Goal: Task Accomplishment & Management: Complete application form

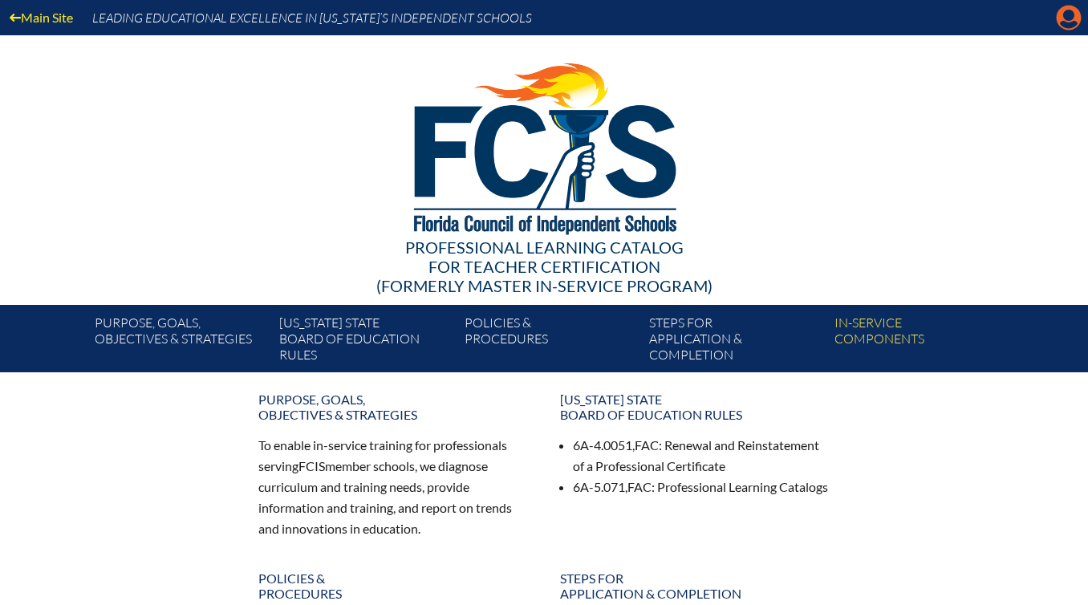
click at [1064, 26] on icon "Manage account" at bounding box center [1069, 18] width 26 height 26
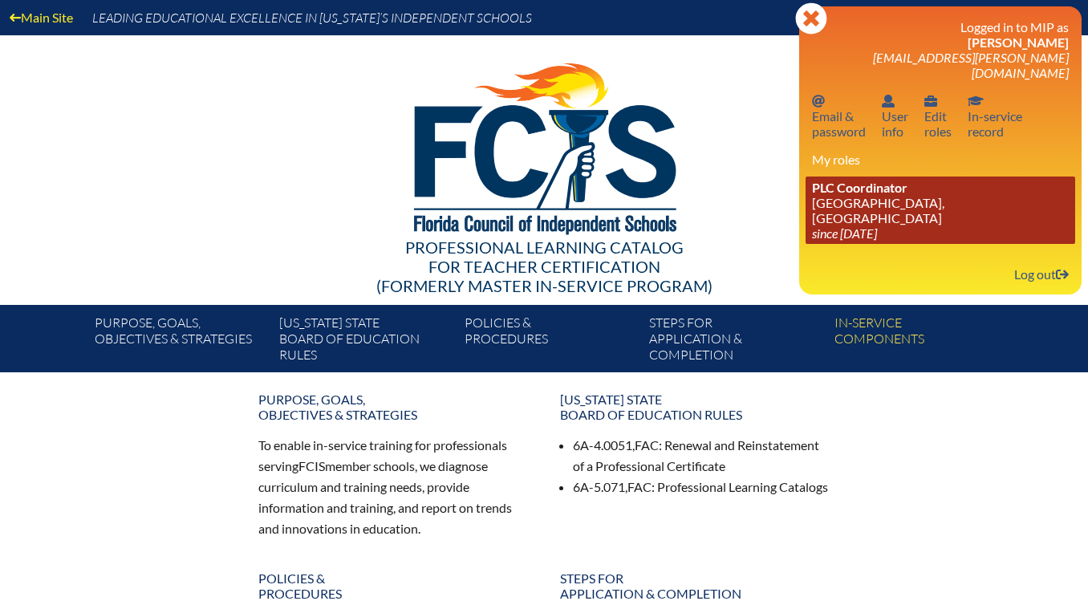
click at [912, 191] on link "PLC Coordinator St. Mark’s Episcopal School, Ft Lauderdale since 2024 Apr 22" at bounding box center [941, 210] width 270 height 67
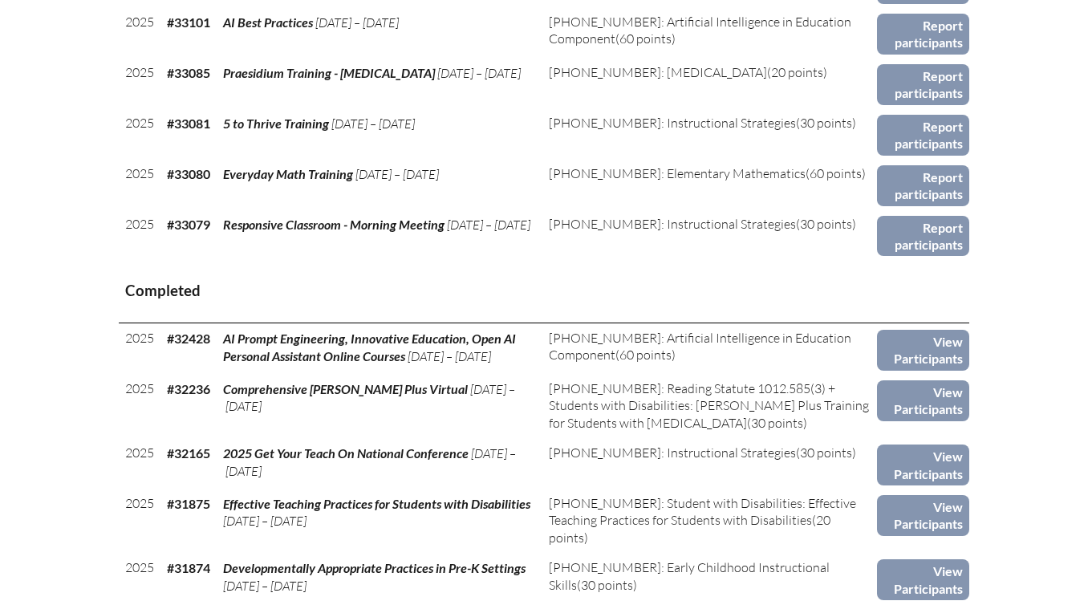
scroll to position [818, 0]
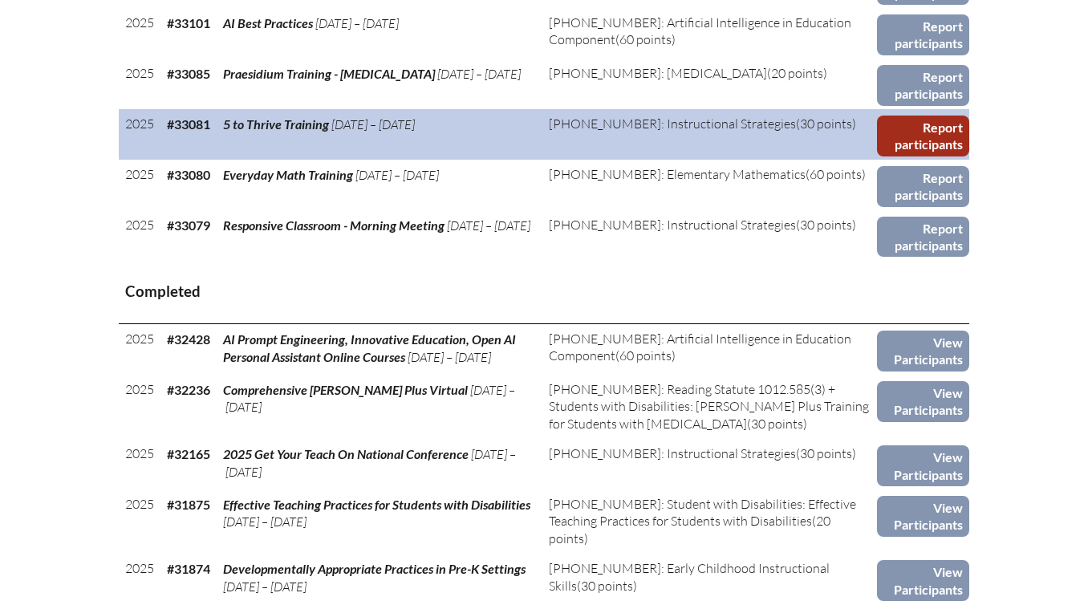
click at [928, 132] on link "Report participants" at bounding box center [923, 136] width 92 height 41
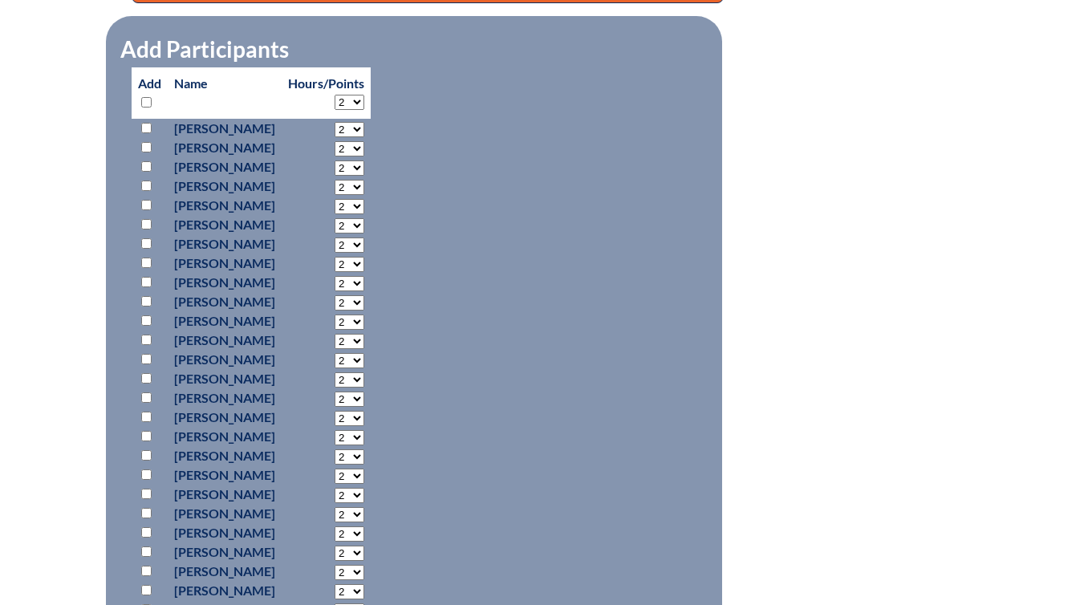
scroll to position [716, 0]
click at [144, 124] on input "checkbox" at bounding box center [146, 127] width 10 height 10
checkbox input "true"
click at [143, 162] on input "checkbox" at bounding box center [146, 166] width 10 height 10
checkbox input "true"
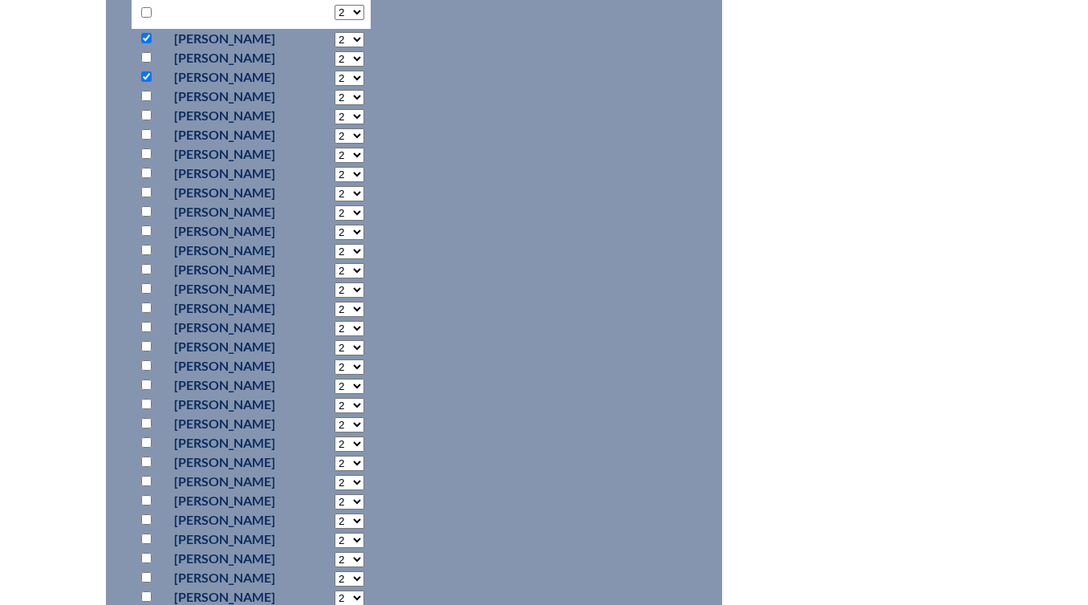
scroll to position [813, 0]
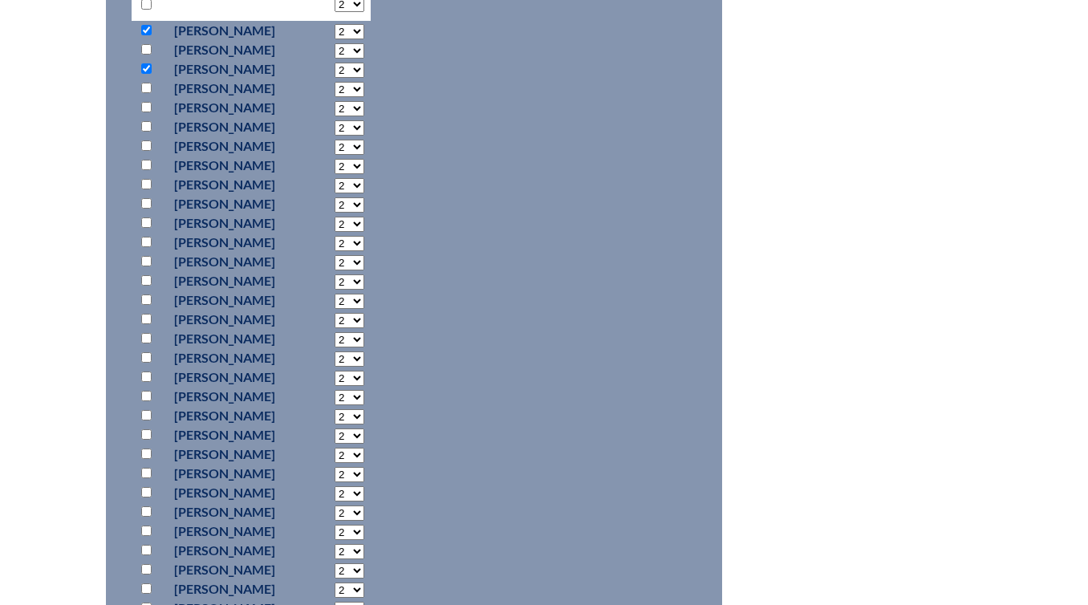
click at [142, 143] on input "checkbox" at bounding box center [146, 145] width 10 height 10
checkbox input "true"
click at [144, 160] on input "checkbox" at bounding box center [146, 165] width 10 height 10
checkbox input "true"
click at [147, 182] on input "checkbox" at bounding box center [146, 184] width 10 height 10
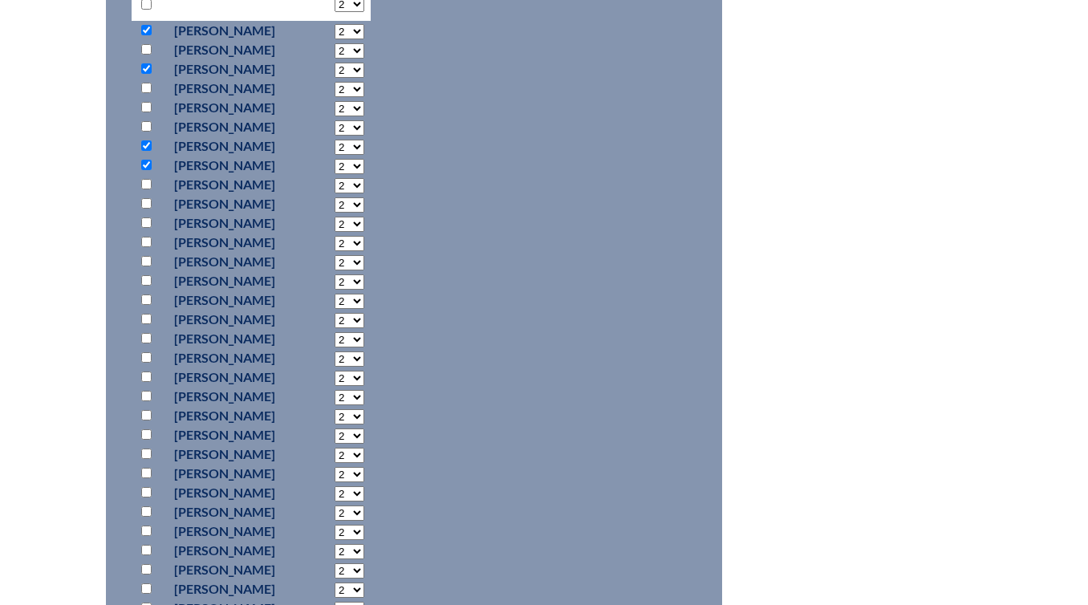
checkbox input "true"
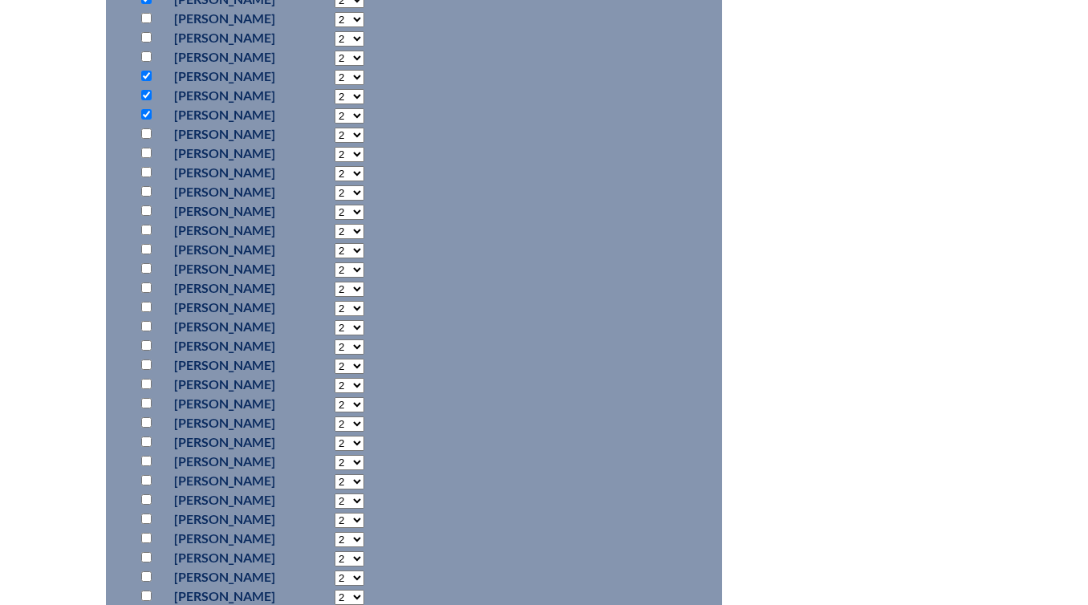
scroll to position [970, 0]
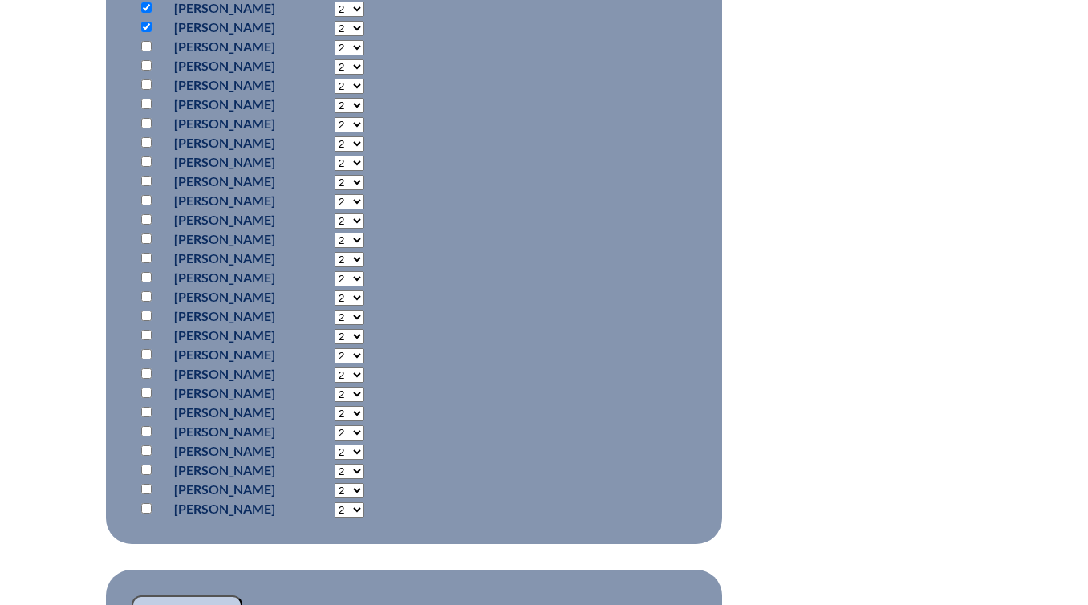
click at [148, 80] on input "checkbox" at bounding box center [146, 84] width 10 height 10
checkbox input "true"
click at [148, 103] on input "checkbox" at bounding box center [146, 104] width 10 height 10
checkbox input "true"
click at [148, 160] on input "checkbox" at bounding box center [146, 162] width 10 height 10
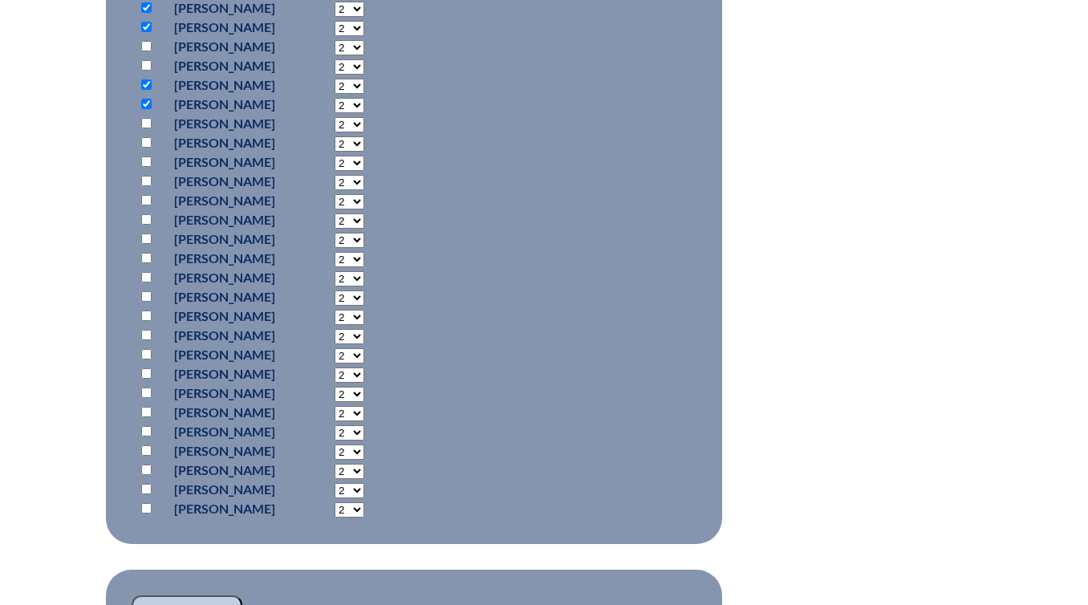
checkbox input "true"
click at [145, 196] on input "checkbox" at bounding box center [146, 200] width 10 height 10
checkbox input "true"
click at [149, 219] on input "checkbox" at bounding box center [146, 219] width 10 height 10
checkbox input "true"
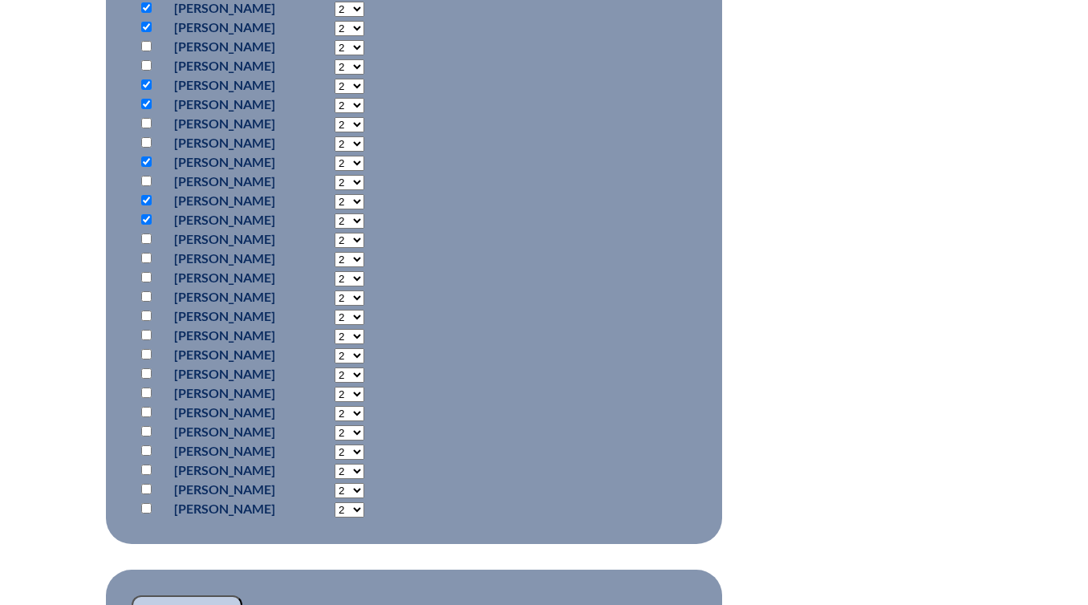
click at [147, 238] on input "checkbox" at bounding box center [146, 239] width 10 height 10
checkbox input "true"
click at [148, 253] on input "checkbox" at bounding box center [146, 258] width 10 height 10
checkbox input "true"
click at [143, 277] on input "checkbox" at bounding box center [146, 277] width 10 height 10
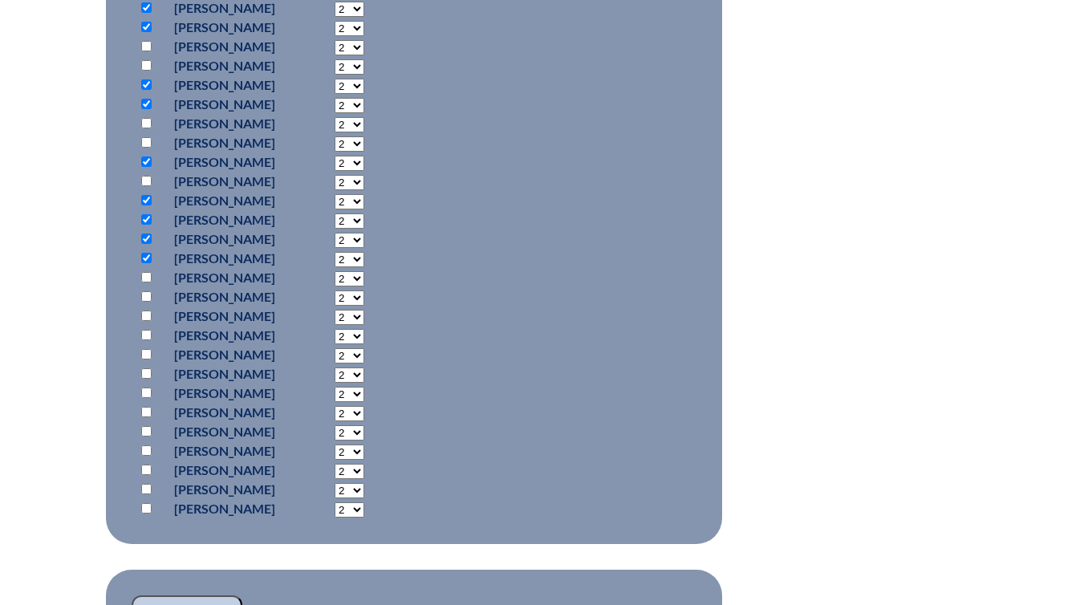
checkbox input "true"
click at [144, 295] on input "checkbox" at bounding box center [146, 296] width 10 height 10
checkbox input "true"
click at [143, 314] on input "checkbox" at bounding box center [146, 316] width 10 height 10
checkbox input "true"
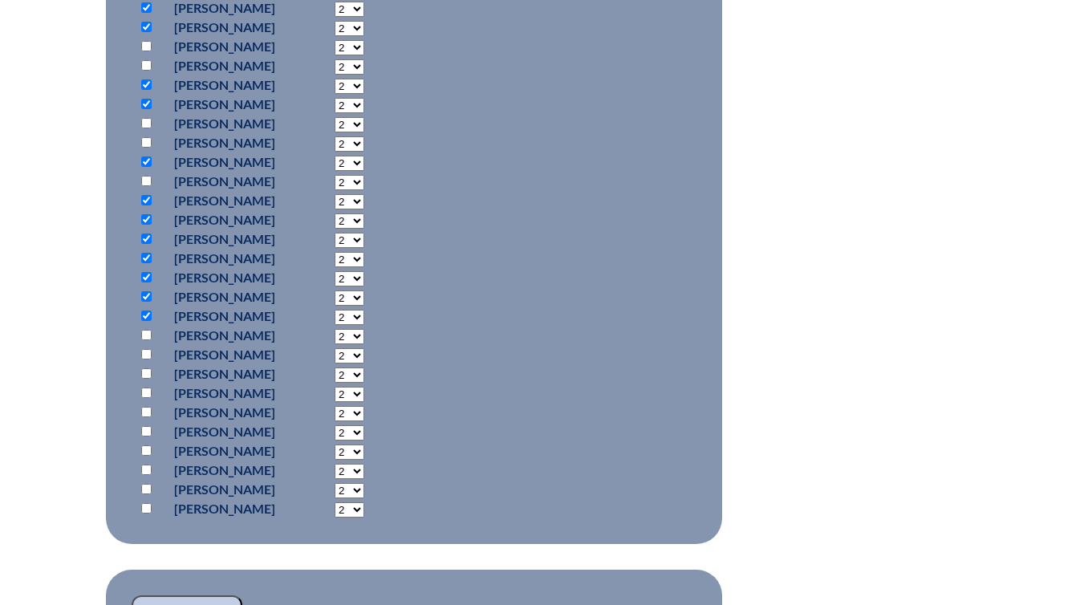
click at [147, 338] on input "checkbox" at bounding box center [146, 335] width 10 height 10
checkbox input "true"
click at [145, 388] on input "checkbox" at bounding box center [146, 393] width 10 height 10
checkbox input "true"
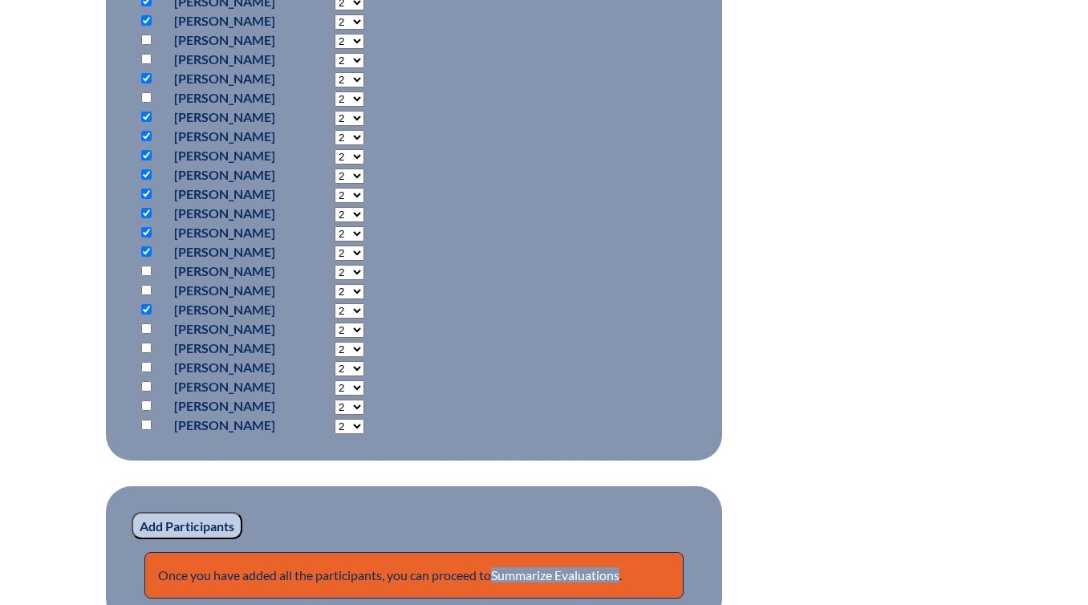
scroll to position [1055, 0]
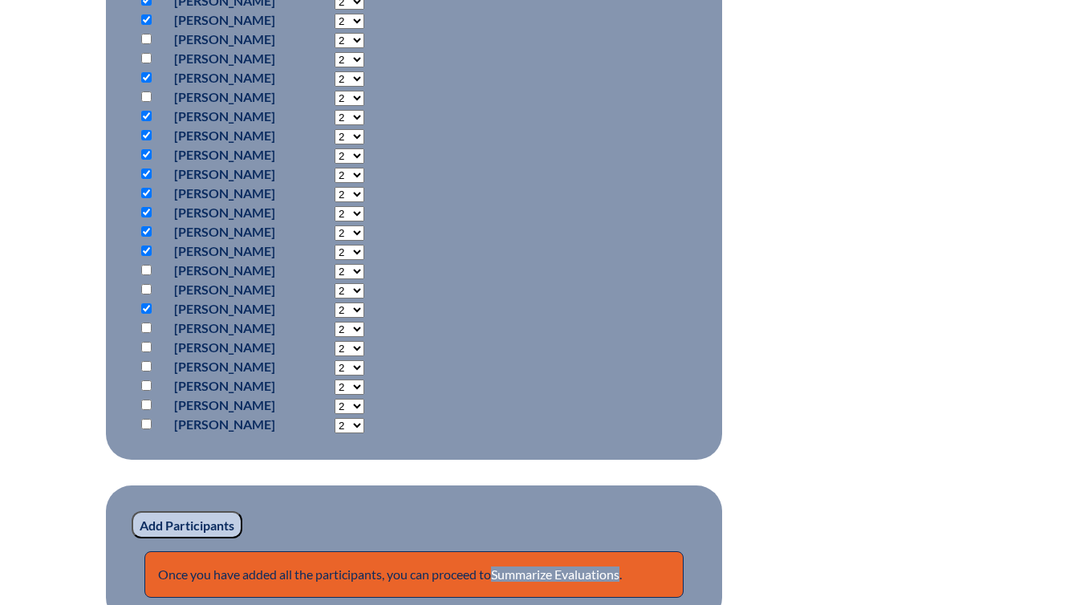
click at [146, 325] on input "checkbox" at bounding box center [146, 328] width 10 height 10
checkbox input "true"
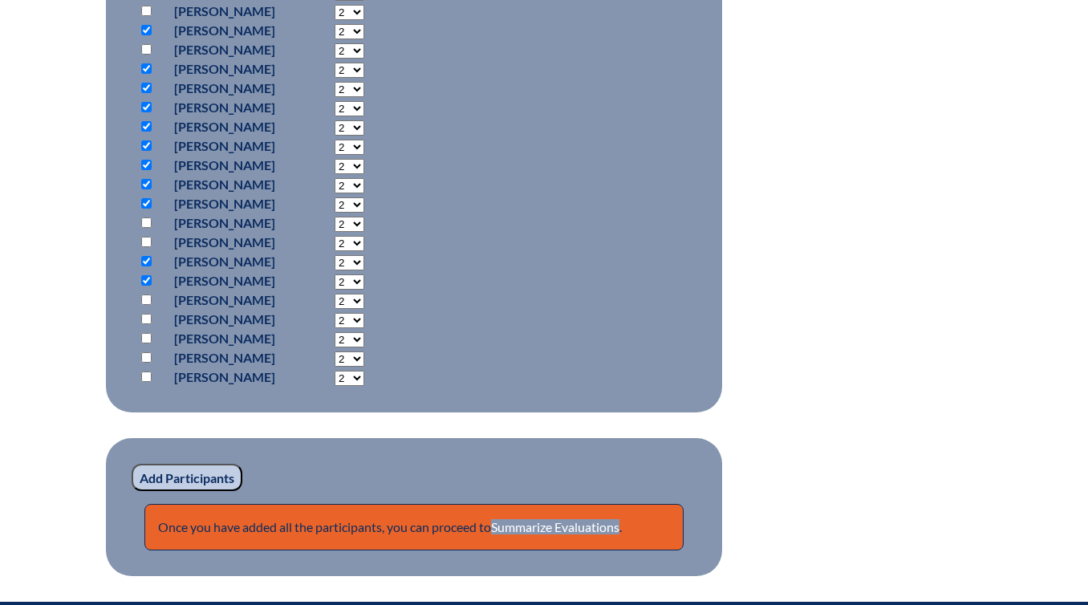
scroll to position [1103, 0]
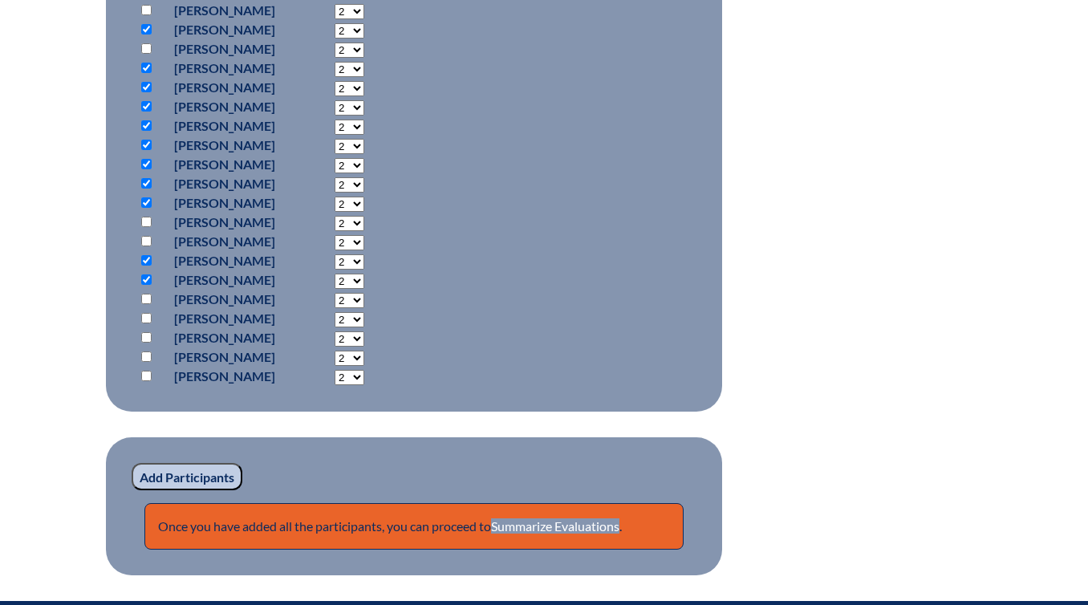
click at [143, 380] on p at bounding box center [149, 376] width 23 height 19
click at [146, 375] on input "checkbox" at bounding box center [146, 376] width 10 height 10
checkbox input "true"
click at [193, 473] on input "Add Participants" at bounding box center [187, 476] width 111 height 27
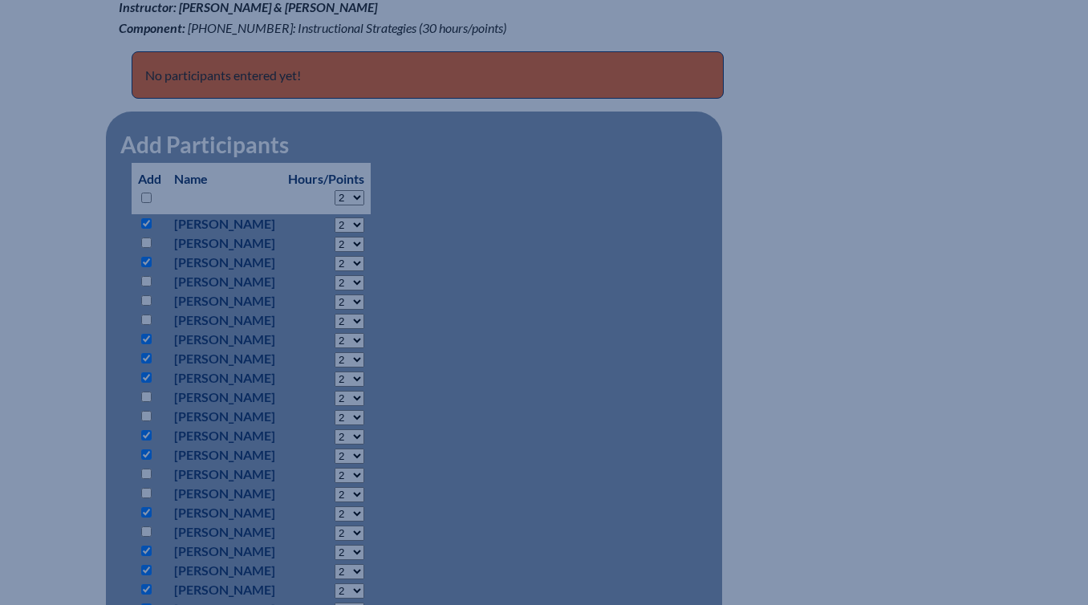
scroll to position [513, 0]
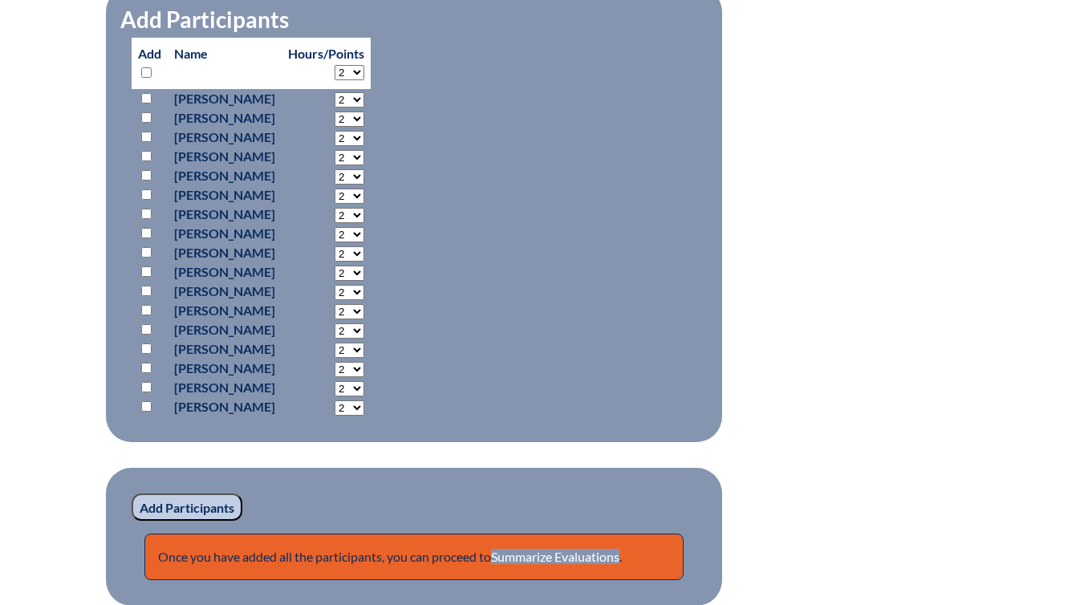
scroll to position [1260, 0]
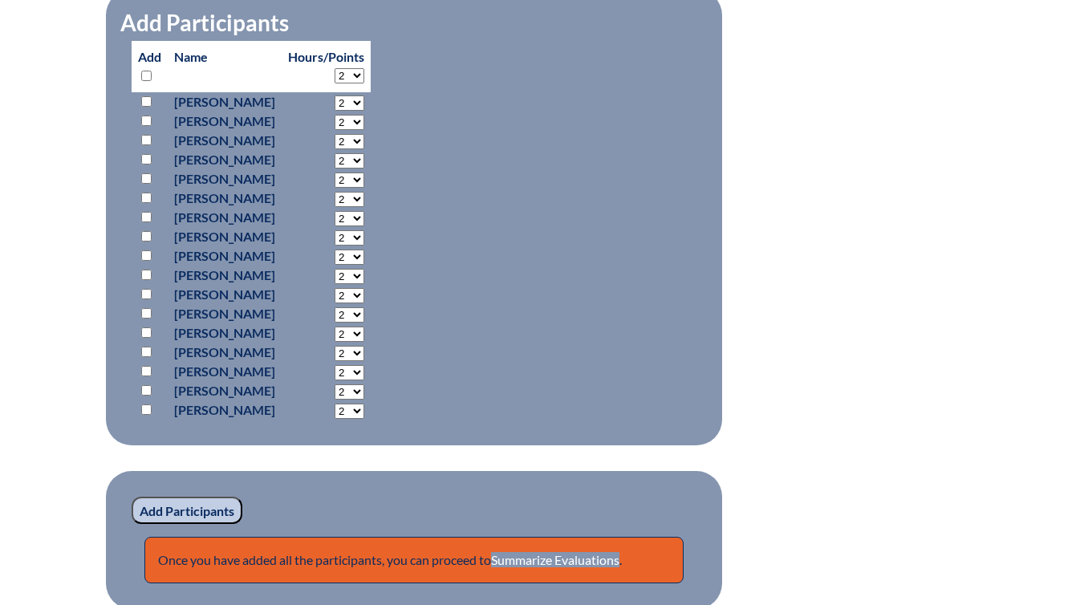
click at [148, 299] on input "checkbox" at bounding box center [146, 294] width 10 height 10
checkbox input "true"
click at [143, 280] on input "checkbox" at bounding box center [146, 275] width 10 height 10
checkbox input "true"
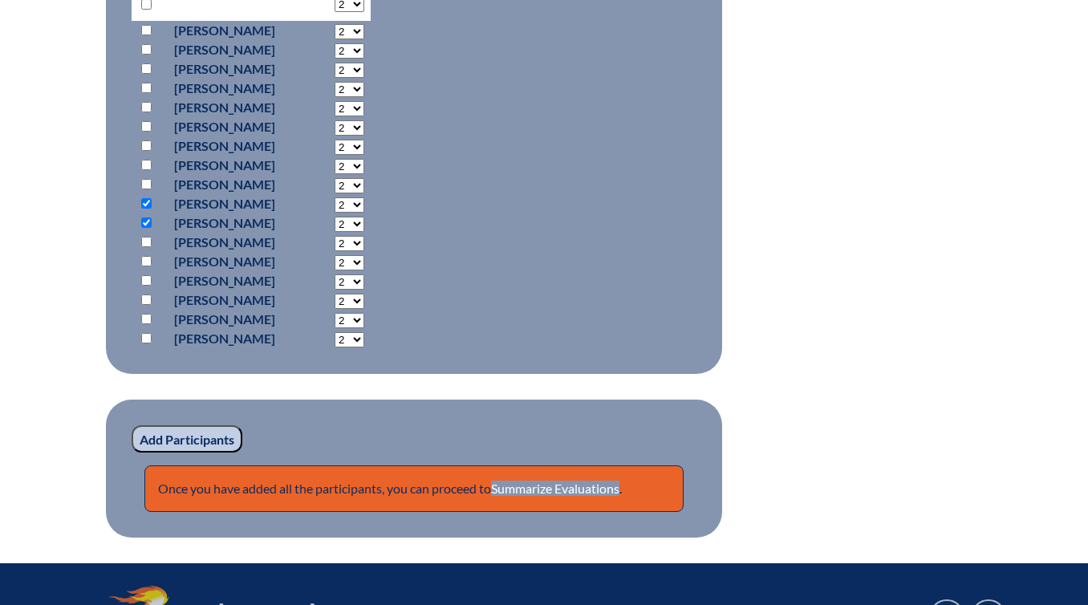
scroll to position [1335, 0]
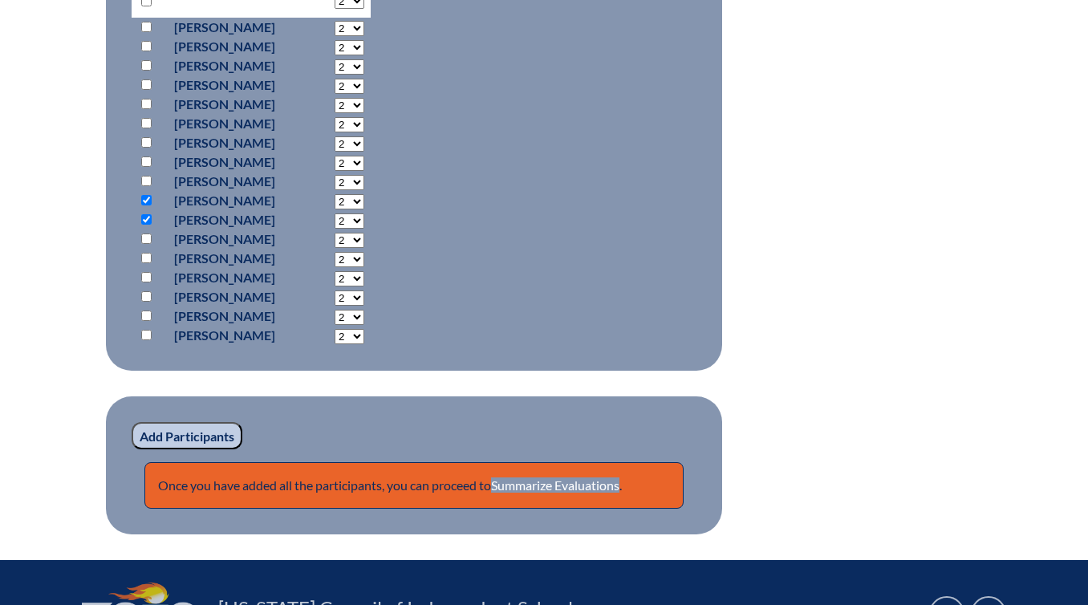
click at [189, 449] on input "Add Participants" at bounding box center [187, 435] width 111 height 27
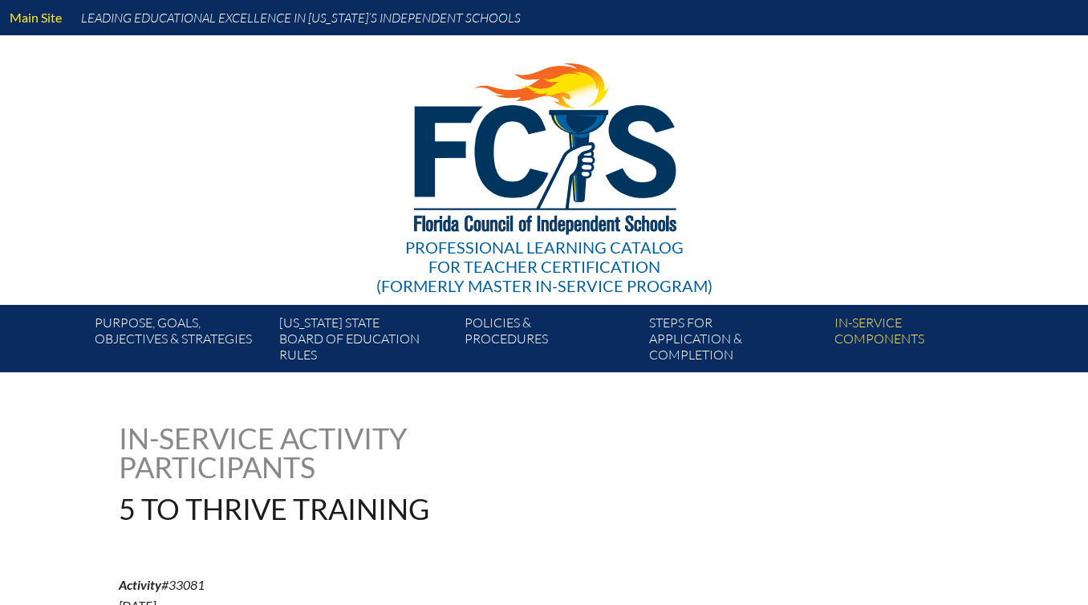
scroll to position [1389, 0]
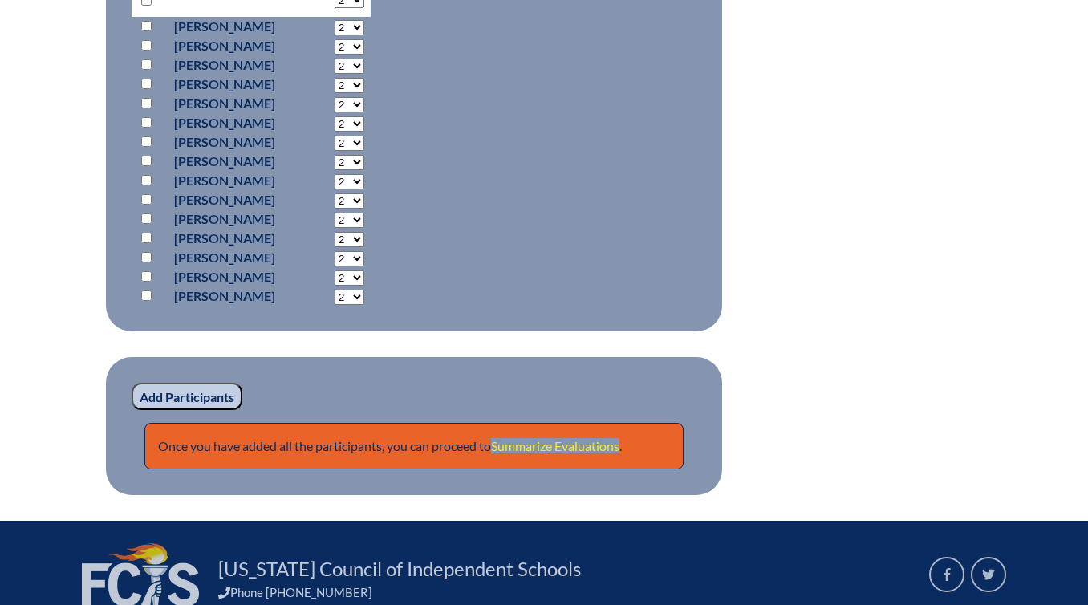
click at [591, 454] on link "Summarize Evaluations" at bounding box center [555, 445] width 128 height 15
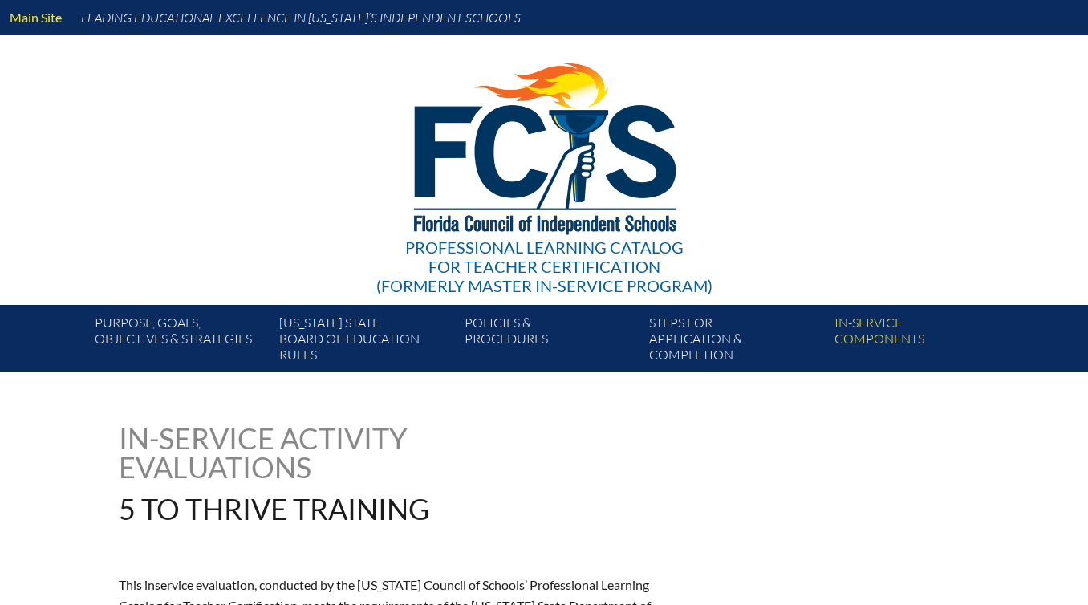
type input "0"
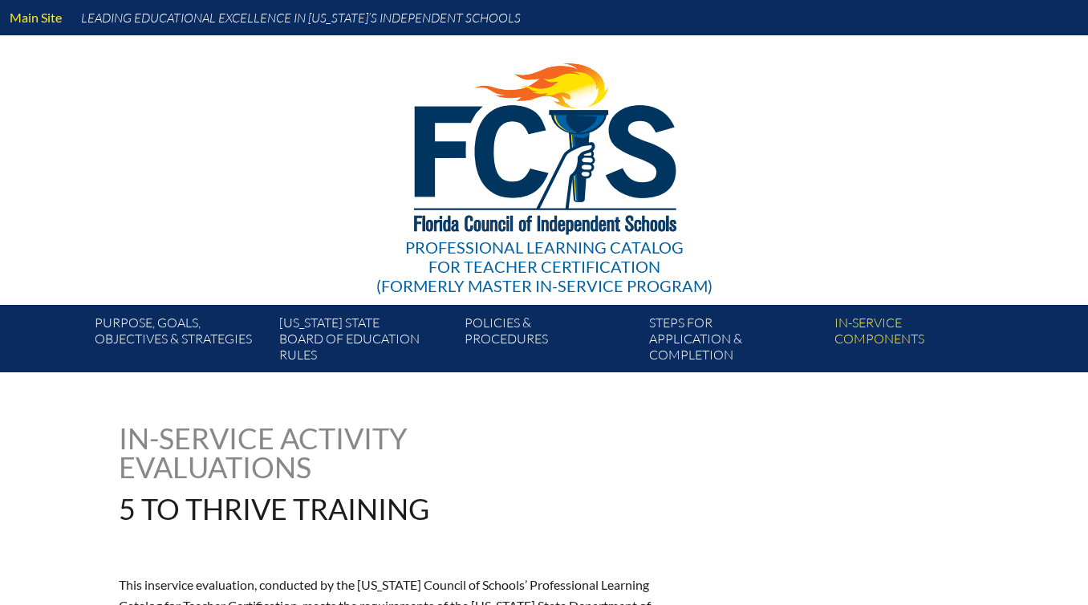
type input "0"
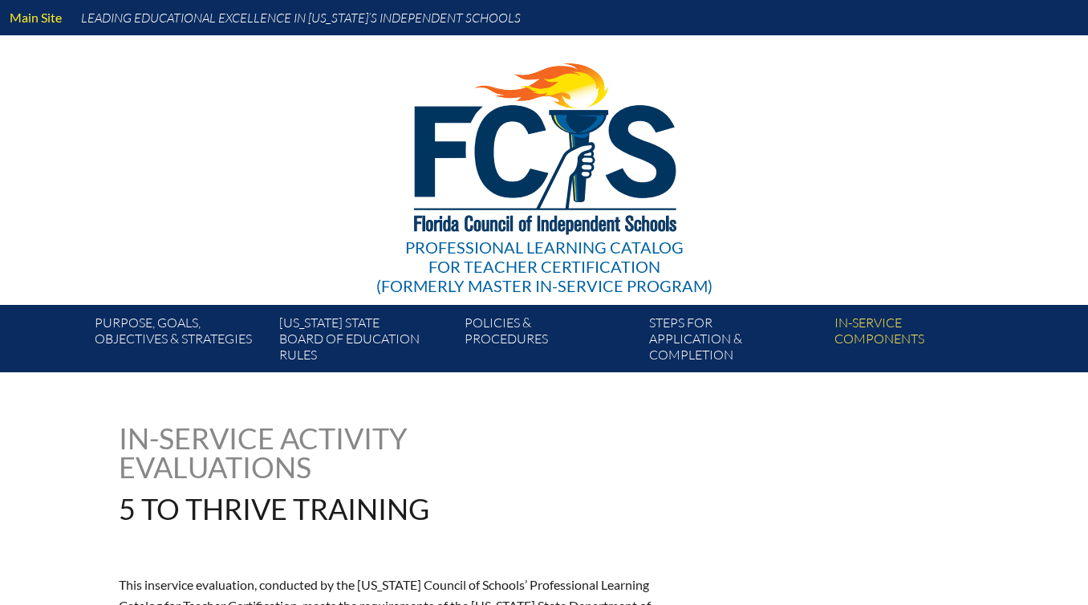
type input "0"
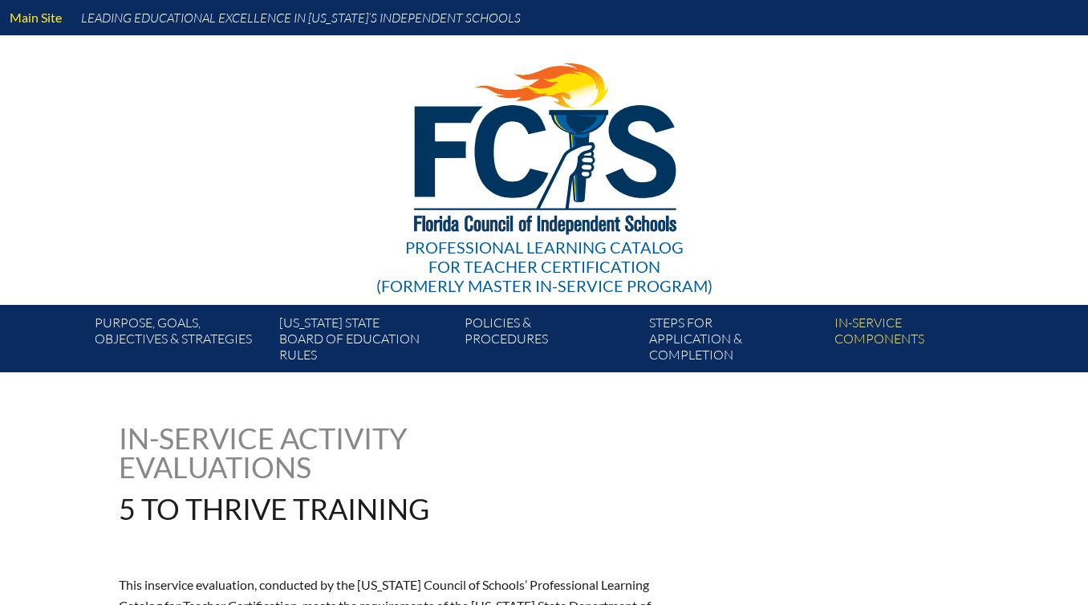
type input "0"
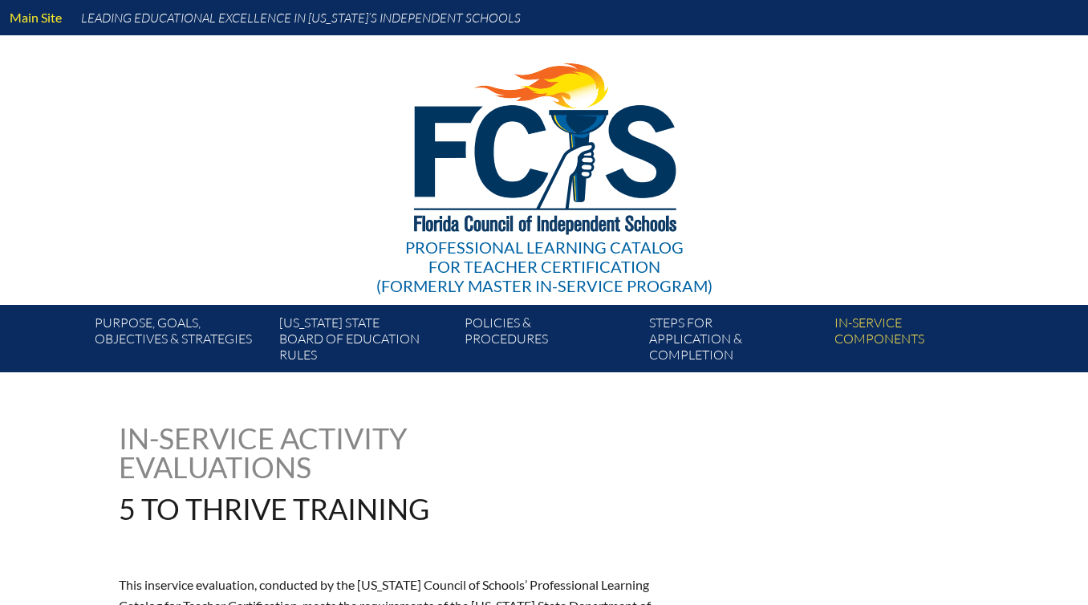
type input "0"
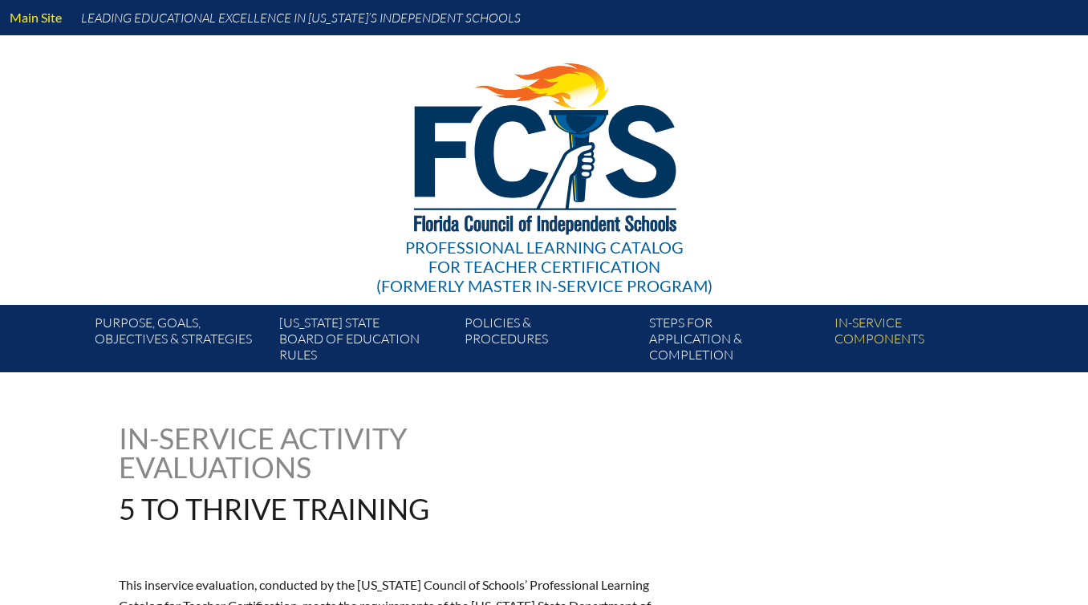
type input "0"
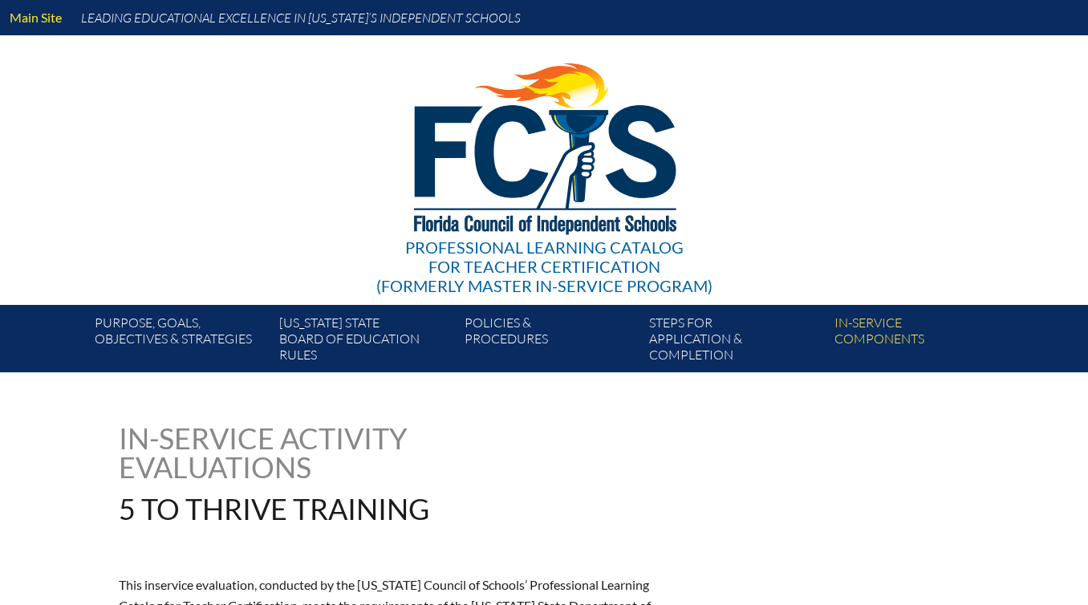
type input "0"
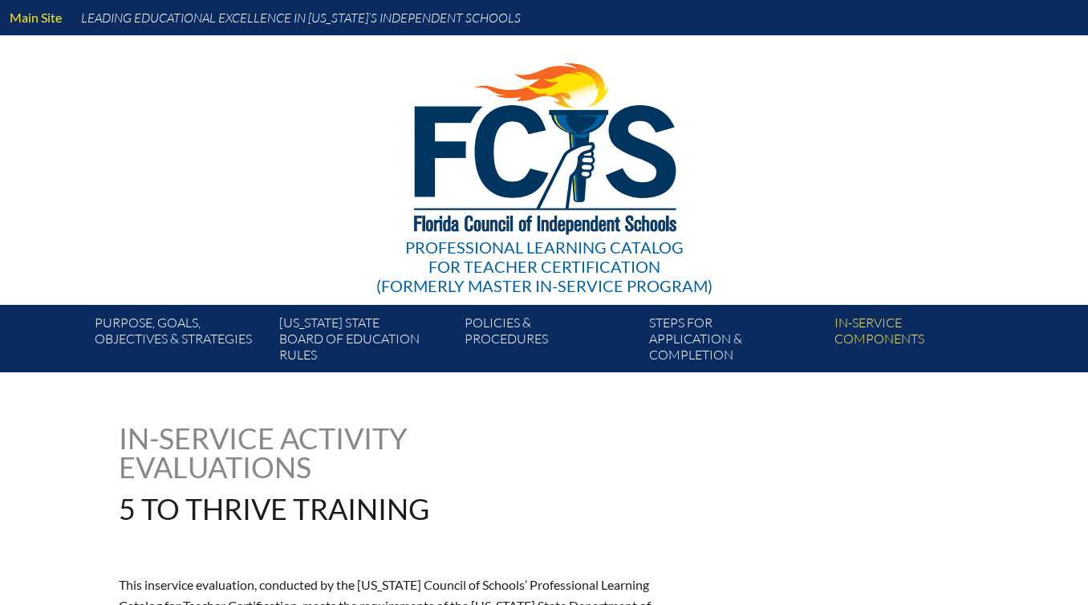
type input "0"
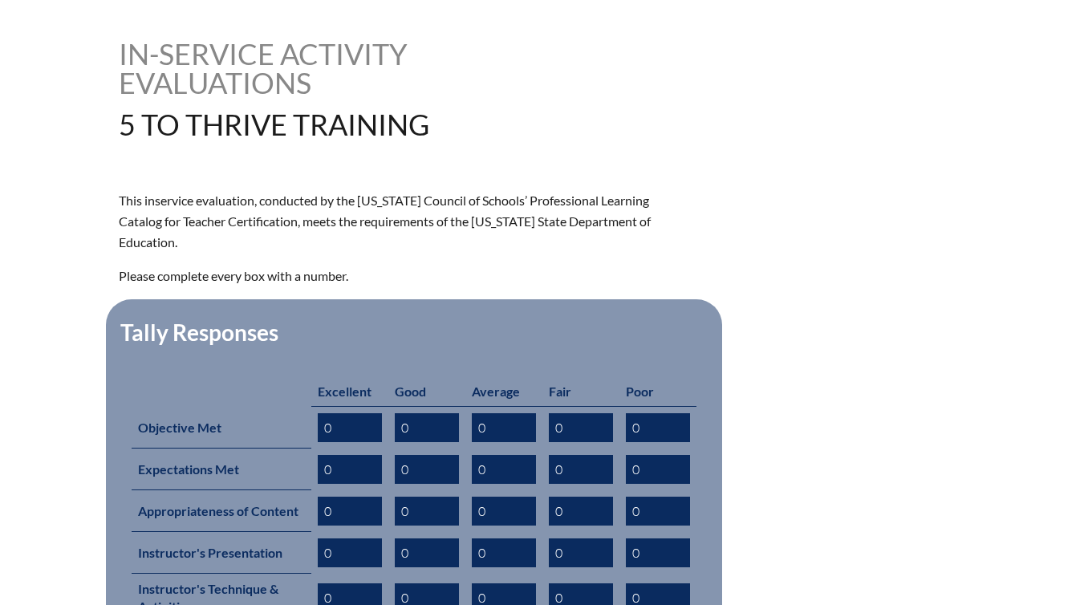
scroll to position [397, 0]
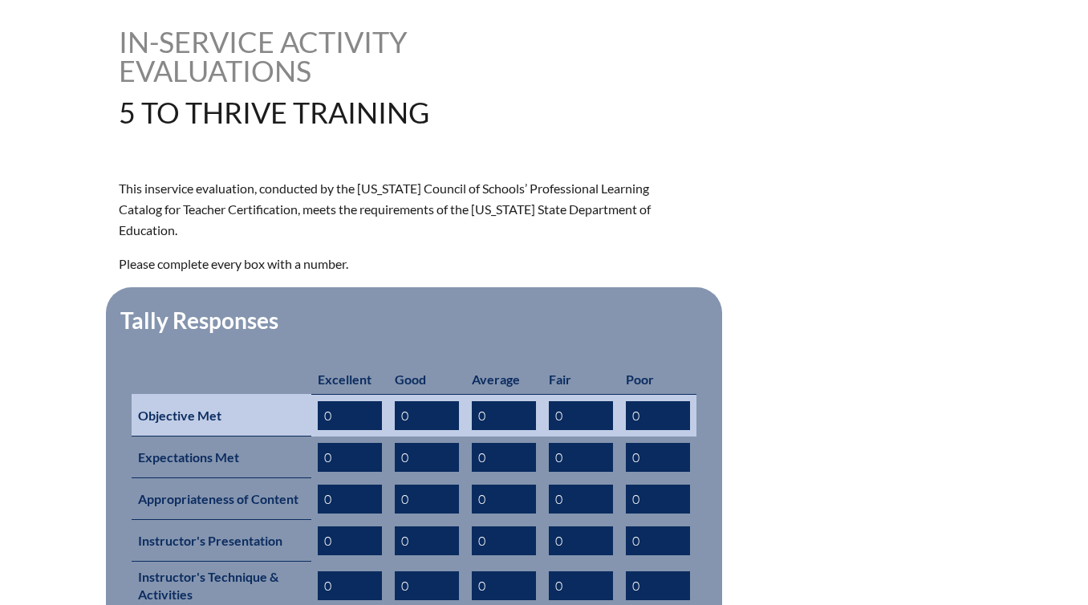
click at [443, 401] on input "0" at bounding box center [427, 415] width 64 height 29
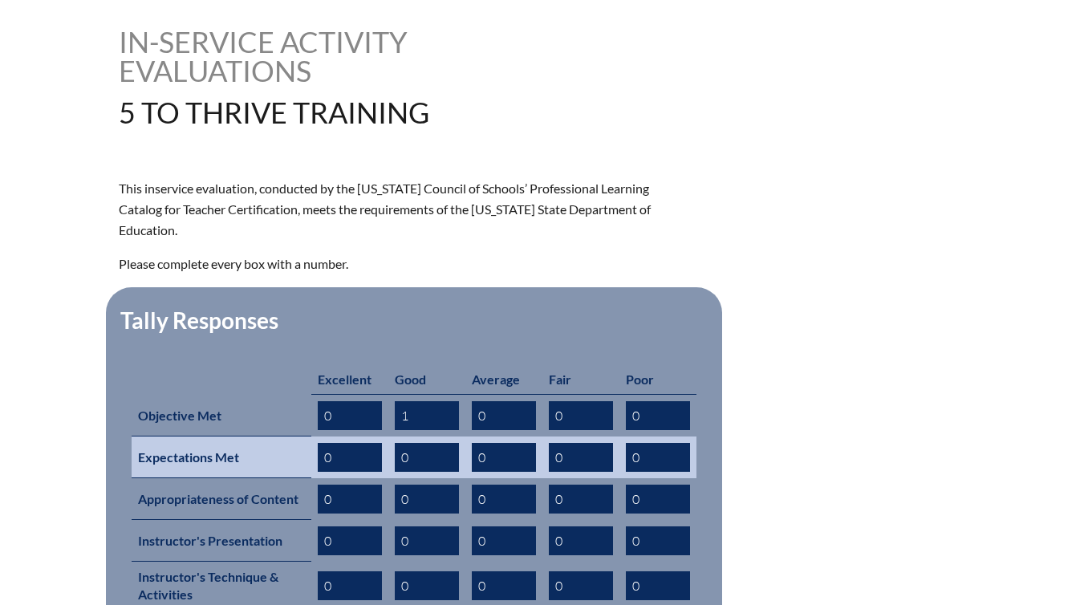
type input "1"
click at [435, 443] on input "0" at bounding box center [427, 457] width 64 height 29
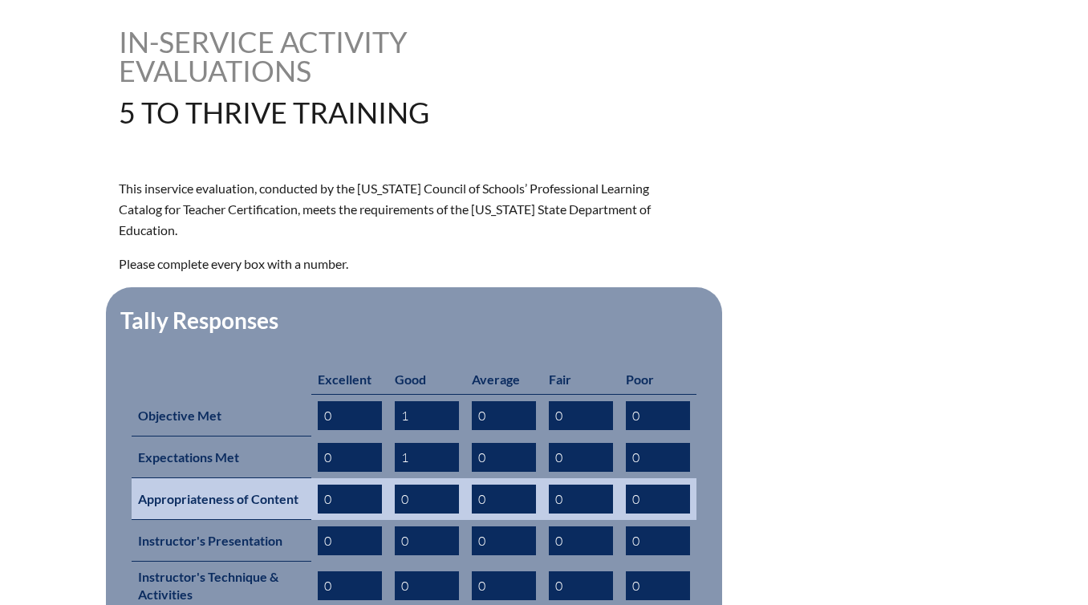
type input "1"
click at [422, 485] on input "0" at bounding box center [427, 499] width 64 height 29
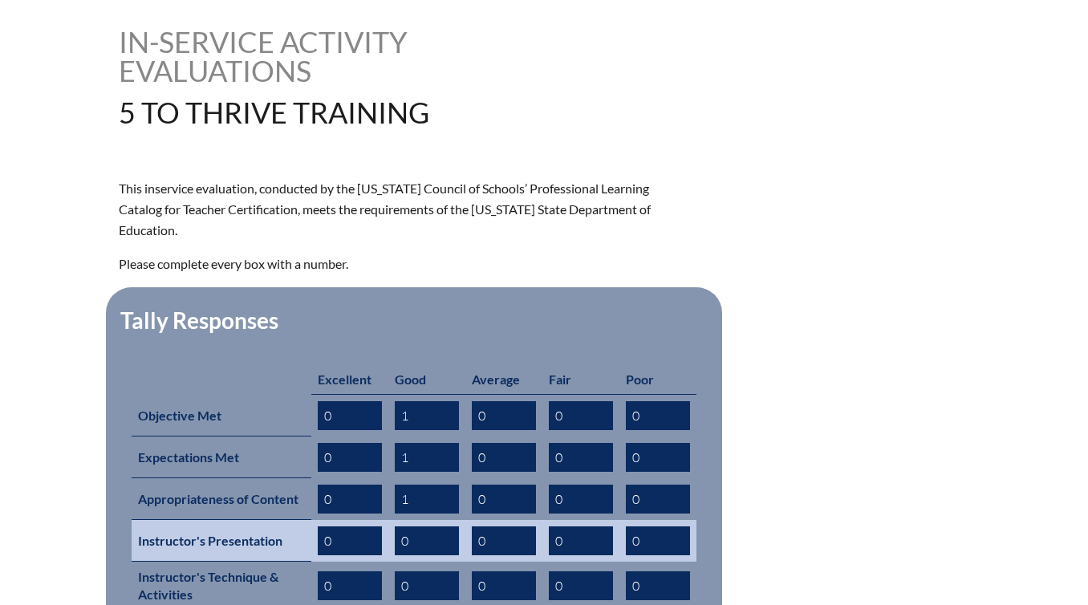
type input "1"
click at [421, 527] on input "0" at bounding box center [427, 541] width 64 height 29
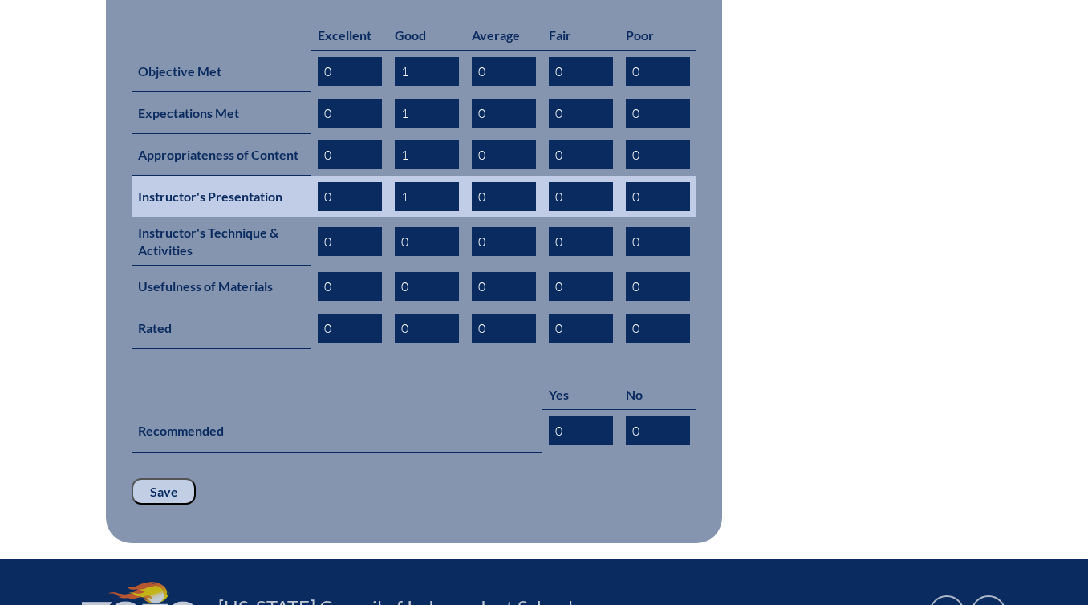
scroll to position [742, 0]
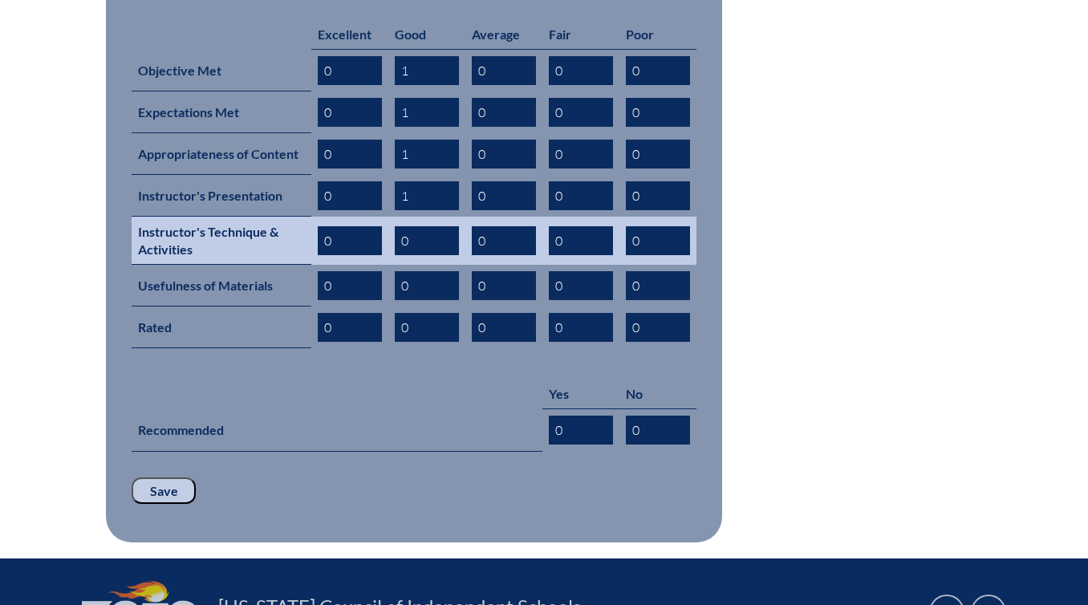
type input "1"
click at [429, 226] on input "0" at bounding box center [427, 240] width 64 height 29
type input "1"
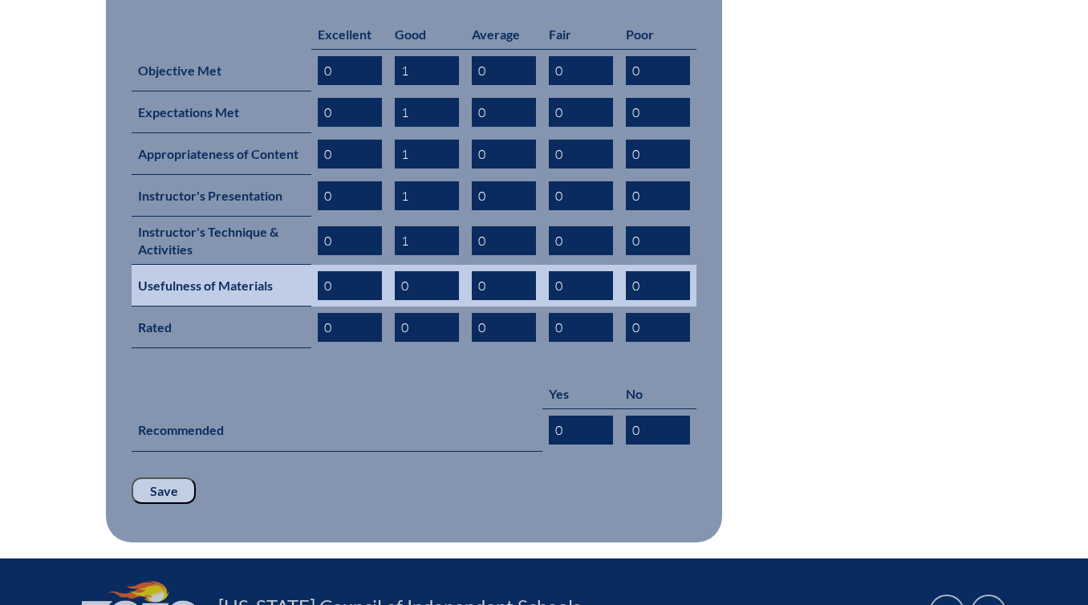
type input "1"
click at [411, 271] on input "0" at bounding box center [427, 285] width 64 height 29
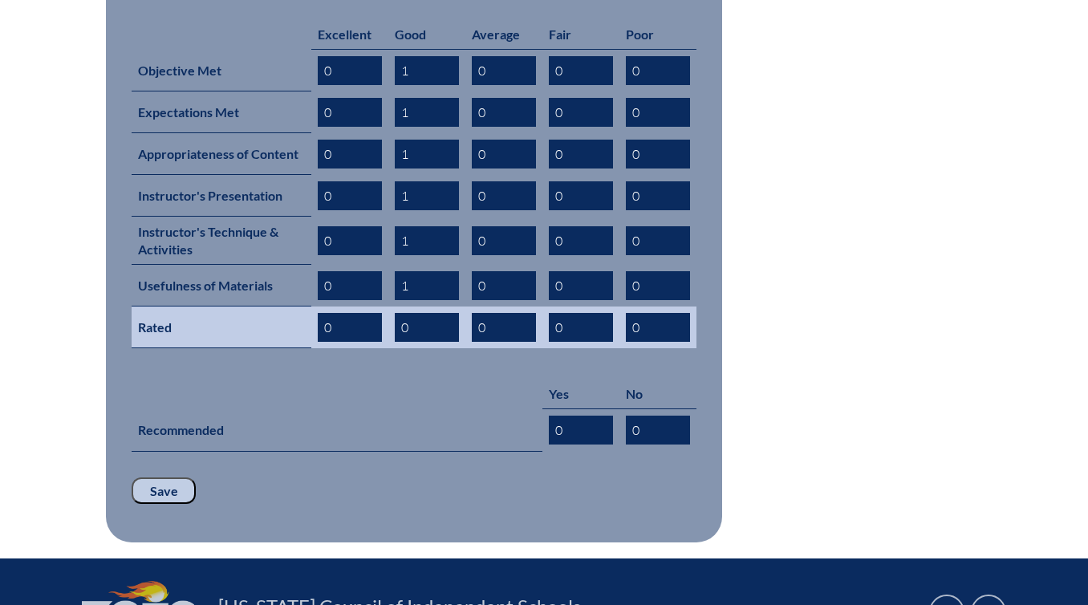
type input "1"
click at [421, 313] on input "0" at bounding box center [427, 327] width 64 height 29
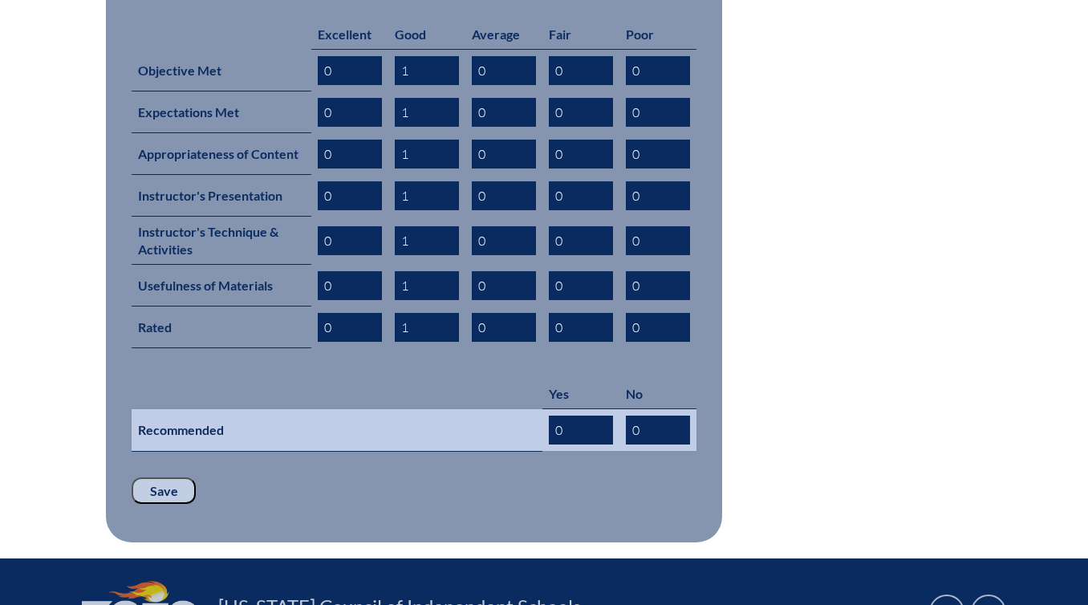
type input "1"
click at [584, 416] on input "0" at bounding box center [581, 430] width 64 height 29
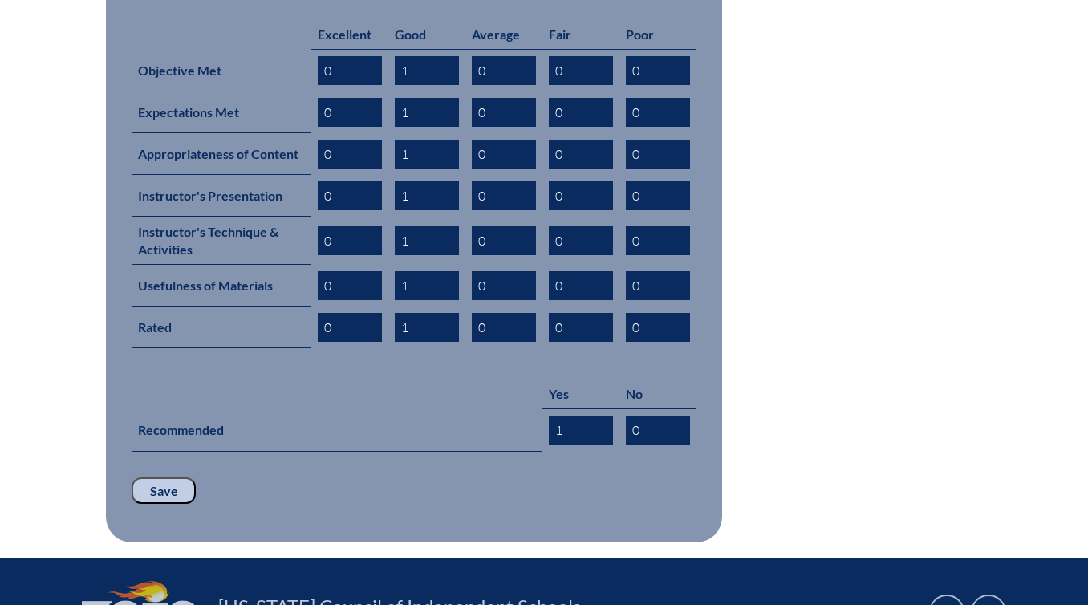
type input "1"
click at [153, 478] on input "Save" at bounding box center [164, 491] width 64 height 27
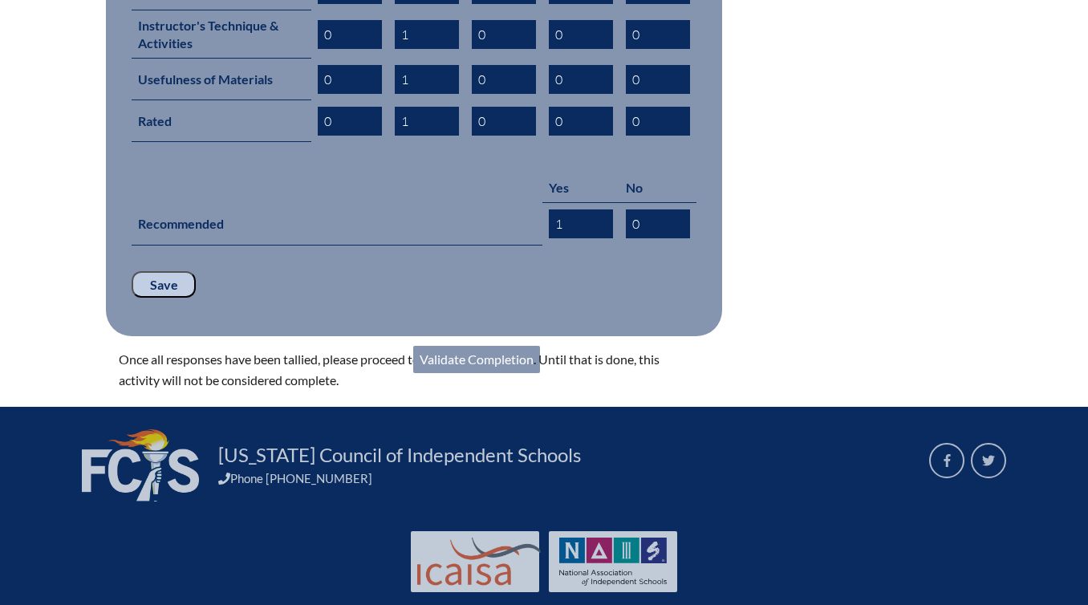
scroll to position [955, 0]
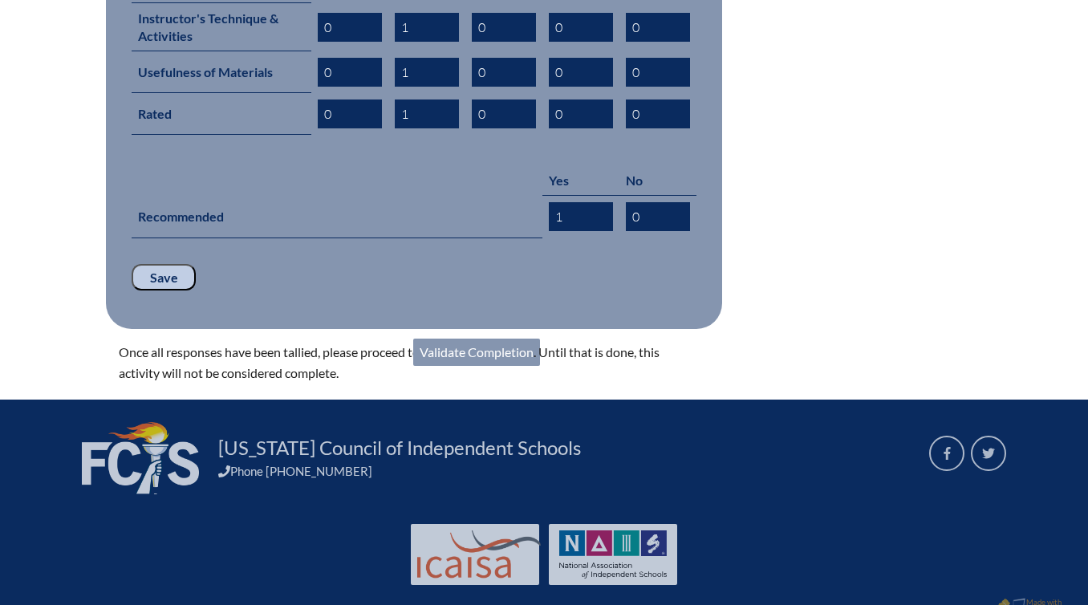
click at [501, 339] on link "Validate Completion" at bounding box center [476, 352] width 127 height 27
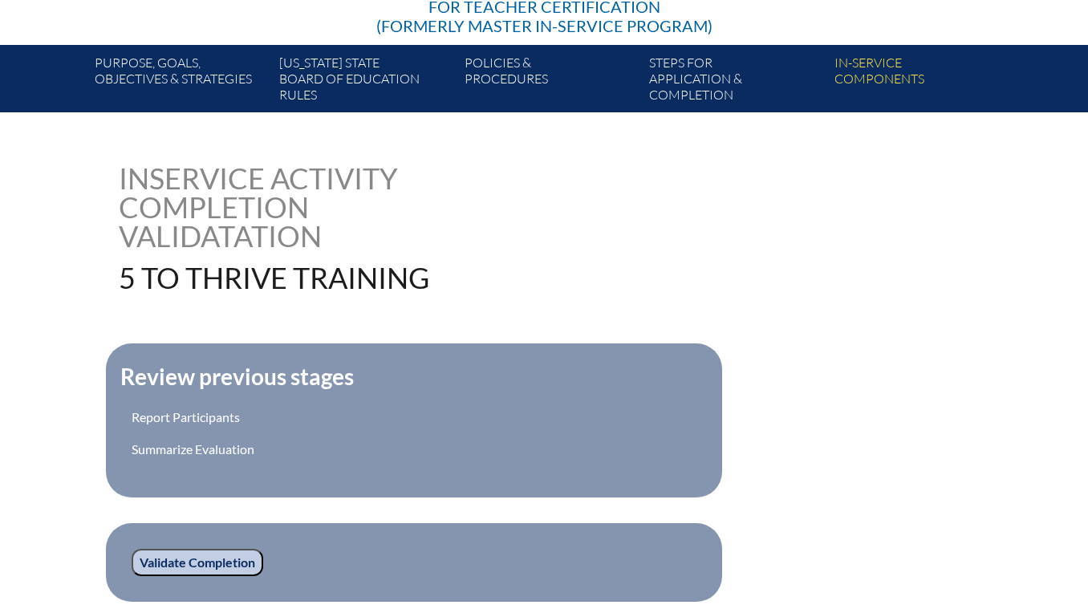
scroll to position [514, 0]
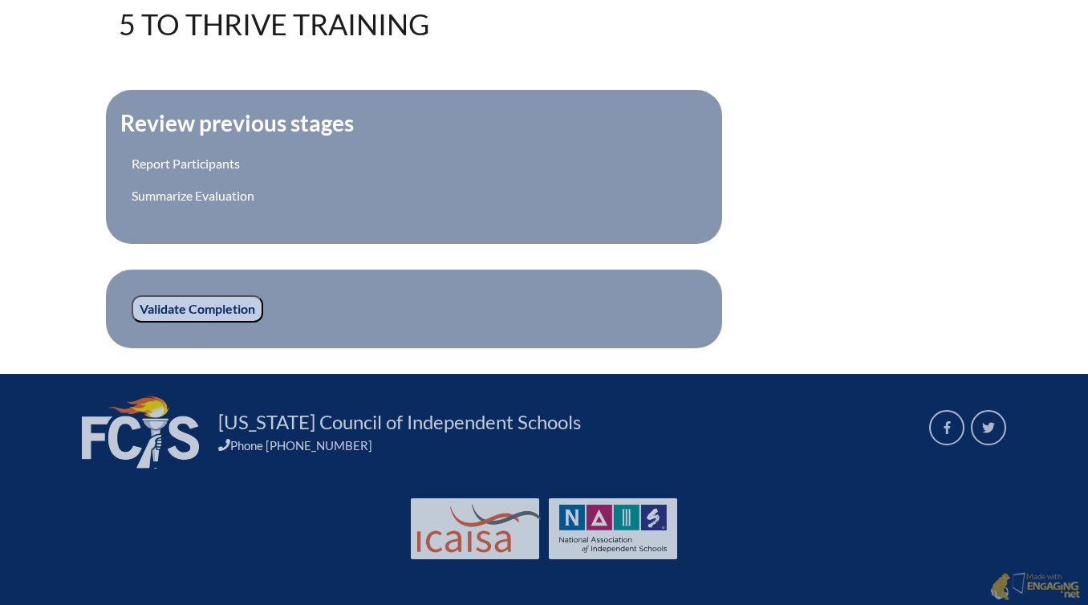
click at [205, 299] on input "Validate Completion" at bounding box center [198, 308] width 132 height 27
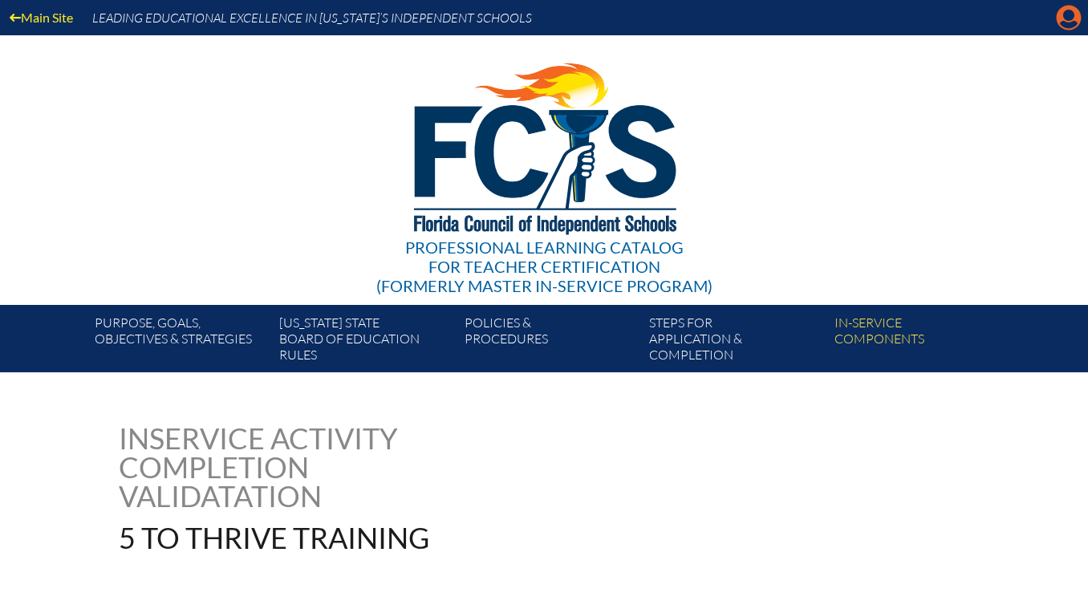
click at [1067, 20] on icon at bounding box center [1069, 18] width 25 height 25
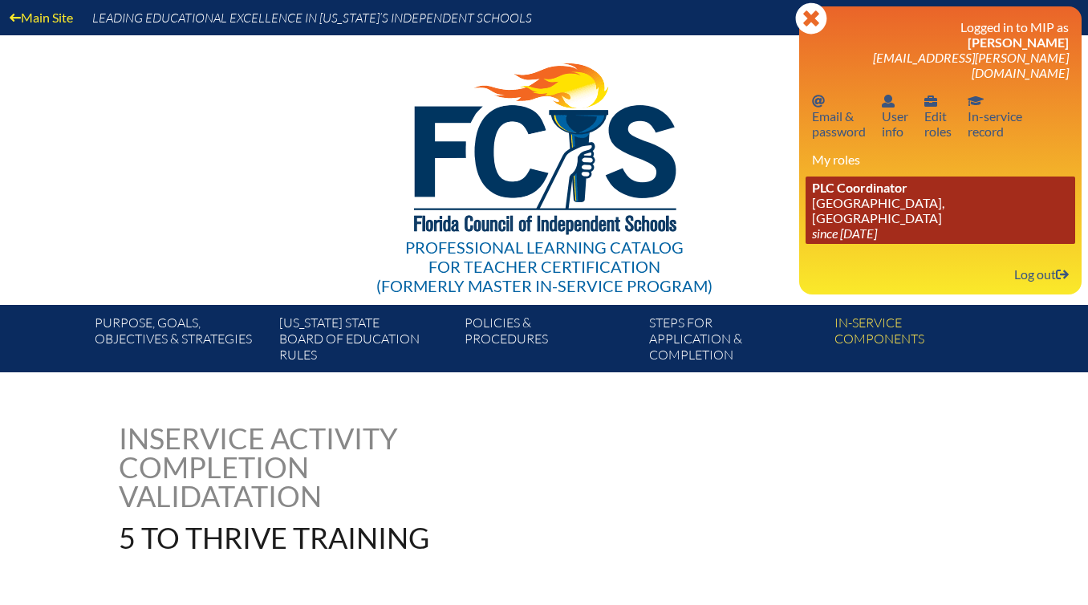
click at [899, 193] on link "PLC Coordinator St. Mark’s Episcopal School, Ft Lauderdale since 2024 Apr 22" at bounding box center [941, 210] width 270 height 67
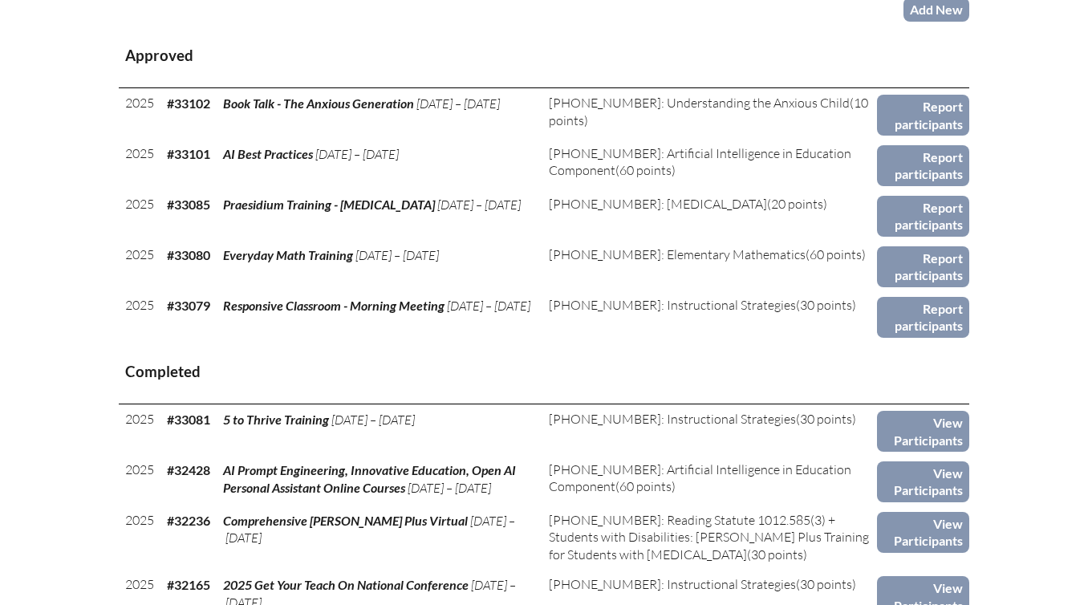
scroll to position [697, 0]
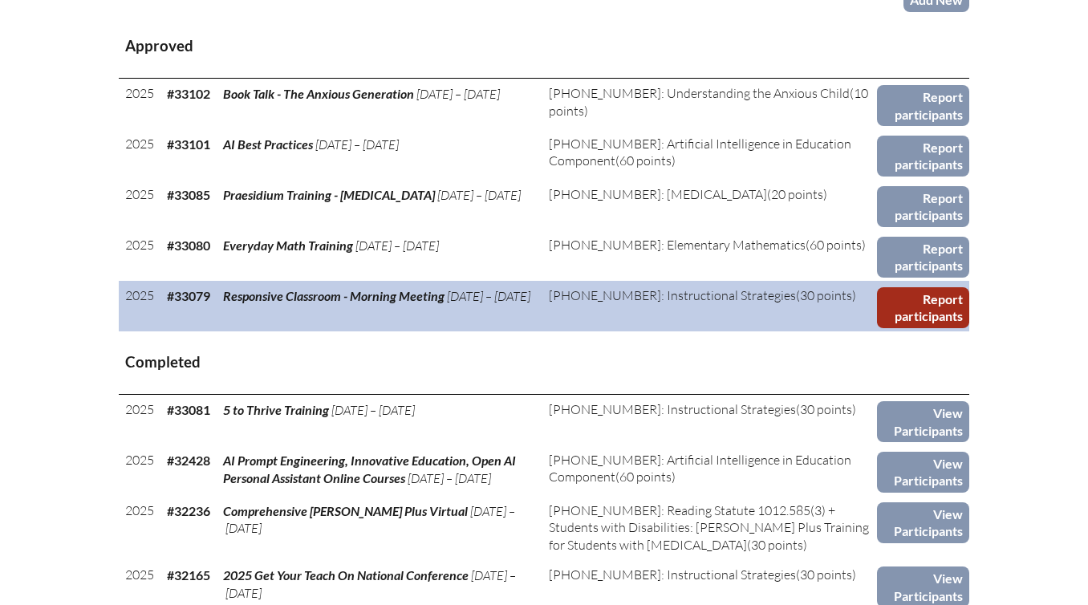
click at [914, 312] on link "Report participants" at bounding box center [923, 307] width 92 height 41
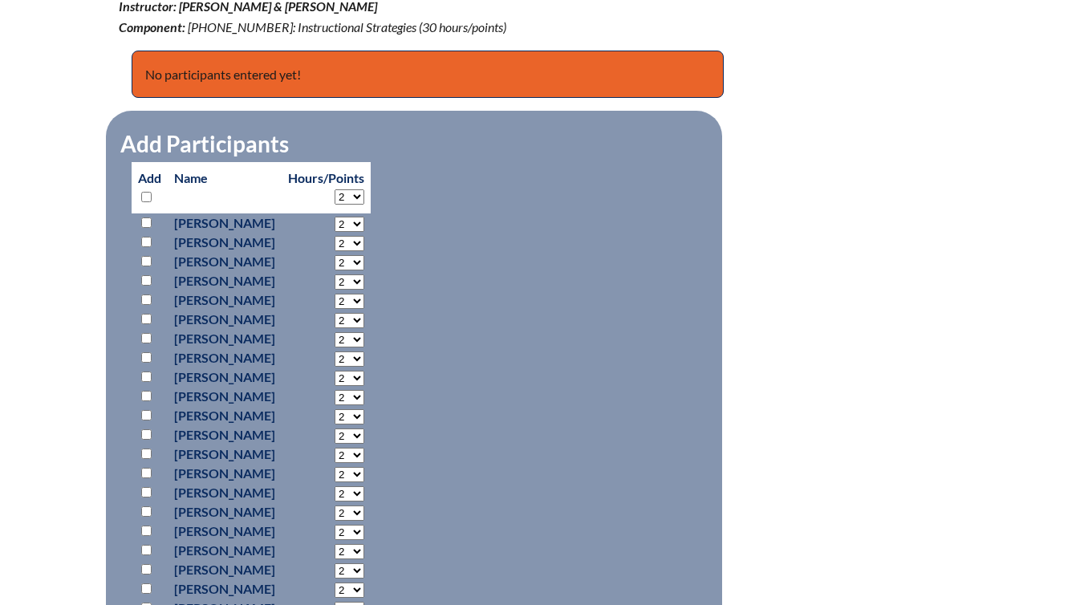
scroll to position [650, 0]
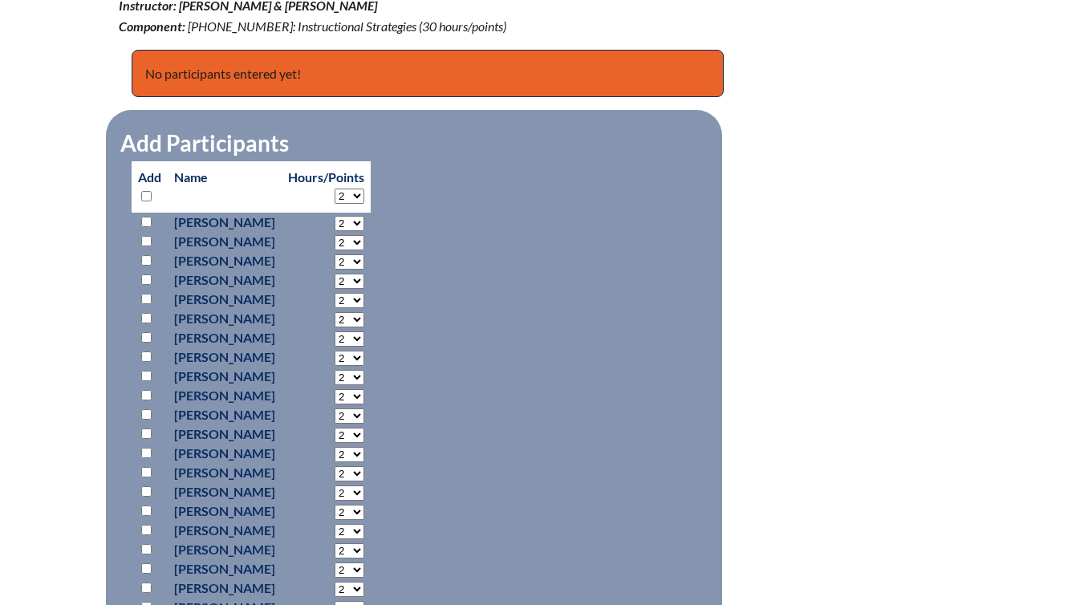
click at [143, 218] on input "checkbox" at bounding box center [146, 222] width 10 height 10
checkbox input "true"
click at [141, 258] on input "checkbox" at bounding box center [146, 260] width 10 height 10
checkbox input "true"
click at [146, 332] on input "checkbox" at bounding box center [146, 337] width 10 height 10
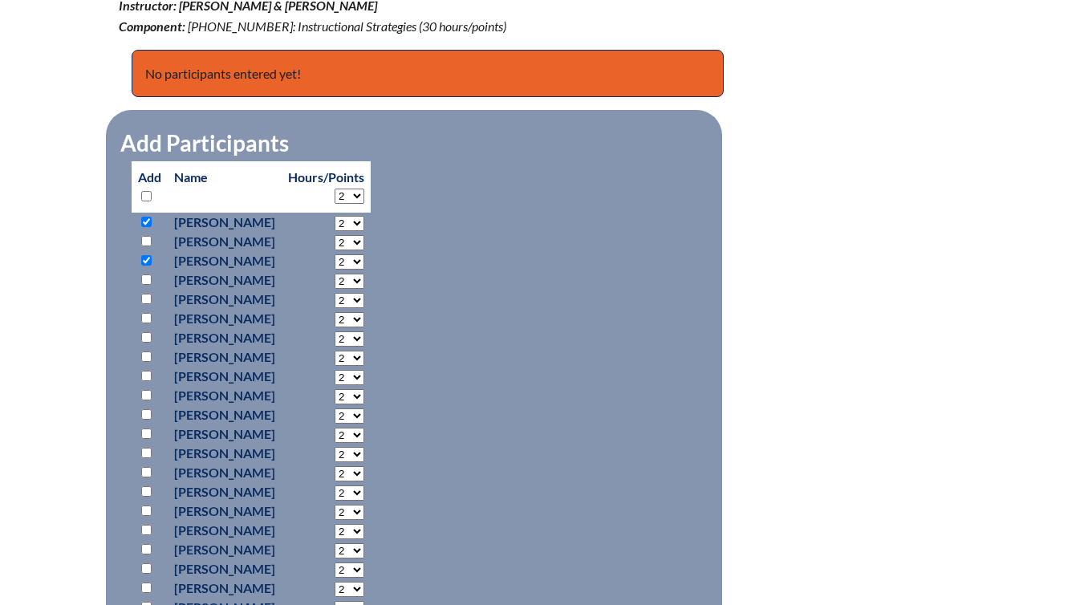
checkbox input "true"
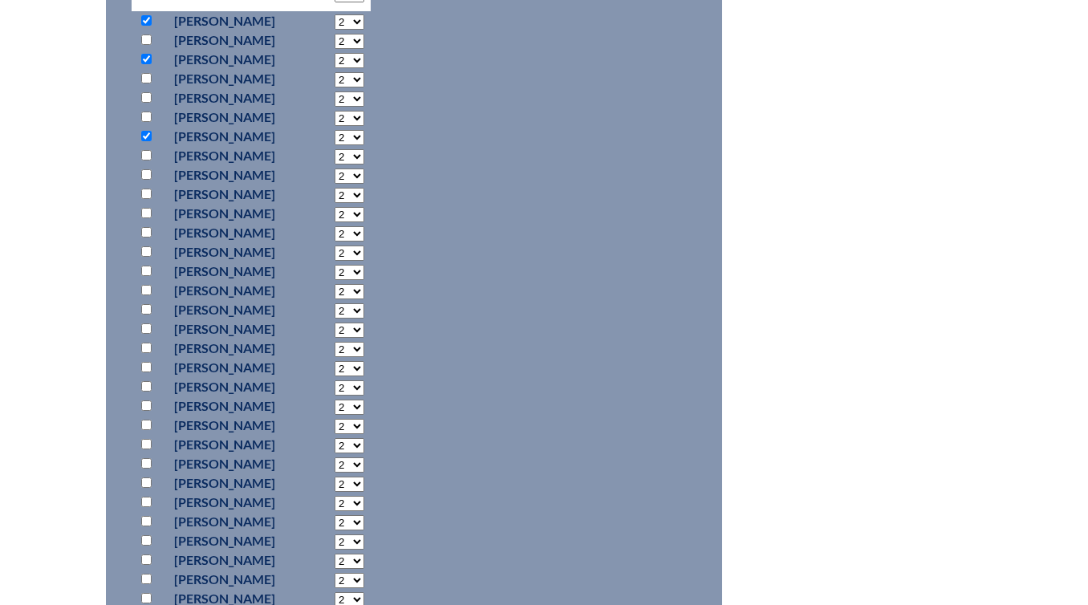
scroll to position [864, 0]
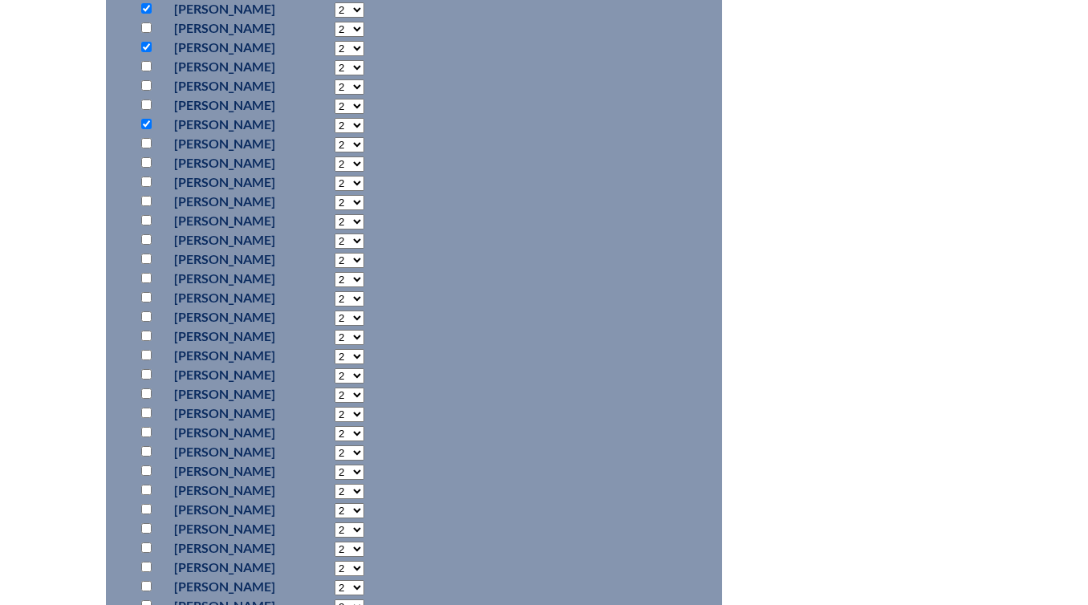
click at [142, 157] on input "checkbox" at bounding box center [146, 162] width 10 height 10
checkbox input "true"
click at [149, 220] on input "checkbox" at bounding box center [146, 220] width 10 height 10
checkbox input "true"
click at [145, 237] on input "checkbox" at bounding box center [146, 239] width 10 height 10
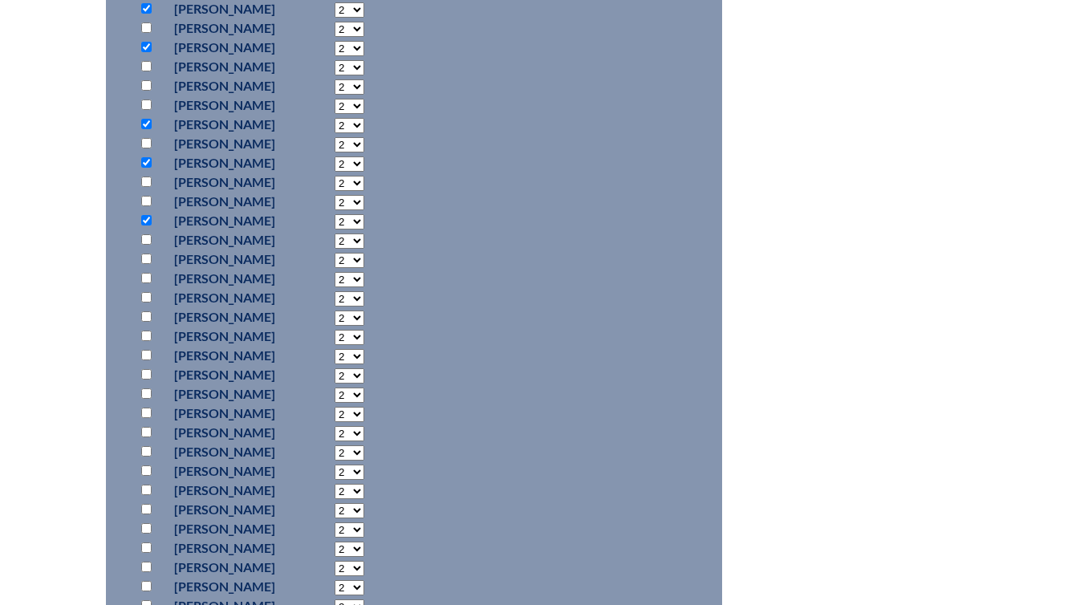
checkbox input "true"
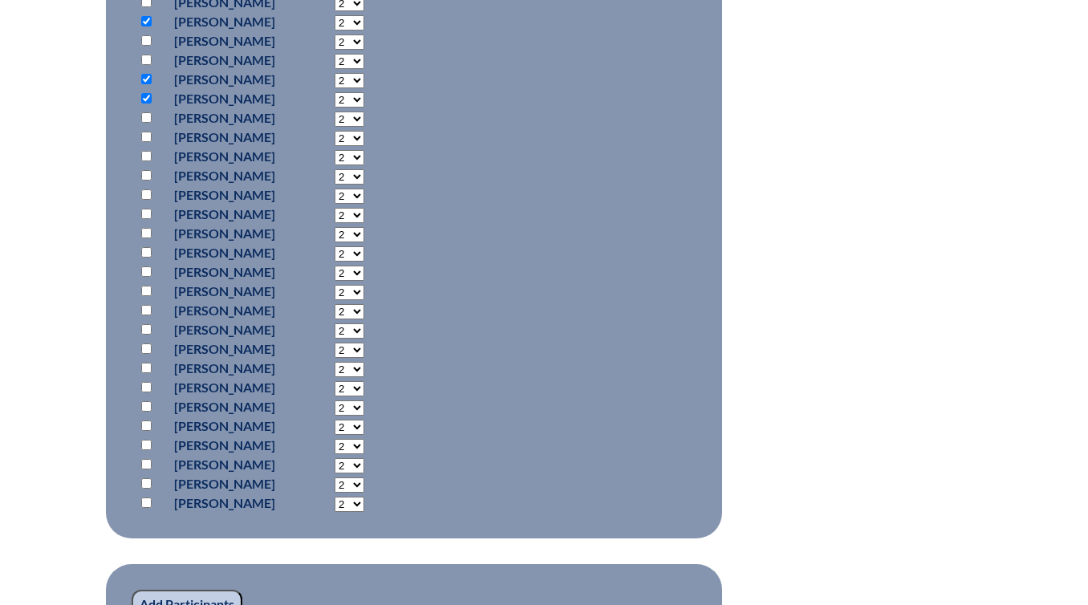
scroll to position [1022, 0]
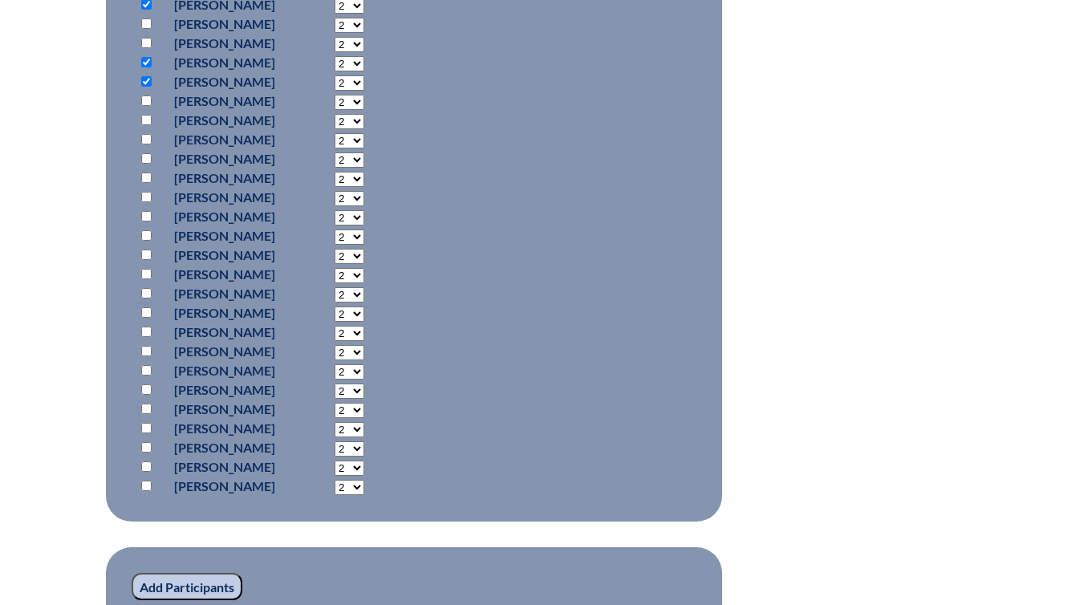
click at [144, 195] on input "checkbox" at bounding box center [146, 197] width 10 height 10
checkbox input "true"
click at [145, 179] on input "checkbox" at bounding box center [146, 178] width 10 height 10
checkbox input "true"
click at [144, 216] on input "checkbox" at bounding box center [146, 216] width 10 height 10
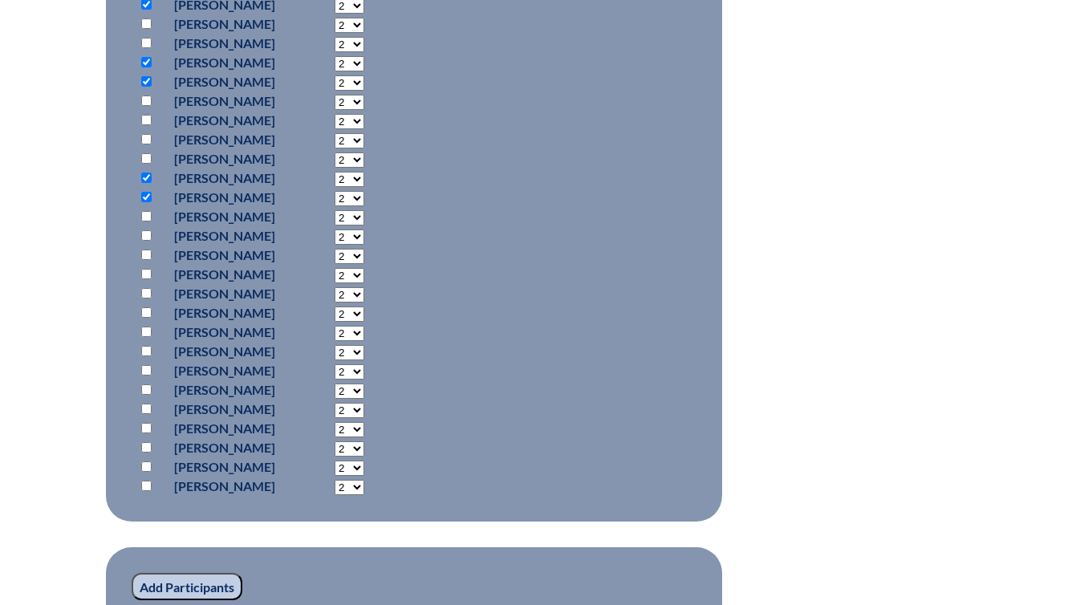
checkbox input "true"
click at [144, 235] on input "checkbox" at bounding box center [146, 235] width 10 height 10
checkbox input "true"
click at [144, 253] on input "checkbox" at bounding box center [146, 255] width 10 height 10
checkbox input "true"
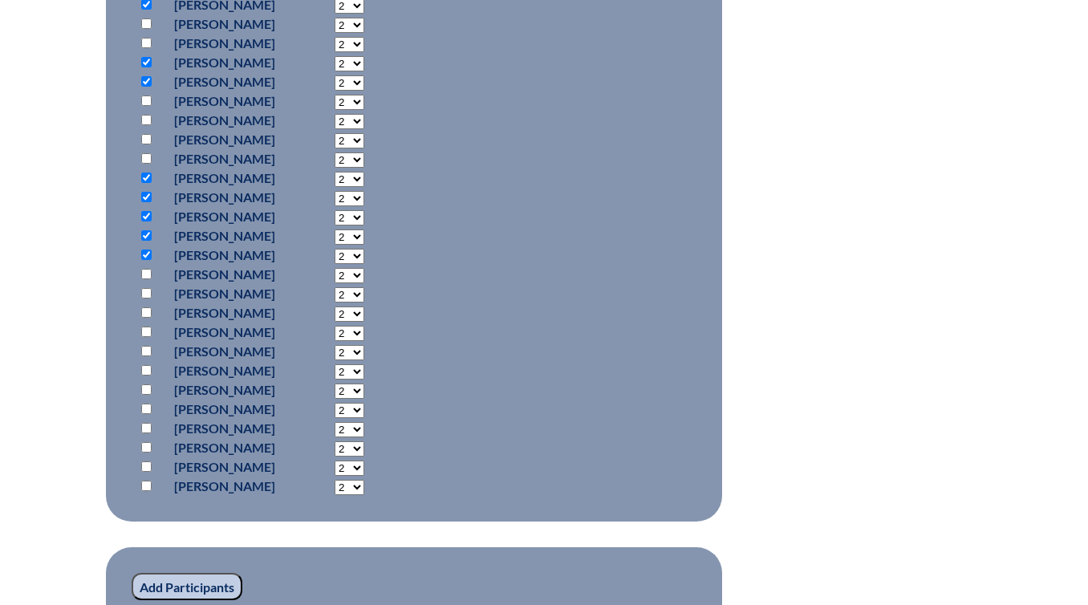
click at [144, 271] on input "checkbox" at bounding box center [146, 274] width 10 height 10
checkbox input "true"
click at [145, 288] on input "checkbox" at bounding box center [146, 293] width 10 height 10
checkbox input "true"
click at [144, 312] on input "checkbox" at bounding box center [146, 312] width 10 height 10
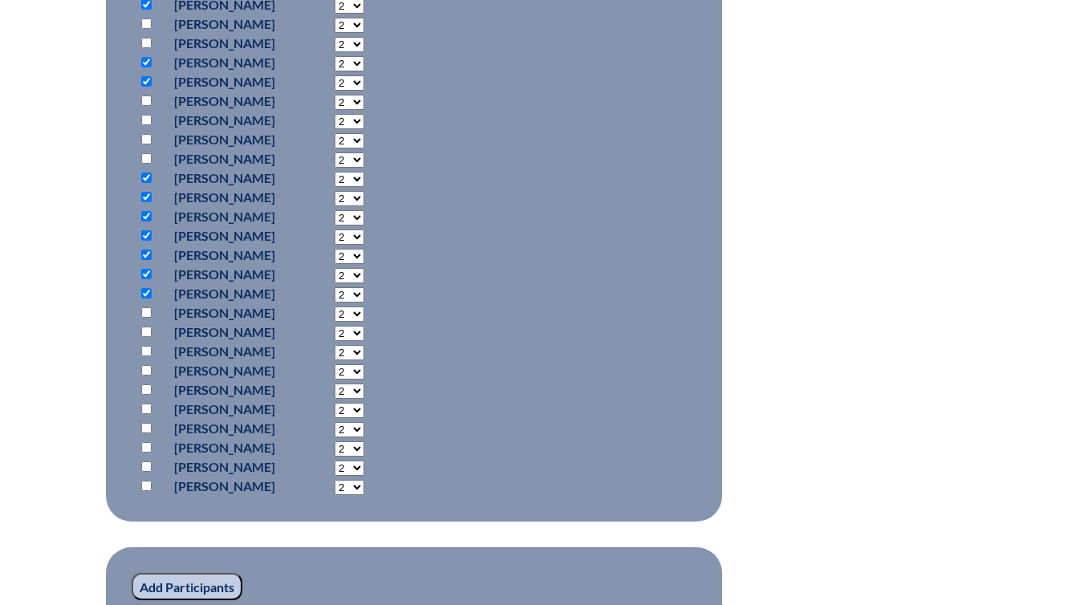
checkbox input "true"
click at [146, 367] on input "checkbox" at bounding box center [146, 370] width 10 height 10
checkbox input "true"
click at [147, 388] on input "checkbox" at bounding box center [146, 389] width 10 height 10
checkbox input "true"
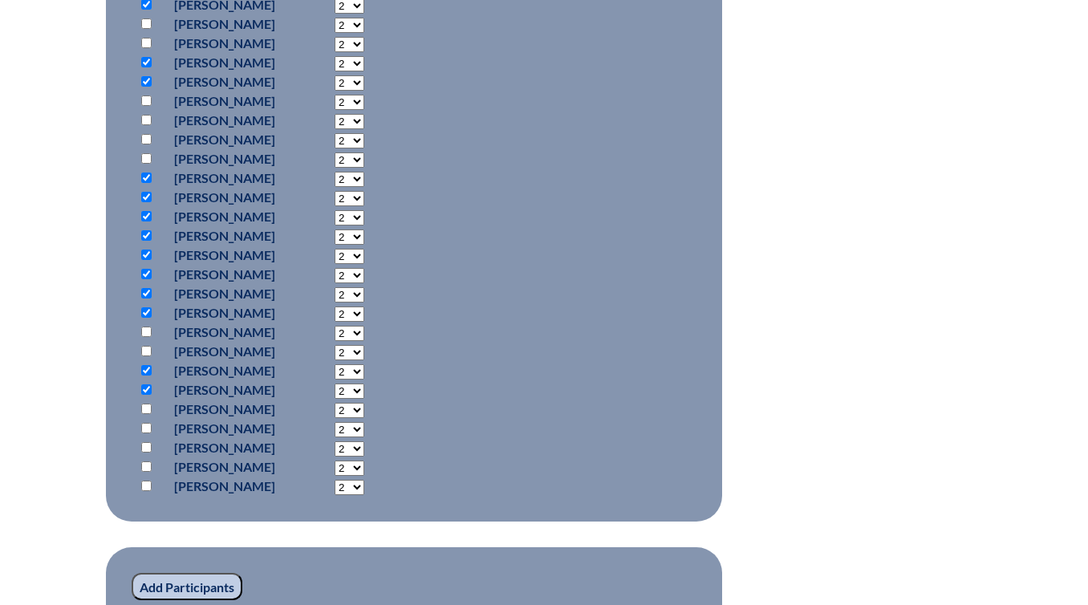
click at [217, 579] on input "Add Participants" at bounding box center [187, 586] width 111 height 27
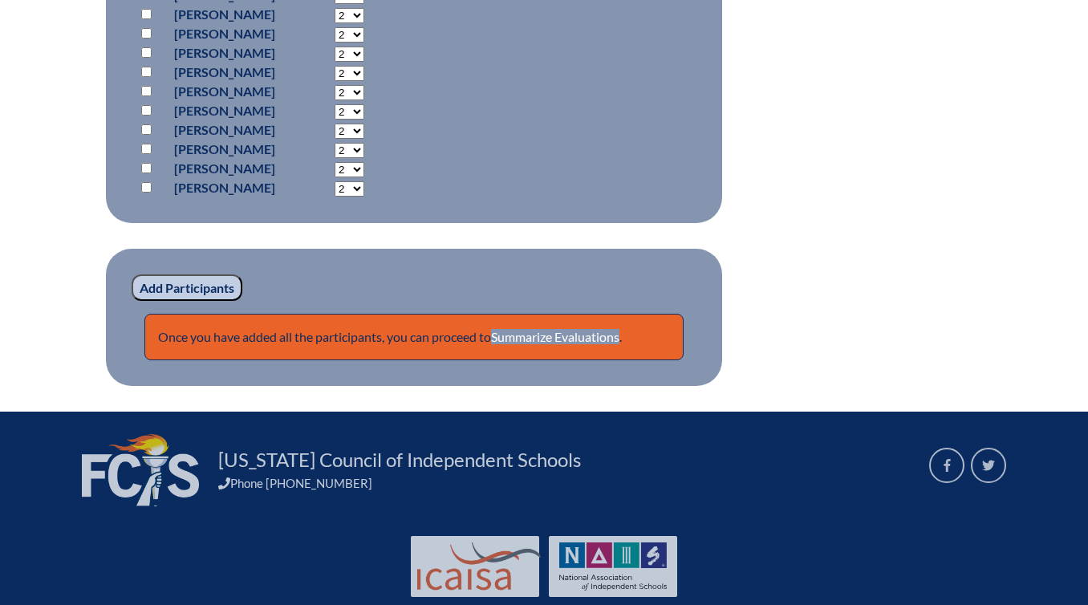
scroll to position [1511, 0]
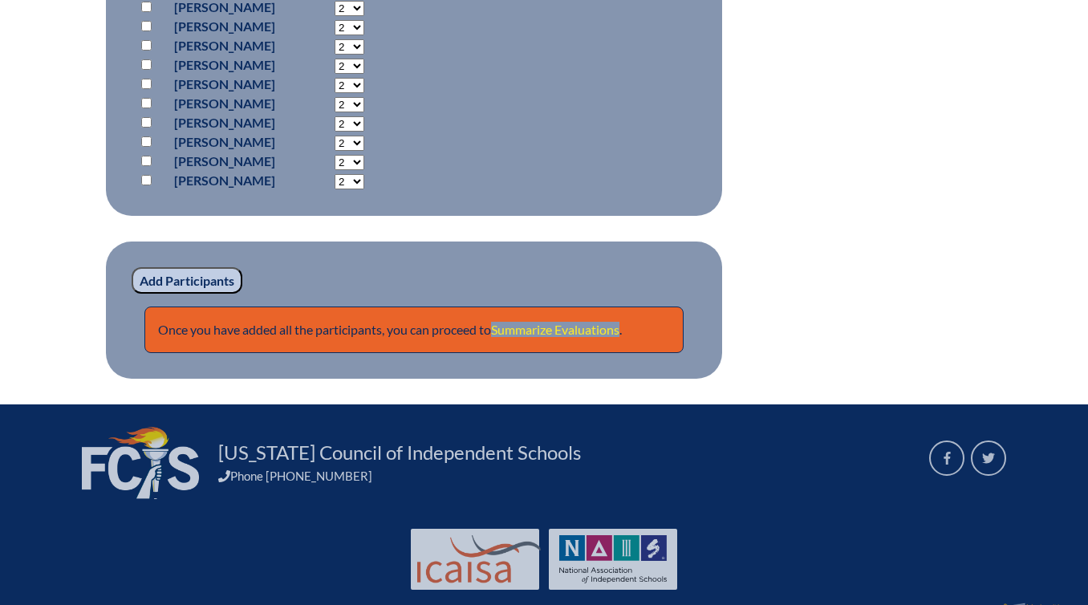
click at [588, 337] on link "Summarize Evaluations" at bounding box center [555, 329] width 128 height 15
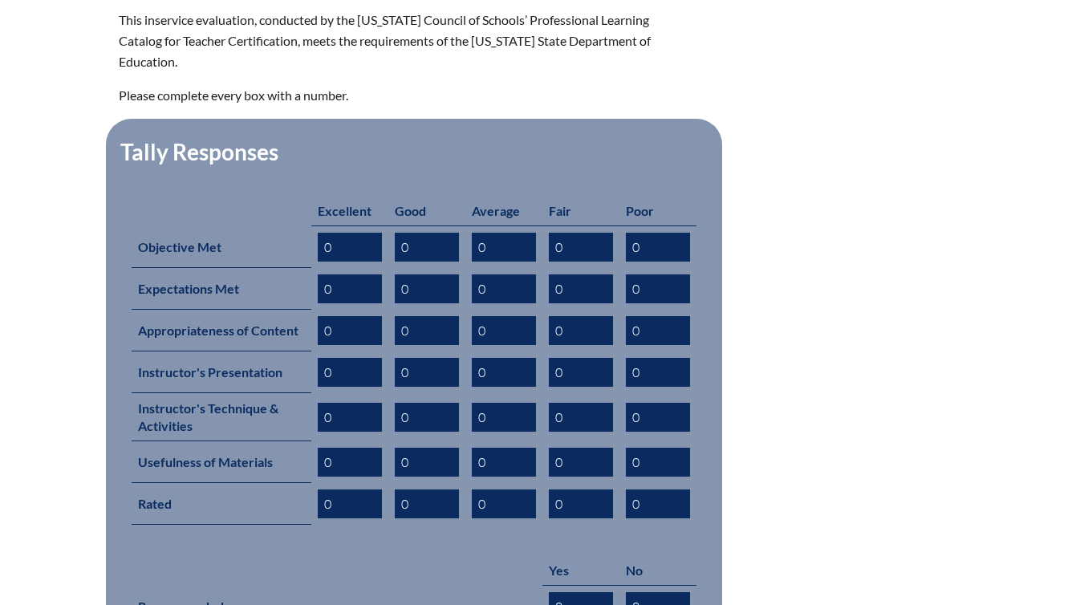
scroll to position [592, 0]
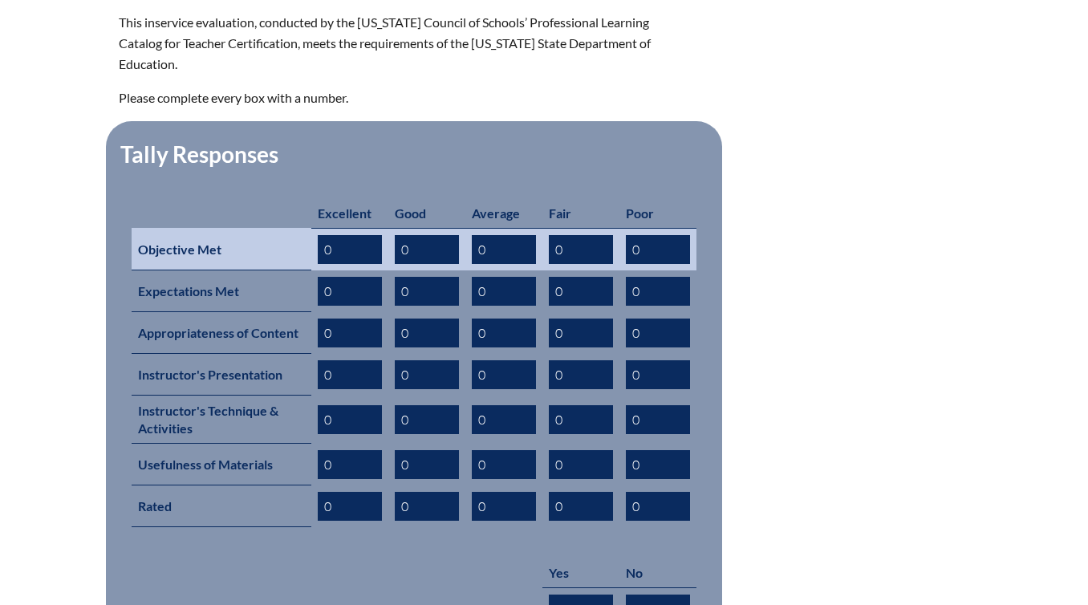
click at [425, 235] on input "0" at bounding box center [427, 249] width 64 height 29
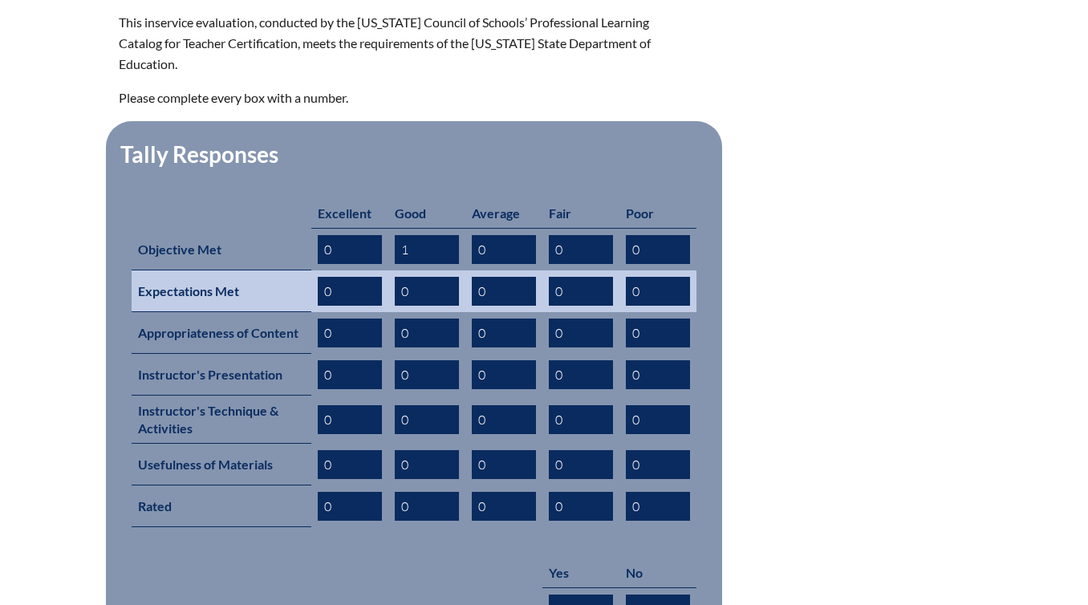
type input "1"
click at [421, 277] on input "0" at bounding box center [427, 291] width 64 height 29
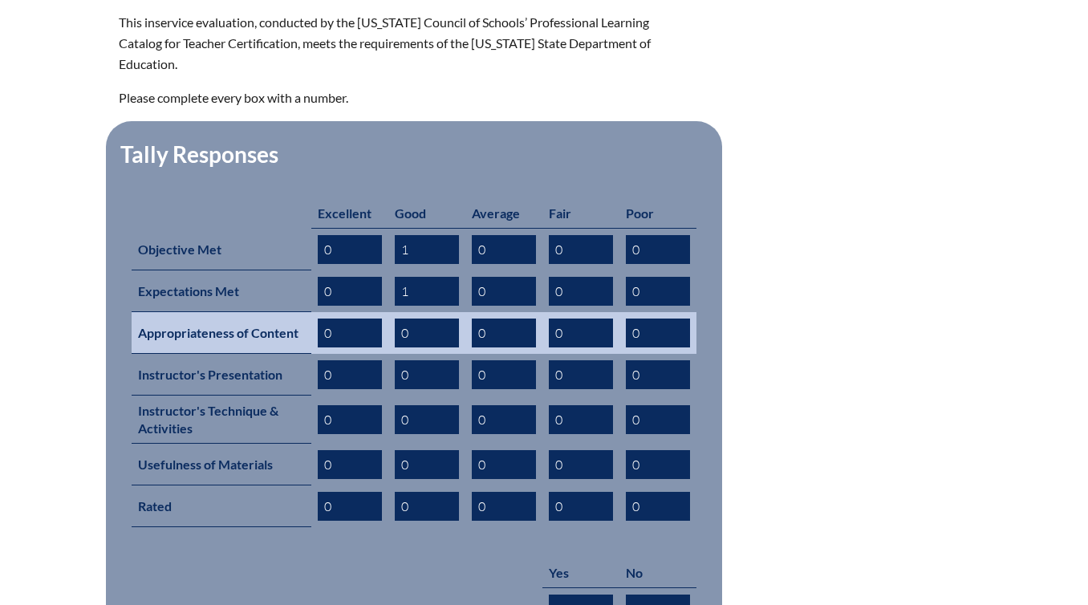
type input "1"
click at [413, 319] on input "0" at bounding box center [427, 333] width 64 height 29
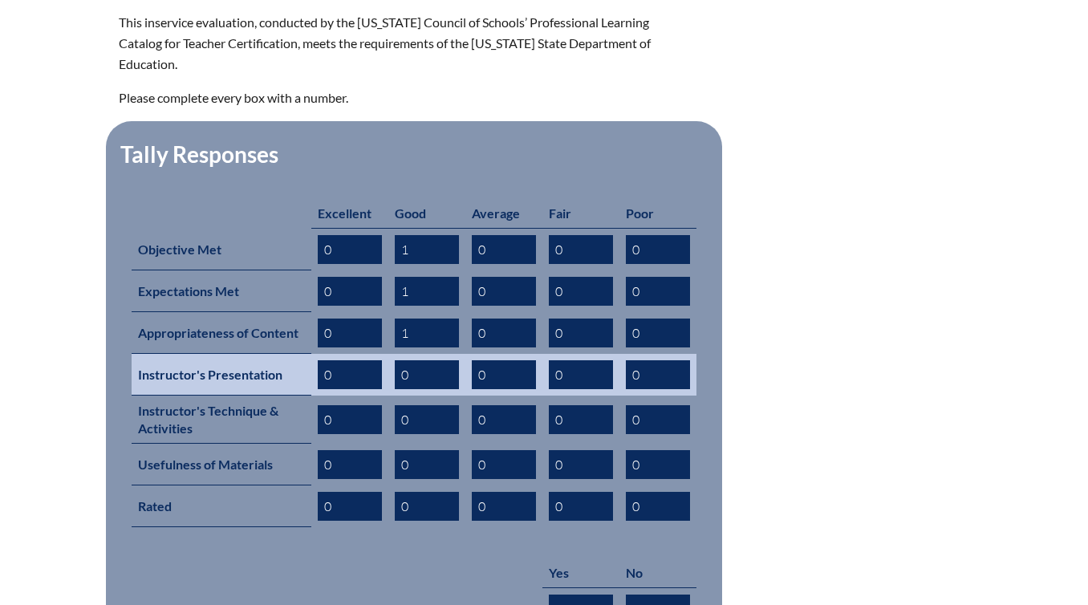
type input "1"
click at [417, 360] on input "0" at bounding box center [427, 374] width 64 height 29
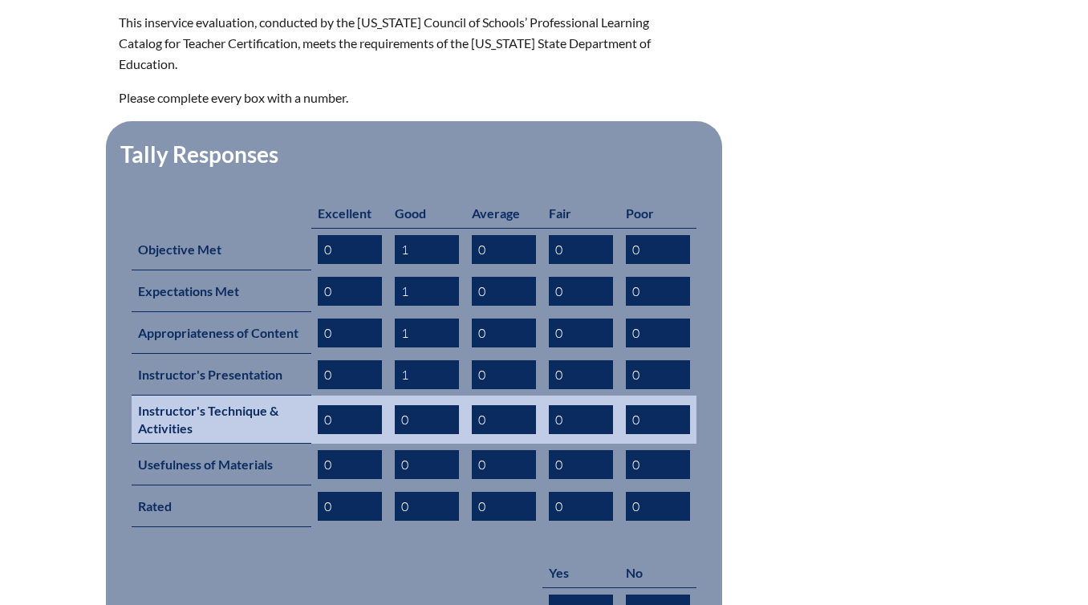
type input "1"
click at [421, 405] on input "0" at bounding box center [427, 419] width 64 height 29
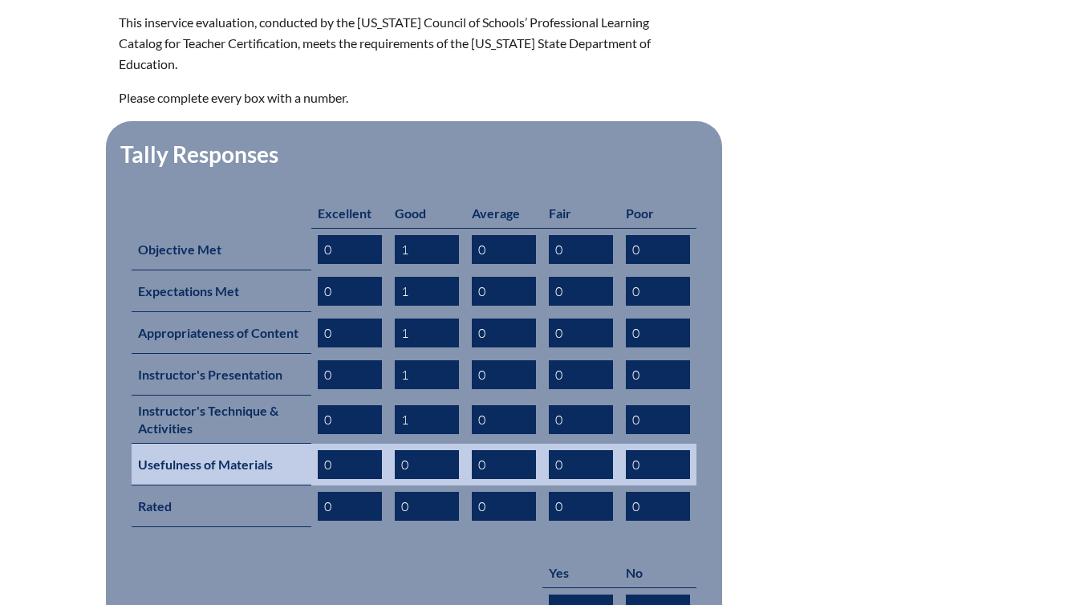
type input "1"
click at [417, 450] on input "0" at bounding box center [427, 464] width 64 height 29
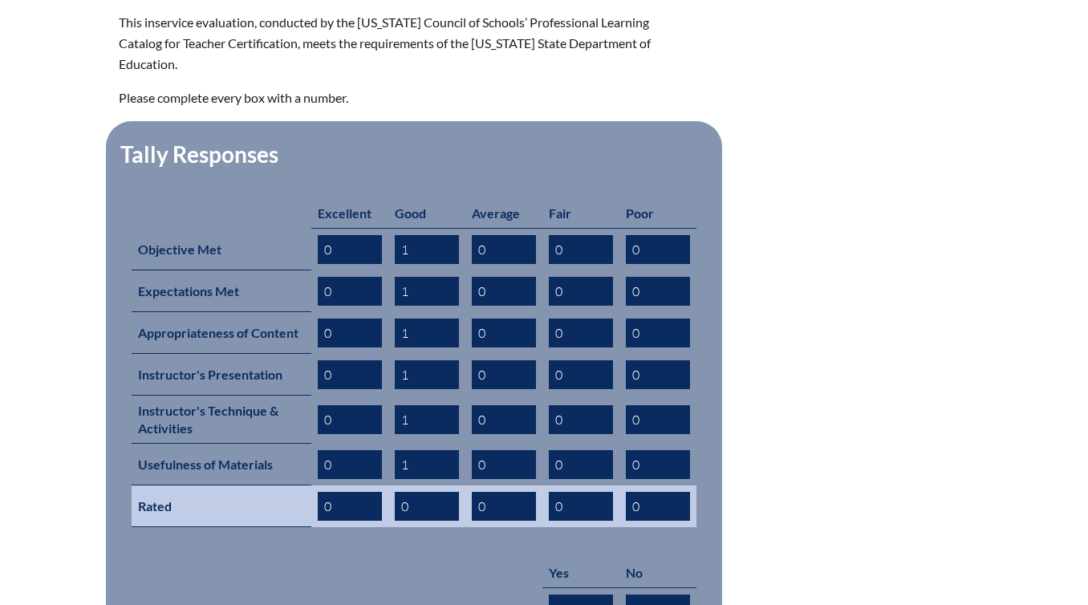
type input "1"
click at [417, 492] on input "0" at bounding box center [427, 506] width 64 height 29
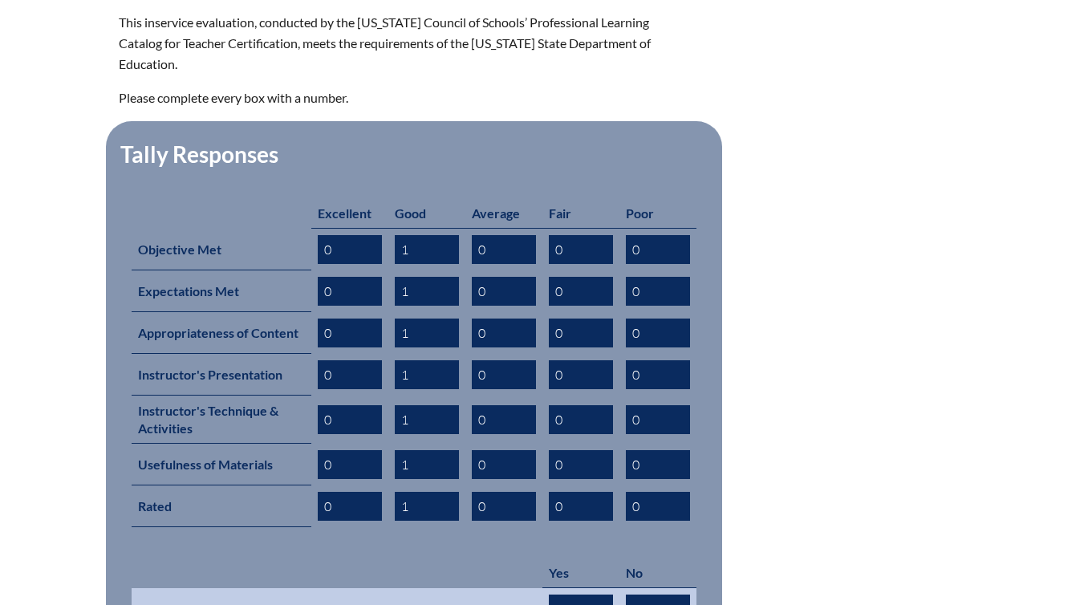
type input "1"
click at [584, 595] on input "0" at bounding box center [581, 609] width 64 height 29
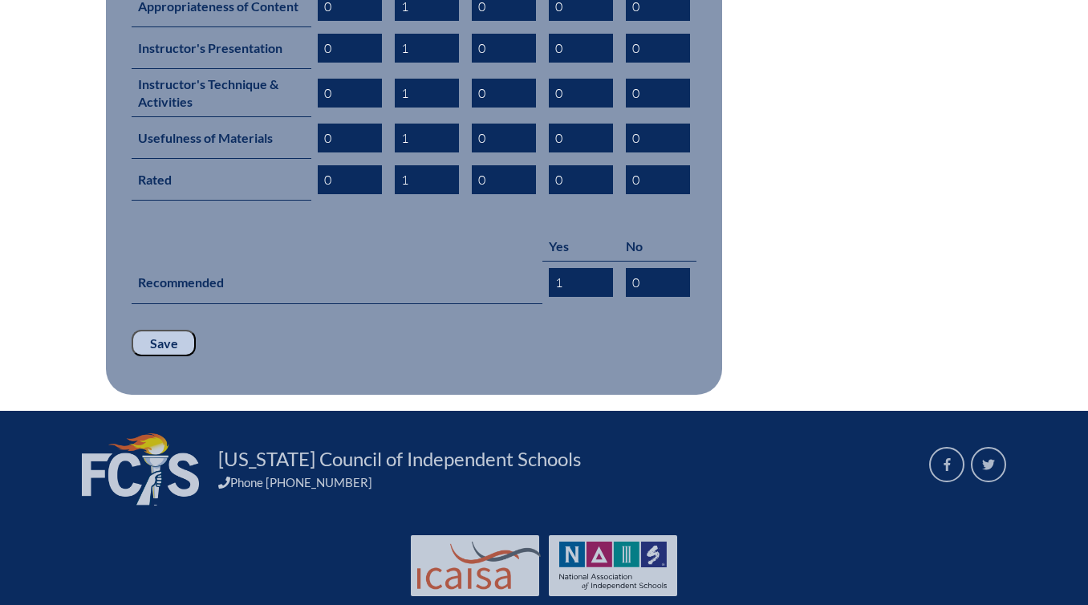
scroll to position [920, 0]
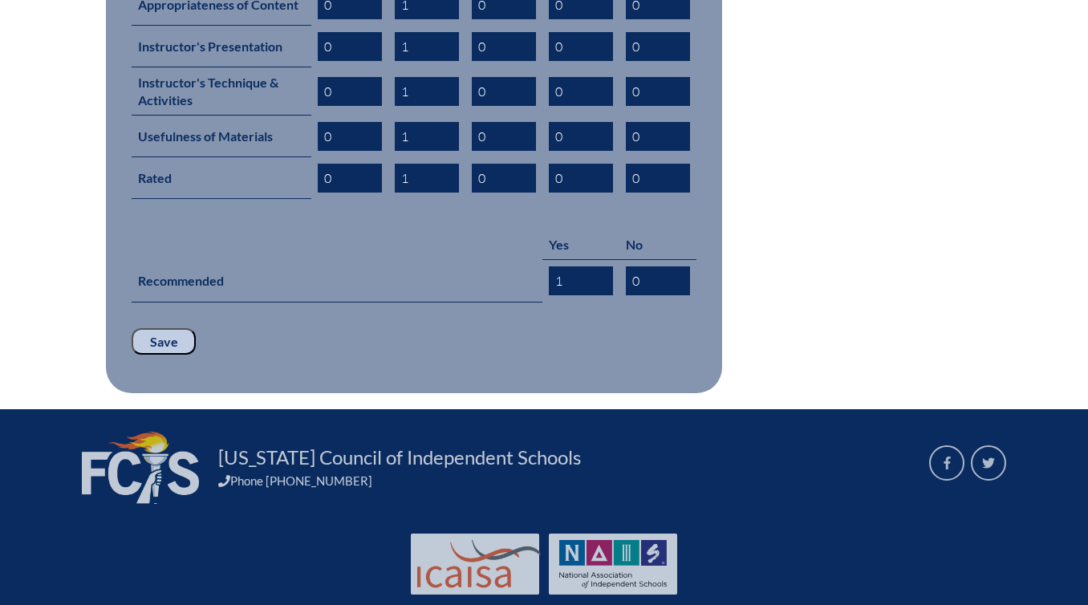
type input "1"
click at [152, 328] on input "Save" at bounding box center [164, 341] width 64 height 27
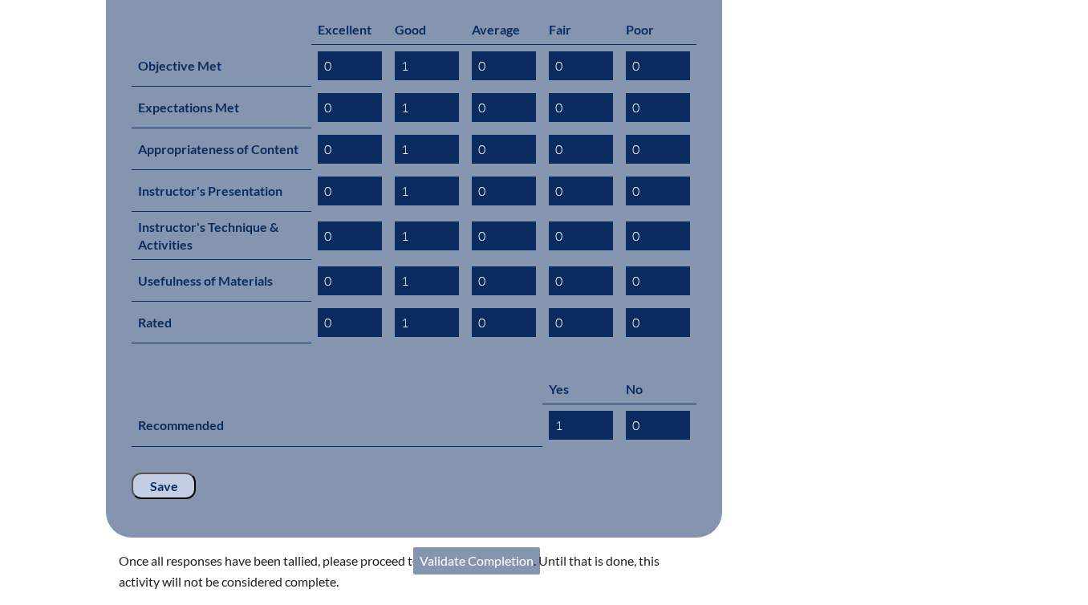
scroll to position [784, 0]
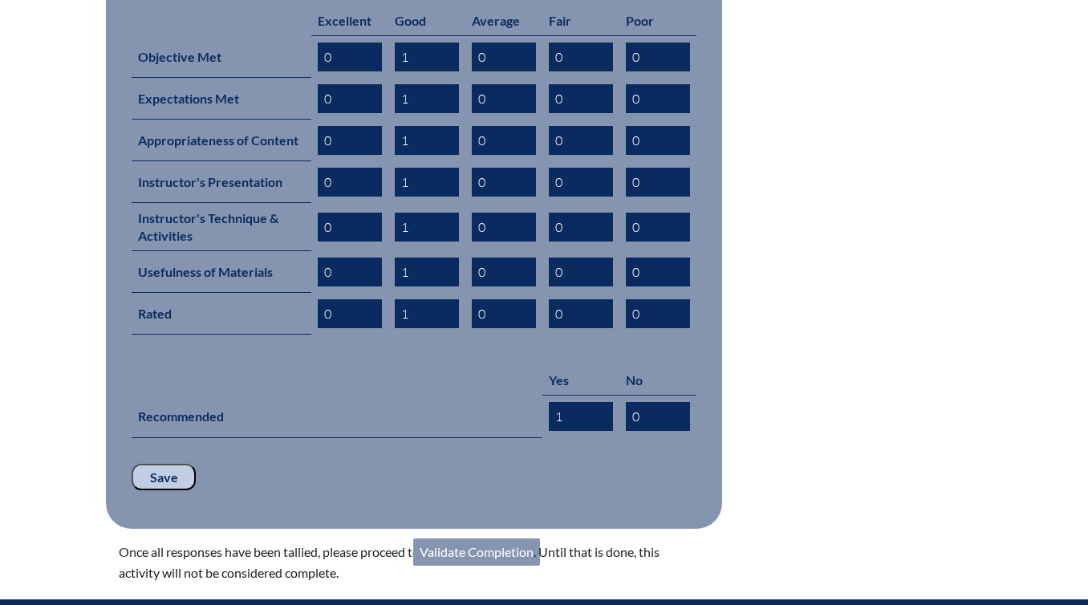
click at [493, 539] on link "Validate Completion" at bounding box center [476, 552] width 127 height 27
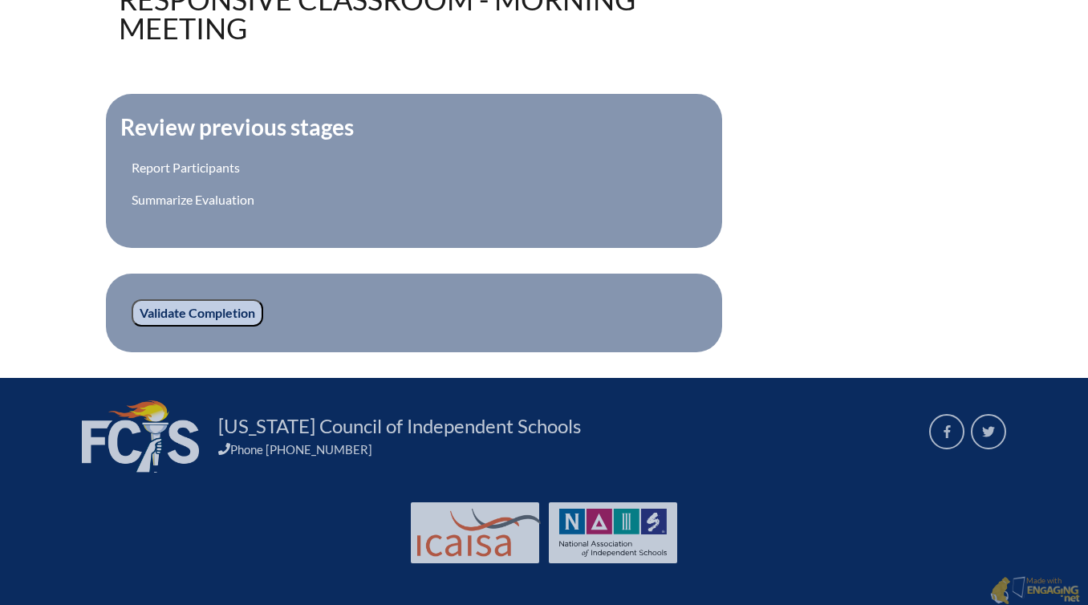
scroll to position [543, 0]
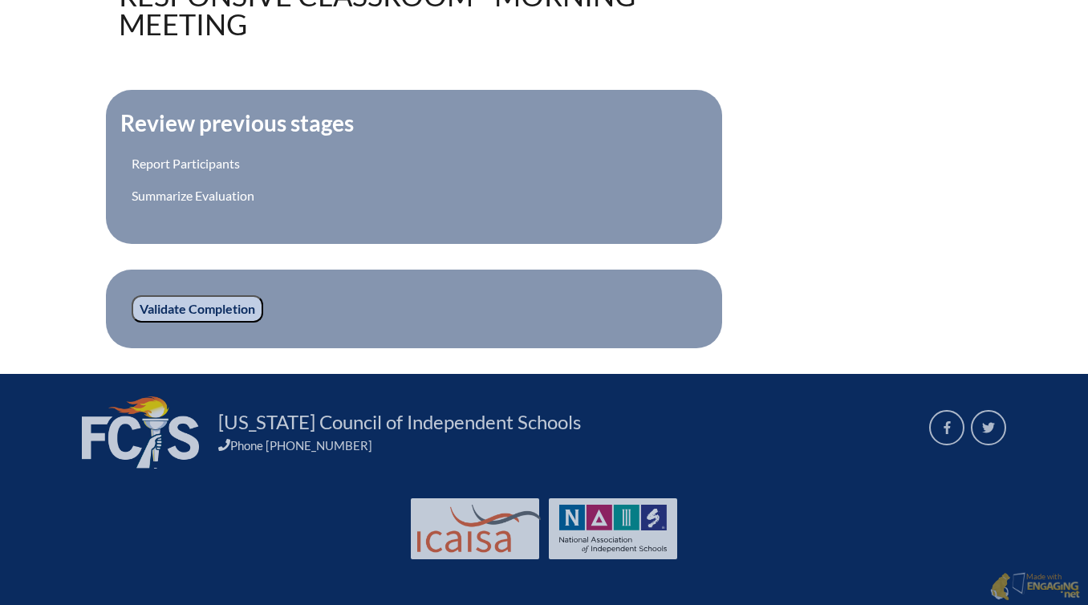
click at [192, 314] on input "Validate Completion" at bounding box center [198, 308] width 132 height 27
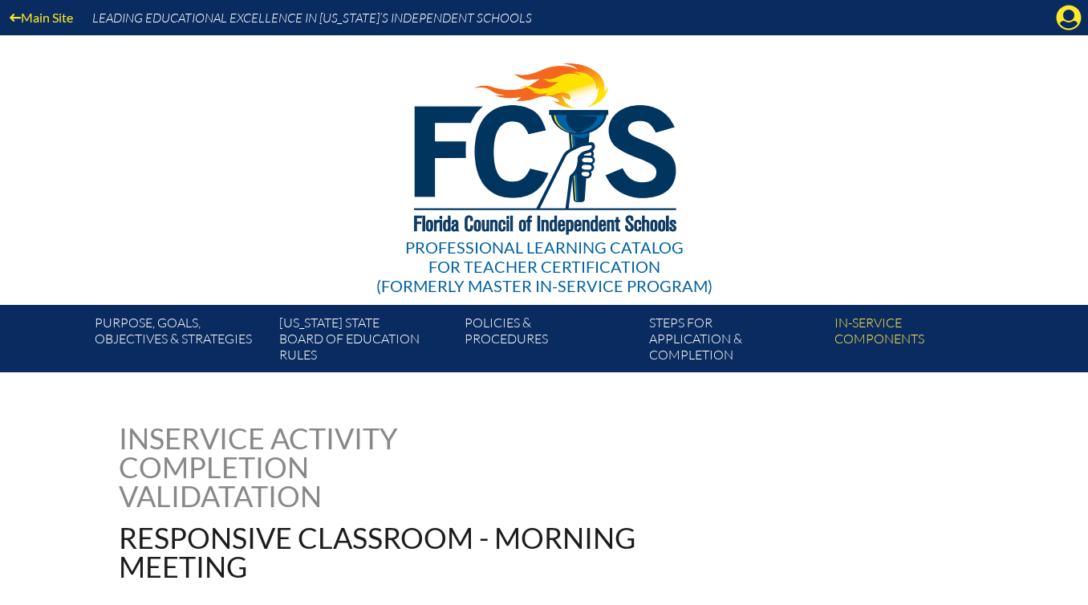
scroll to position [1, 0]
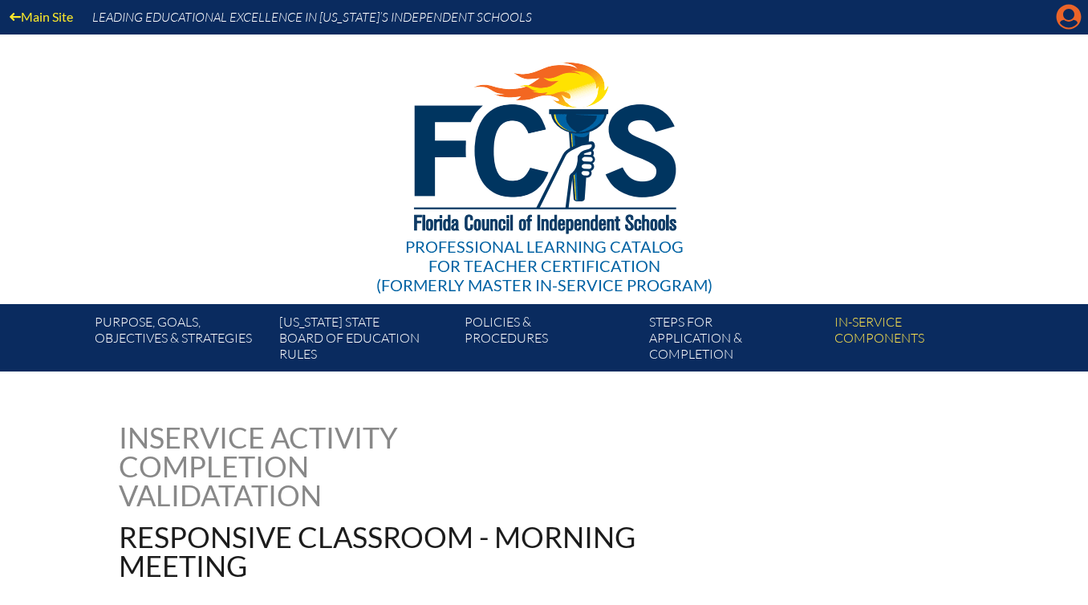
click at [1072, 20] on icon at bounding box center [1069, 17] width 25 height 25
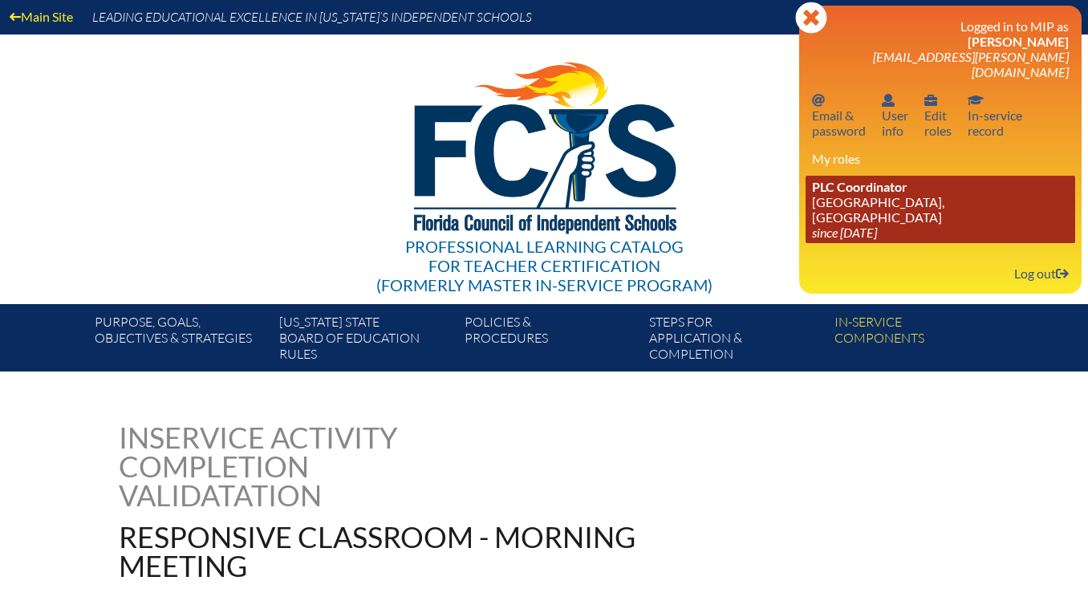
click at [909, 188] on link "PLC Coordinator [GEOGRAPHIC_DATA], [GEOGRAPHIC_DATA] since [DATE]" at bounding box center [941, 209] width 270 height 67
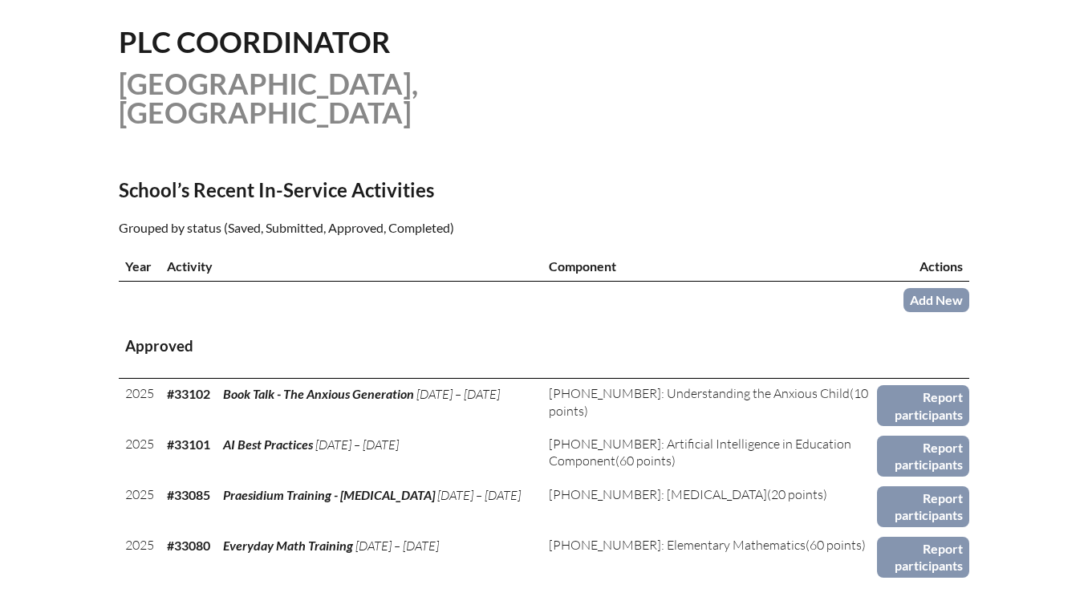
scroll to position [470, 0]
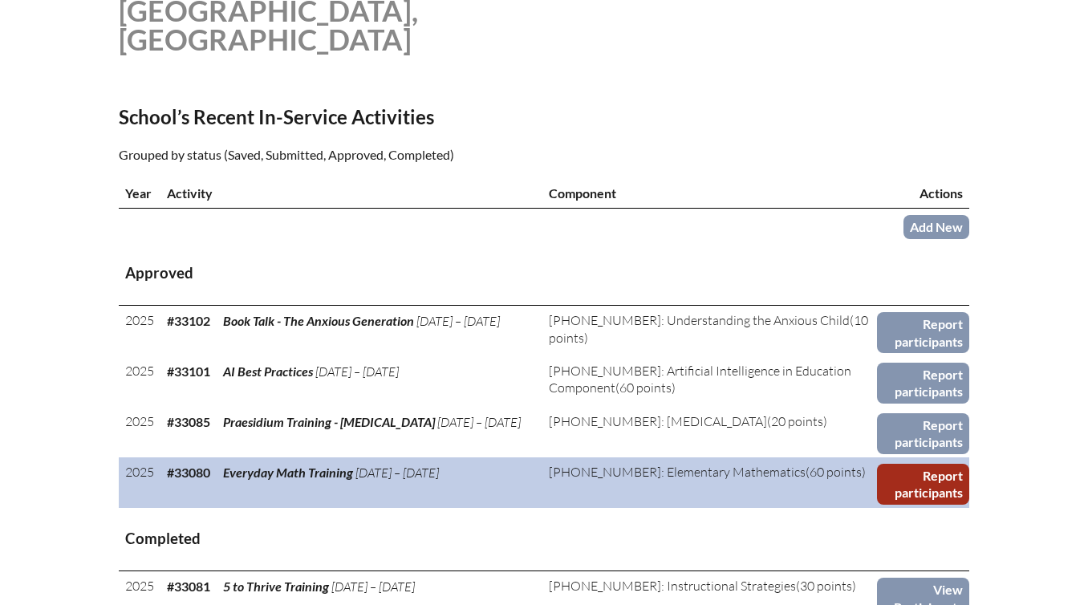
click at [925, 481] on link "Report participants" at bounding box center [923, 484] width 92 height 41
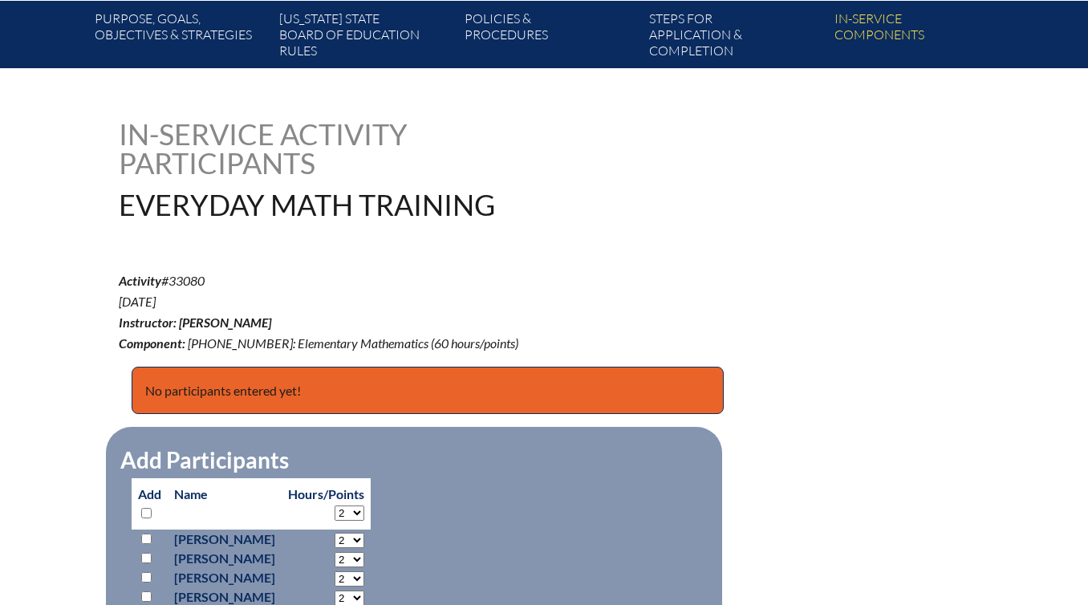
scroll to position [463, 0]
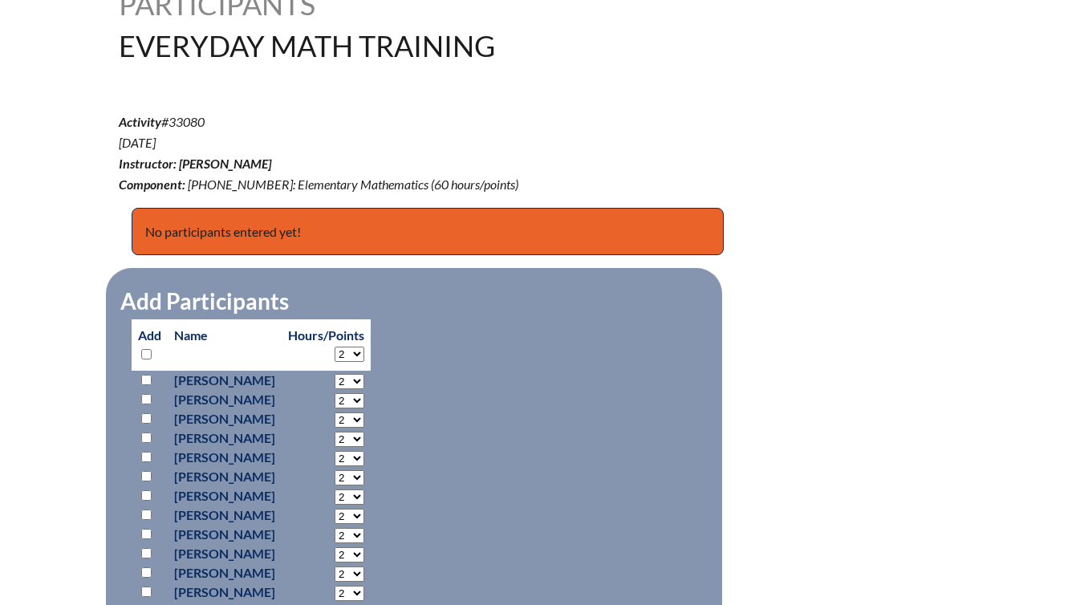
click at [364, 354] on select "2 3 4 5 6 7 8 9 10 11 12 13 14 15 16 17 18 19 20 21 22 23 24 25 26 27 28 29 30 …" at bounding box center [350, 354] width 30 height 15
select select "4"
click at [364, 347] on select "2 3 4 5 6 7 8 9 10 11 12 13 14 15 16 17 18 19 20 21 22 23 24 25 26 27 28 29 30 …" at bounding box center [350, 354] width 30 height 15
select select "4"
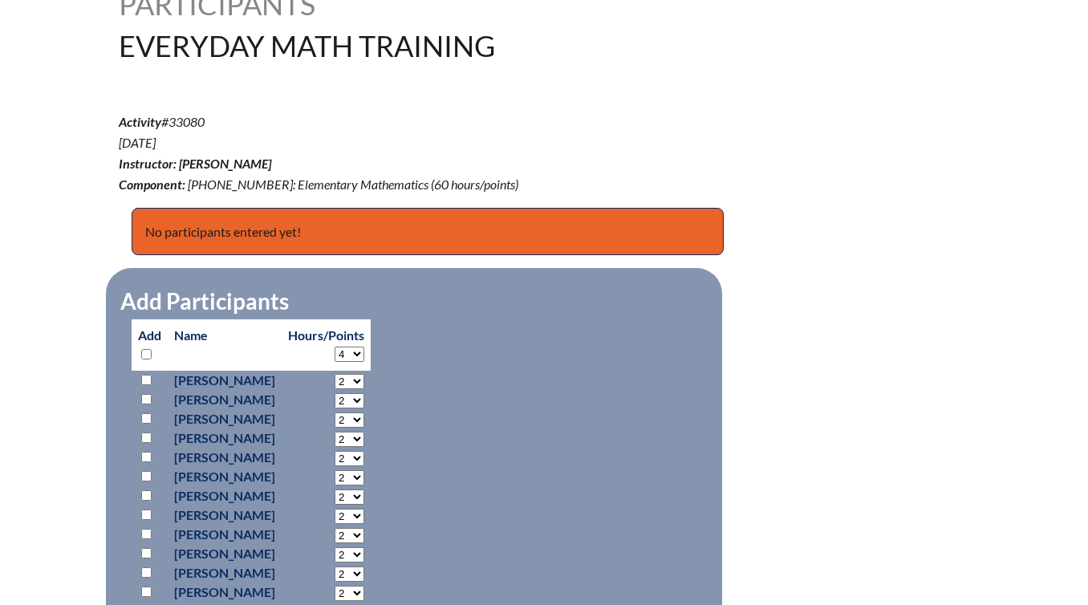
select select "4"
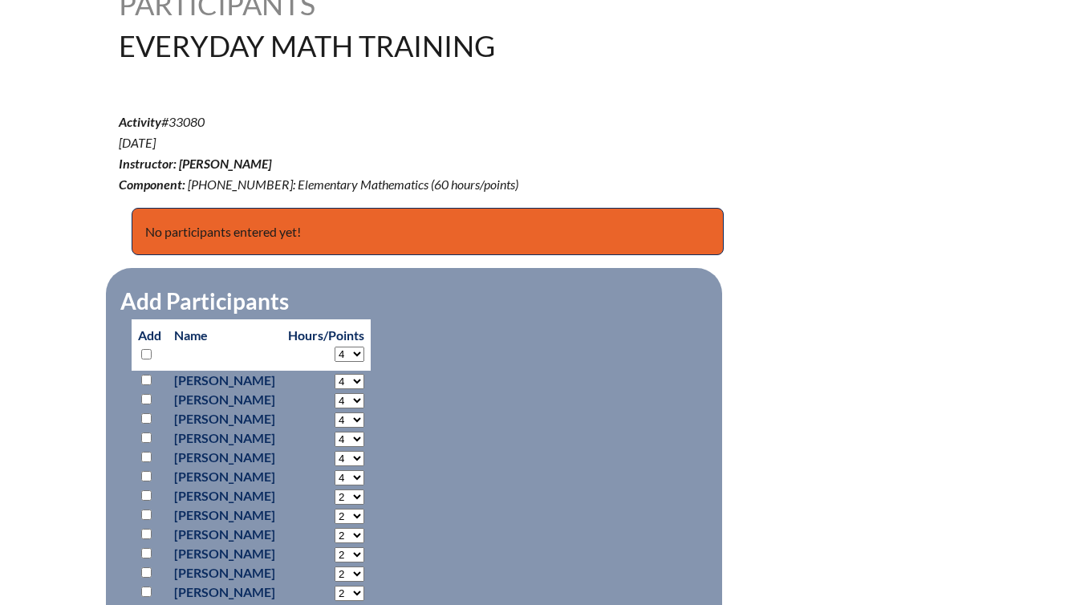
select select "4"
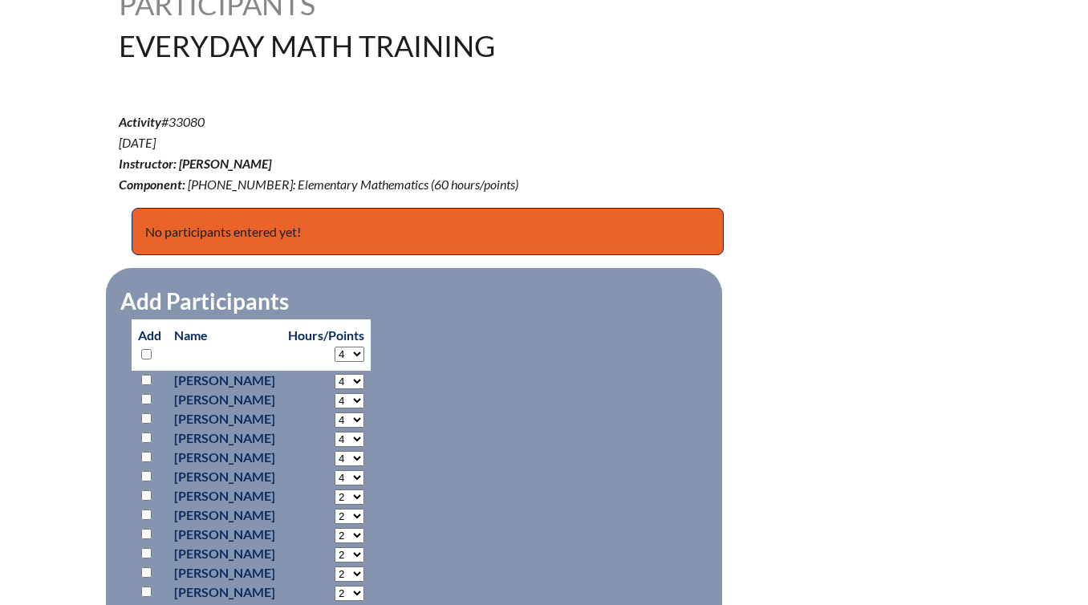
select select "4"
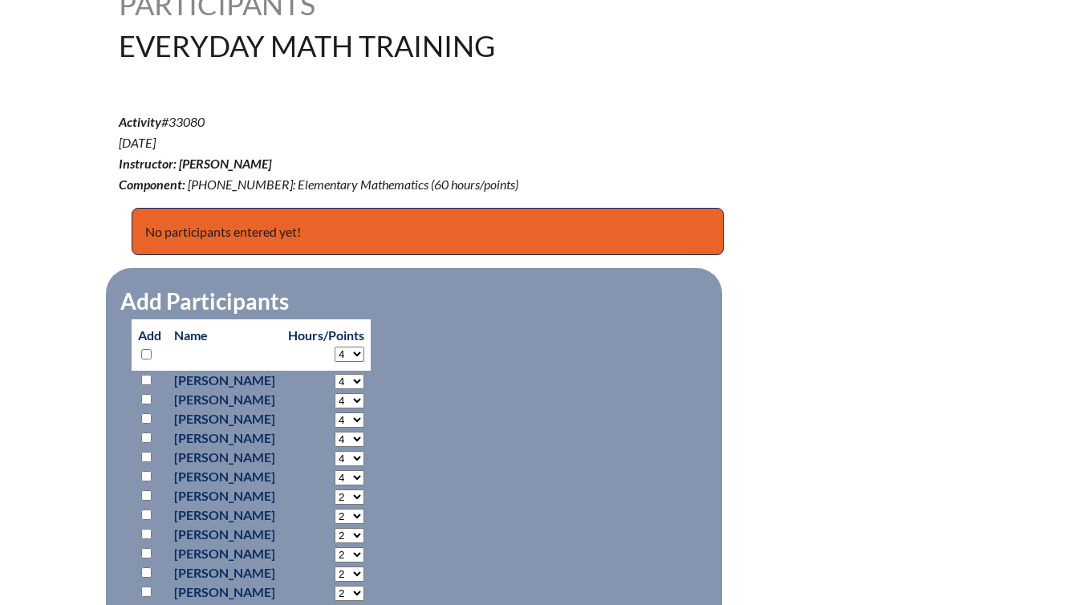
select select "4"
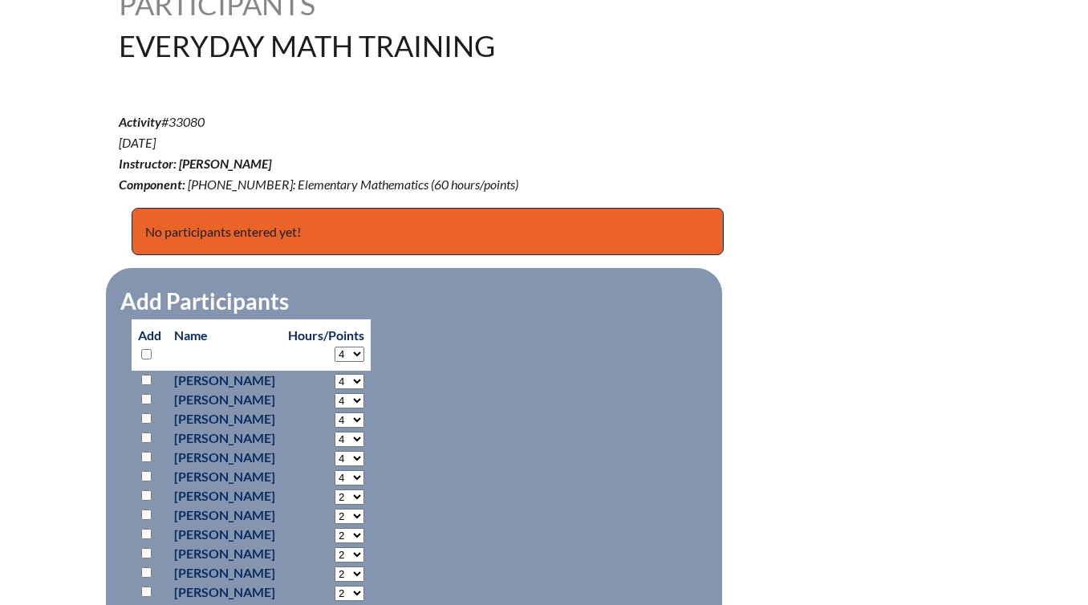
select select "4"
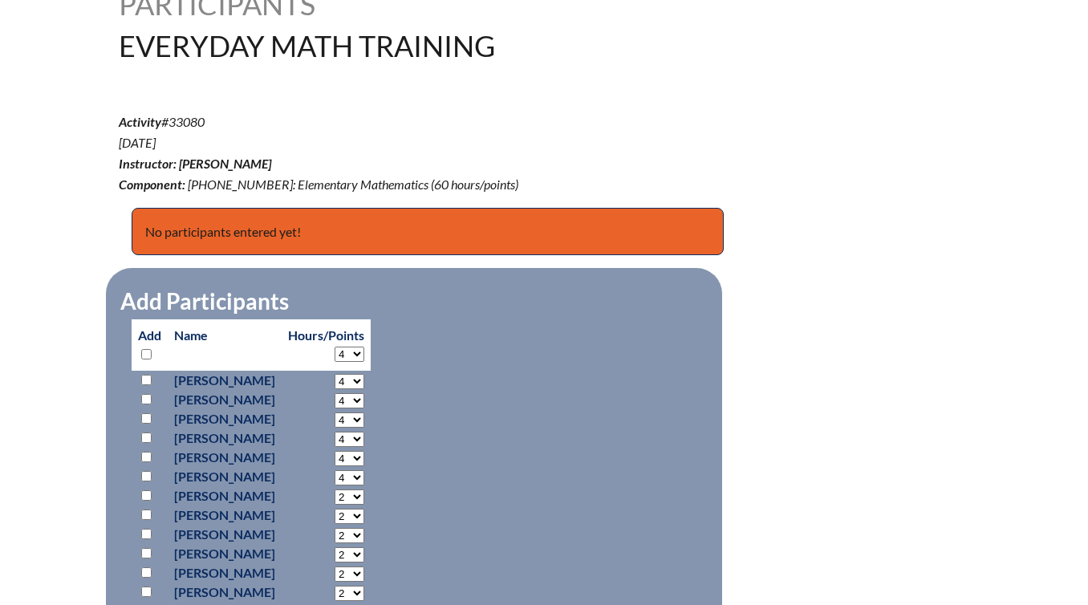
select select "4"
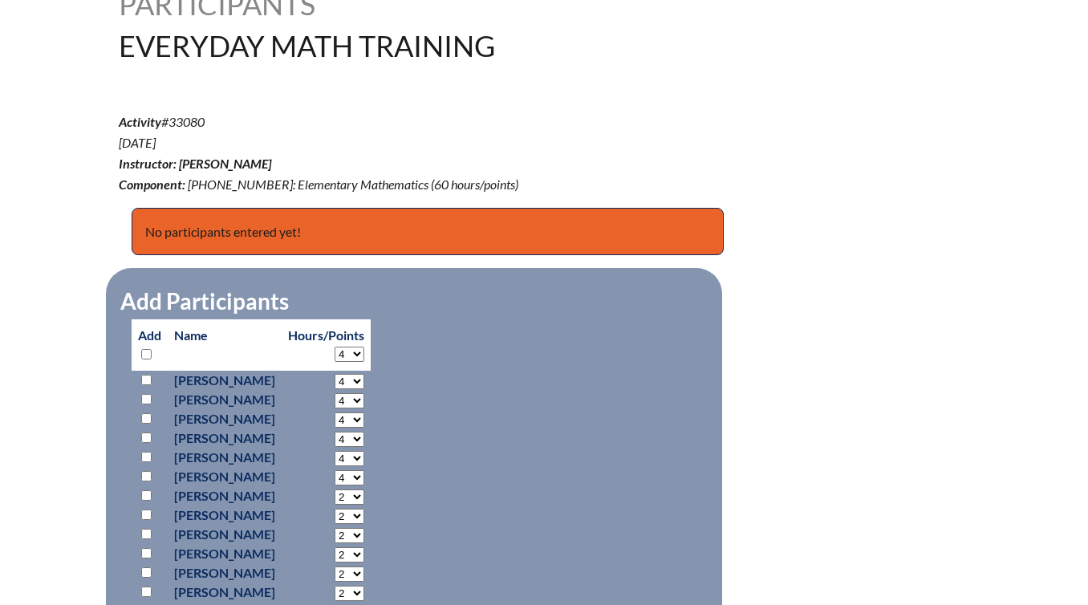
select select "4"
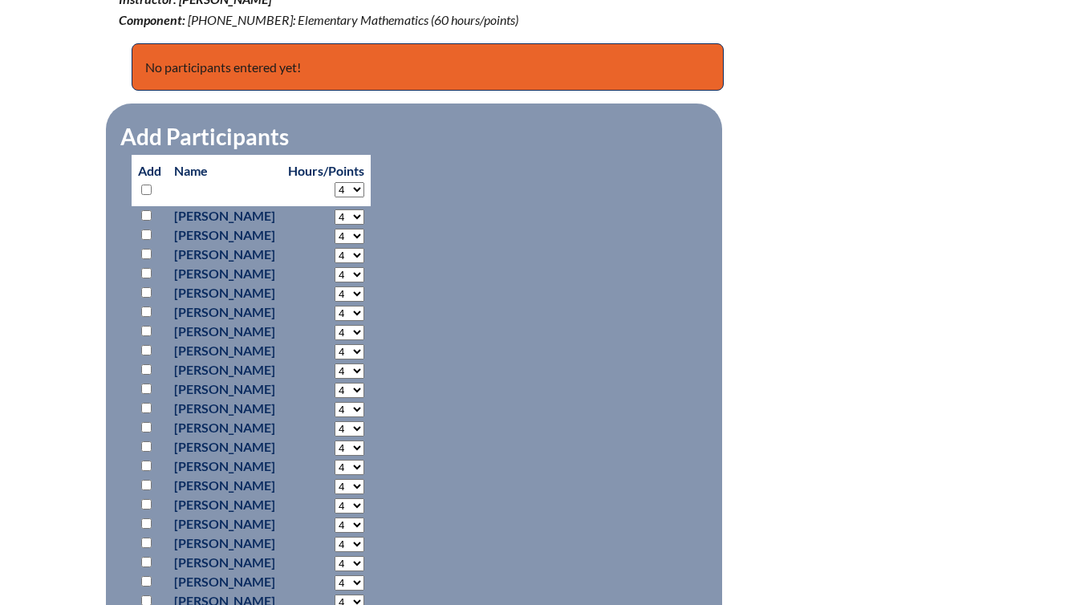
scroll to position [632, 0]
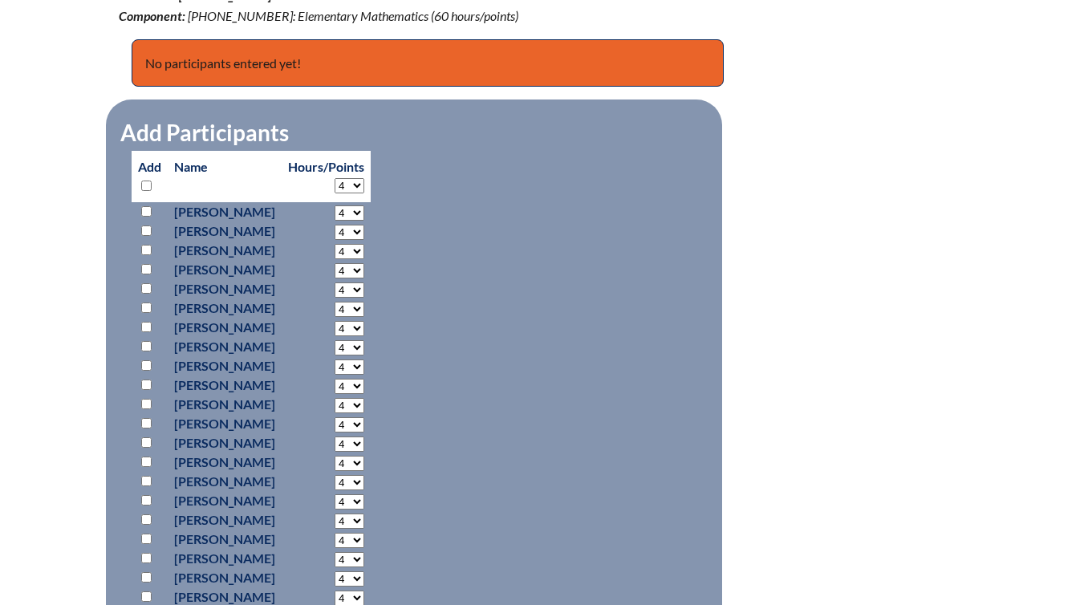
click at [149, 206] on input "checkbox" at bounding box center [146, 211] width 10 height 10
checkbox input "true"
click at [916, 185] on div "everyday-math-training--689f34dd18b012.97226845 In-service Activity Participant…" at bounding box center [544, 419] width 851 height 1255
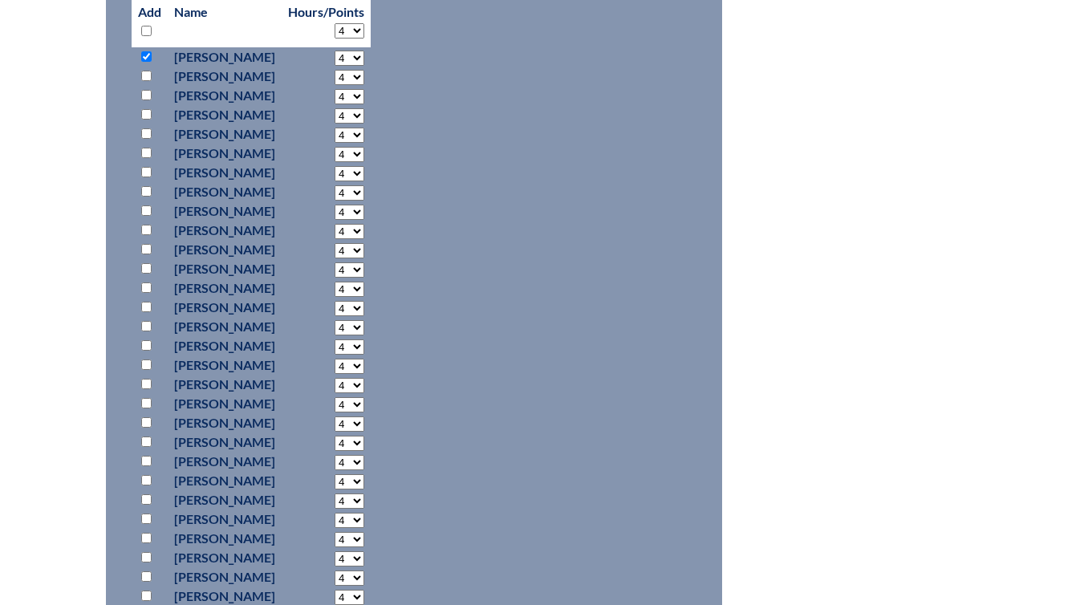
scroll to position [809, 0]
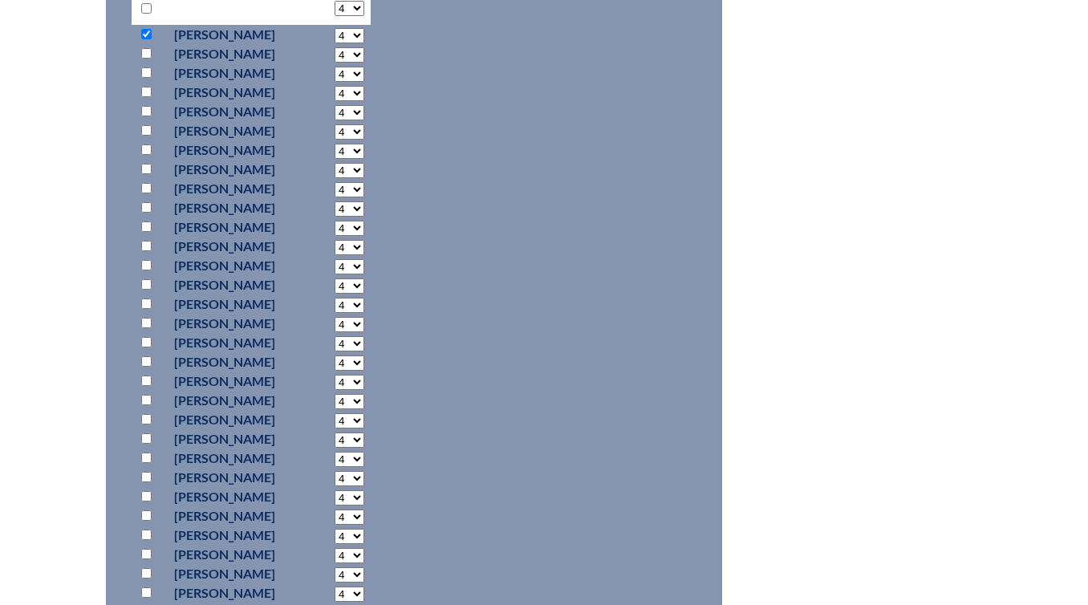
click at [147, 147] on input "checkbox" at bounding box center [146, 149] width 10 height 10
checkbox input "true"
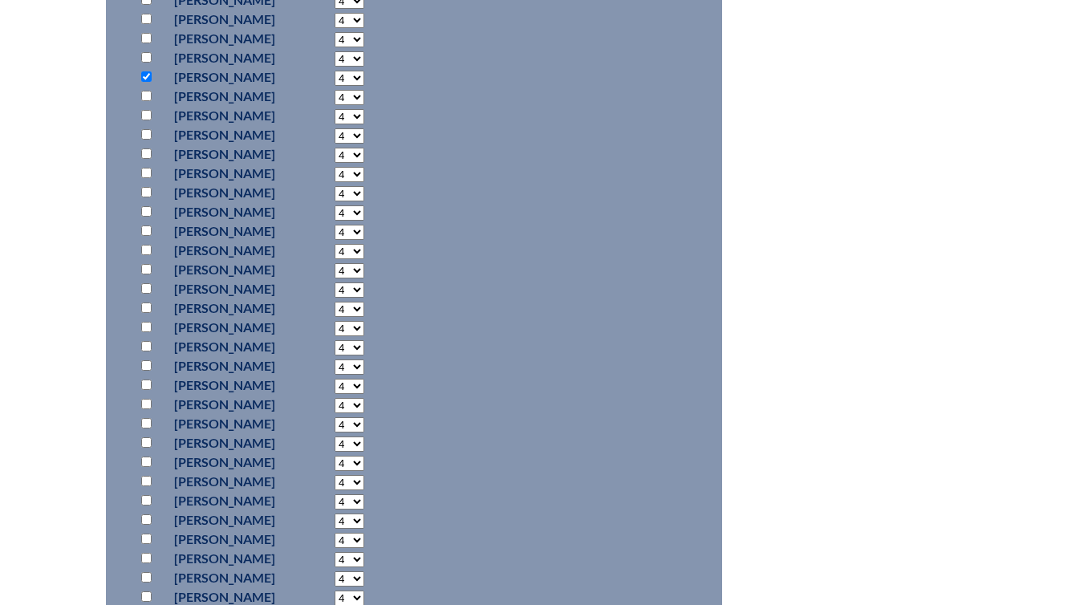
scroll to position [901, 0]
click at [147, 153] on input "checkbox" at bounding box center [146, 153] width 10 height 10
checkbox input "true"
click at [147, 169] on input "checkbox" at bounding box center [146, 173] width 10 height 10
checkbox input "true"
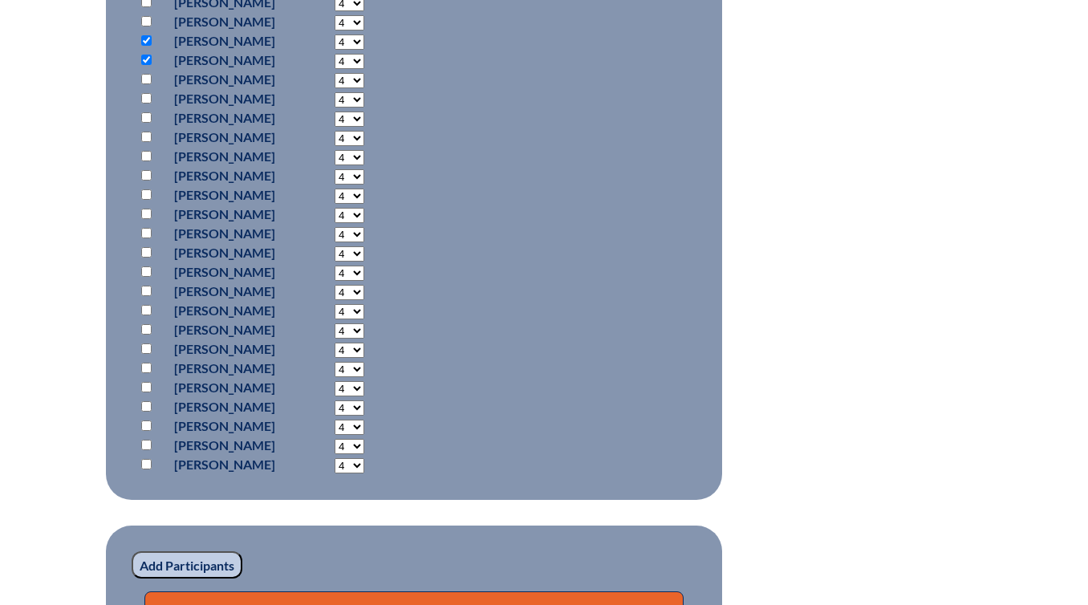
scroll to position [1017, 0]
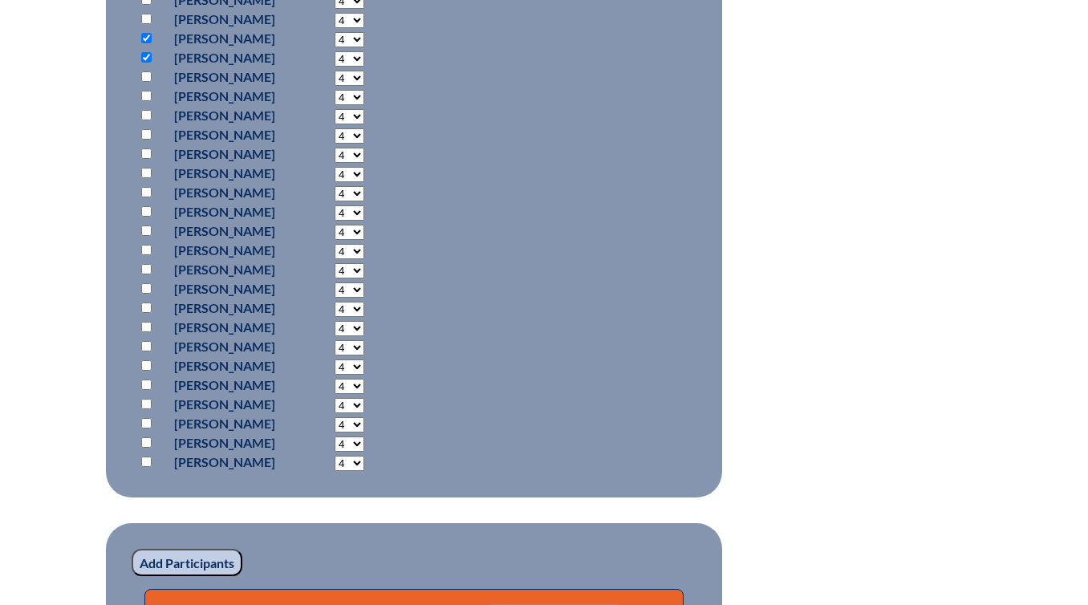
click at [147, 171] on input "checkbox" at bounding box center [146, 173] width 10 height 10
checkbox input "true"
click at [145, 151] on input "checkbox" at bounding box center [146, 153] width 10 height 10
checkbox input "true"
click at [139, 187] on p at bounding box center [149, 192] width 23 height 19
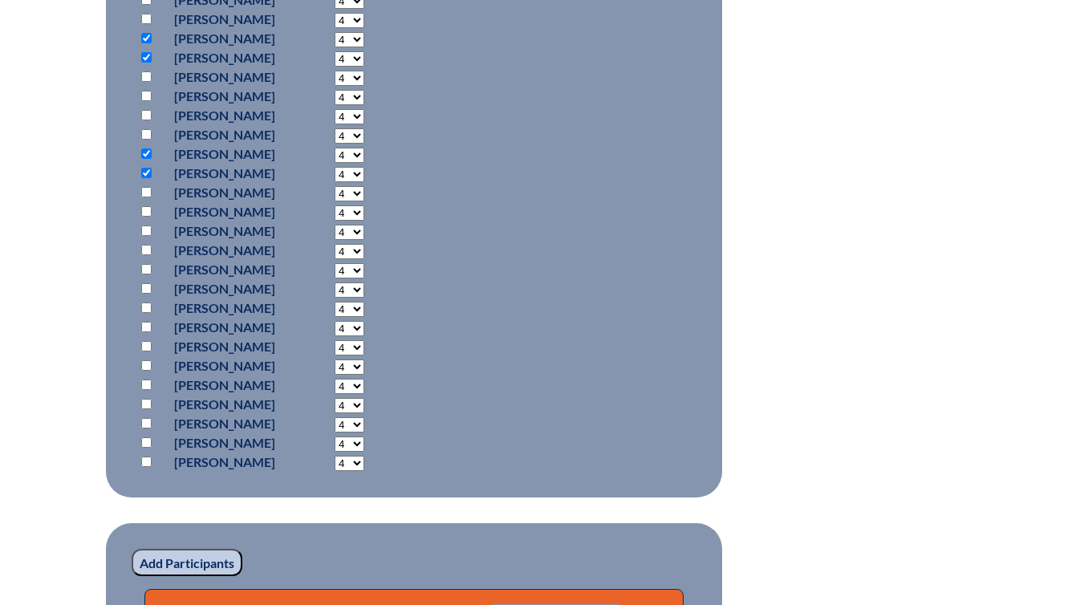
click at [149, 193] on input "checkbox" at bounding box center [146, 192] width 10 height 10
checkbox input "true"
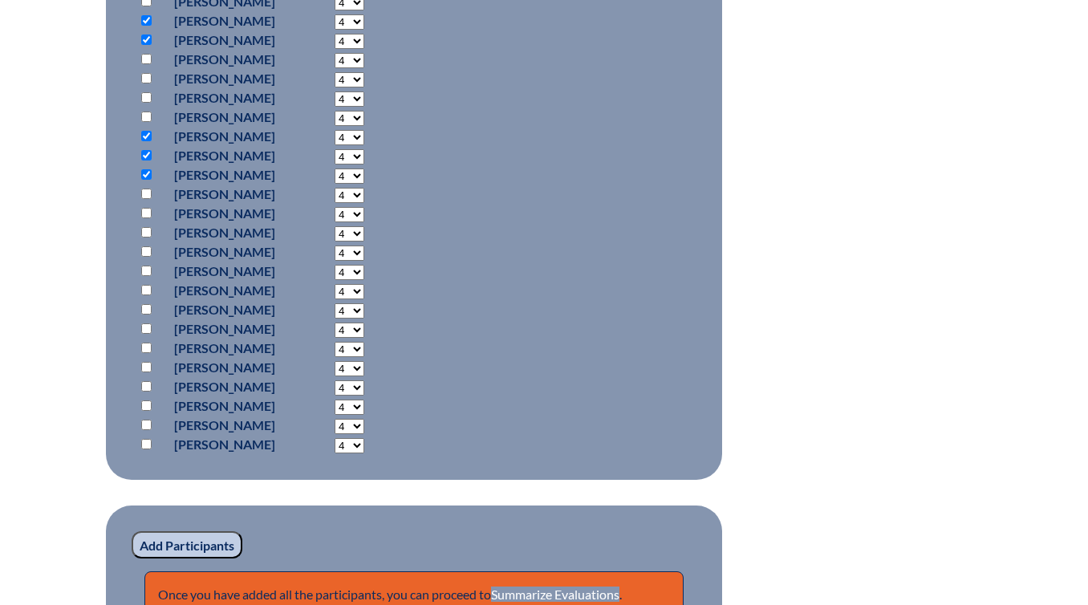
scroll to position [1035, 0]
click at [144, 196] on input "checkbox" at bounding box center [146, 193] width 10 height 10
checkbox input "true"
click at [146, 213] on input "checkbox" at bounding box center [146, 212] width 10 height 10
checkbox input "true"
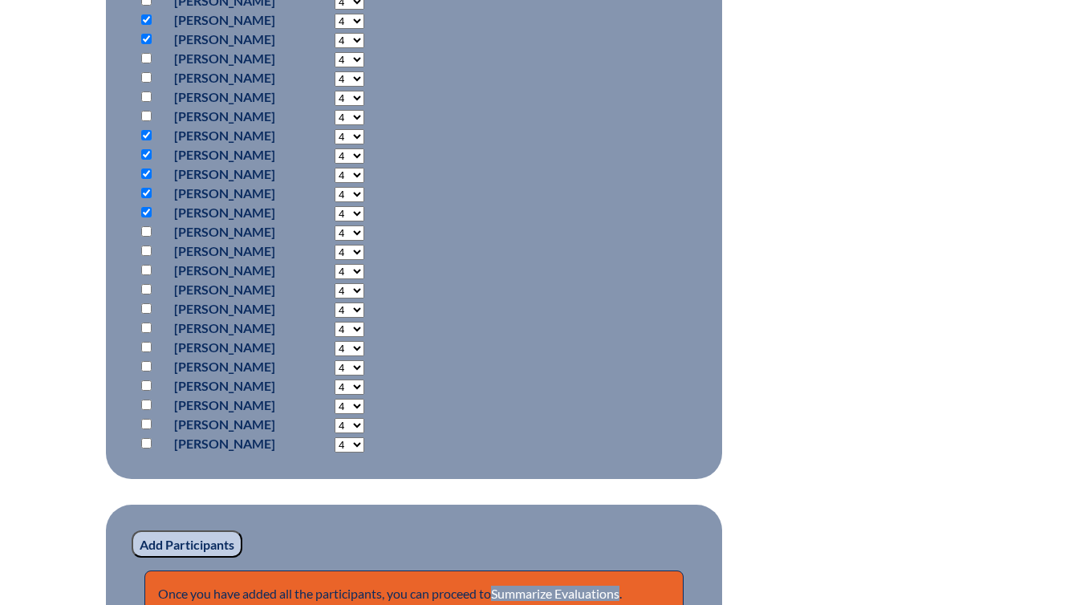
click at [145, 226] on input "checkbox" at bounding box center [146, 231] width 10 height 10
checkbox input "true"
click at [147, 269] on input "checkbox" at bounding box center [146, 270] width 10 height 10
checkbox input "true"
click at [145, 325] on input "checkbox" at bounding box center [146, 328] width 10 height 10
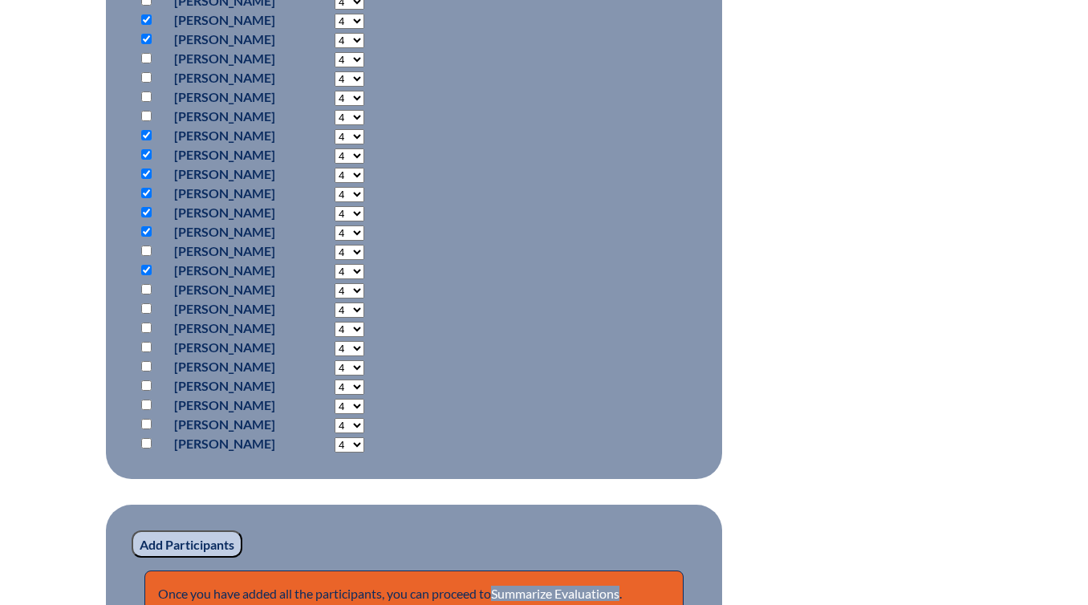
checkbox input "true"
click at [148, 307] on input "checkbox" at bounding box center [146, 308] width 10 height 10
checkbox input "true"
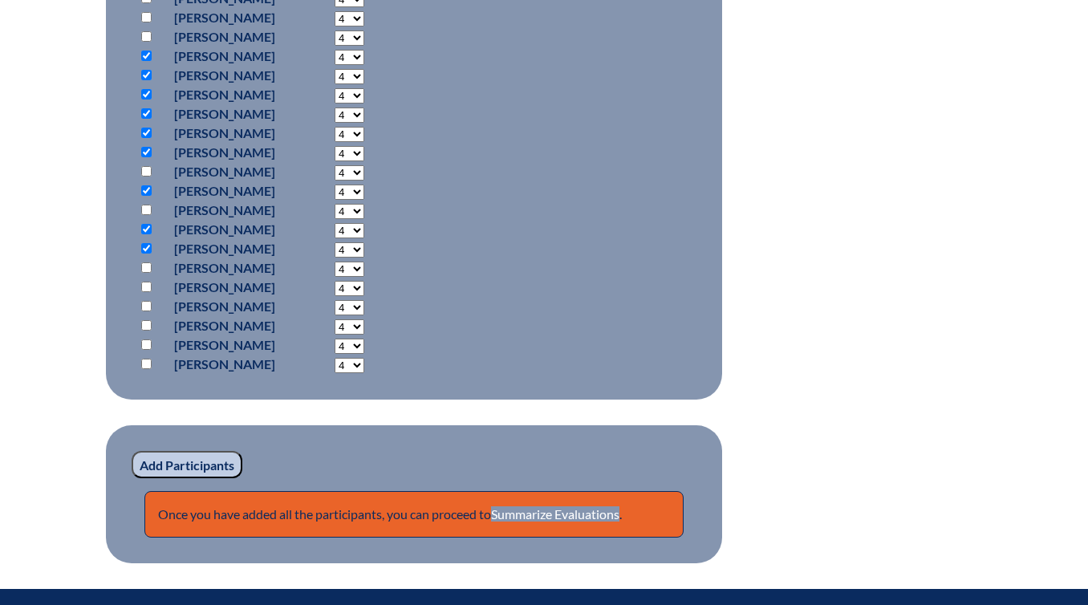
scroll to position [1121, 0]
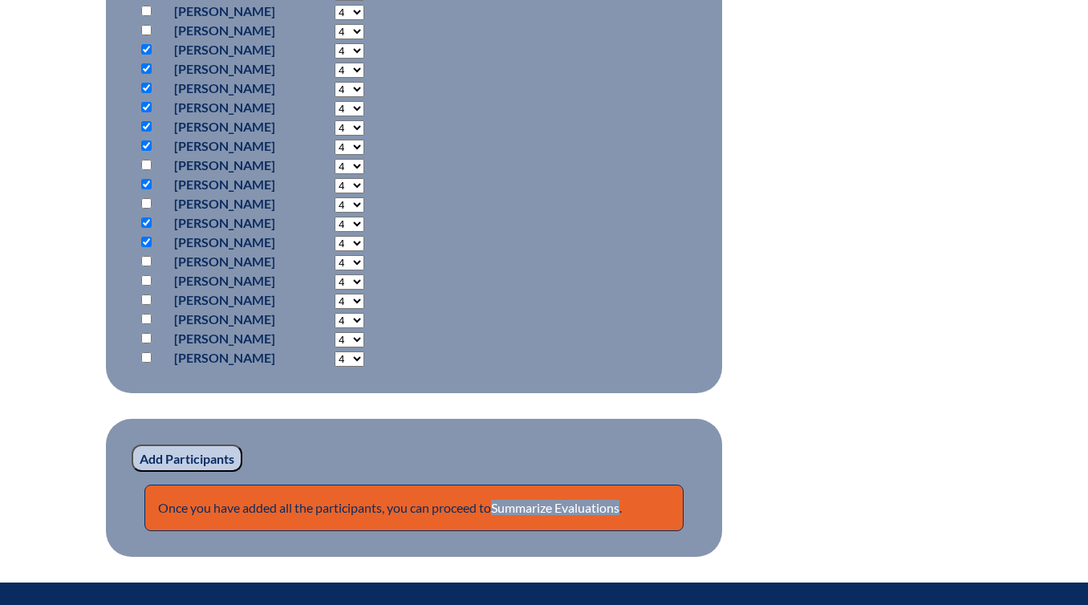
click at [147, 259] on input "checkbox" at bounding box center [146, 261] width 10 height 10
checkbox input "true"
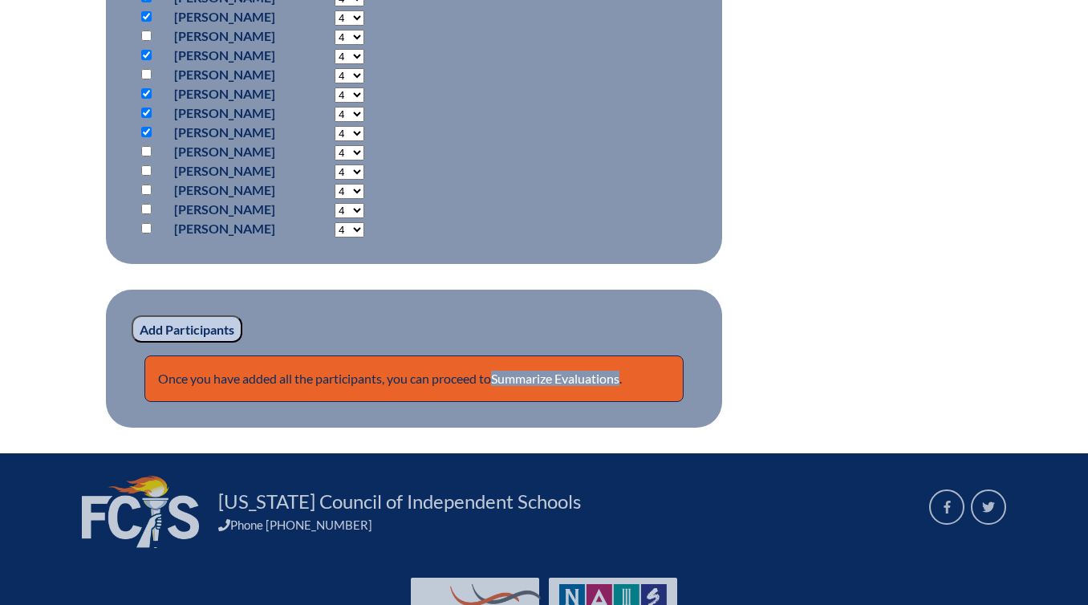
scroll to position [1329, 0]
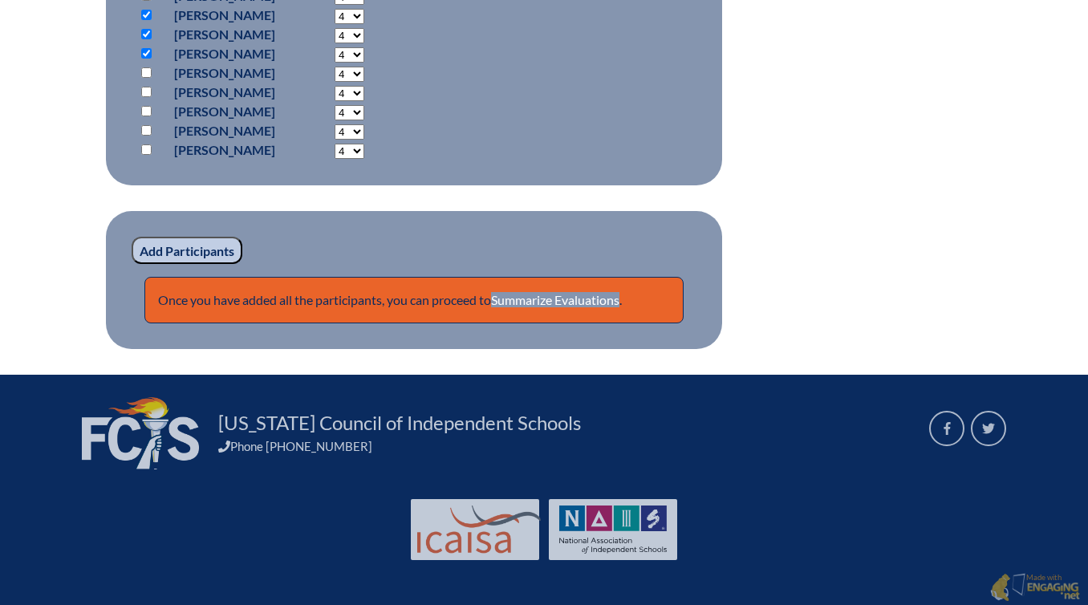
click at [187, 243] on input "Add Participants" at bounding box center [187, 250] width 111 height 27
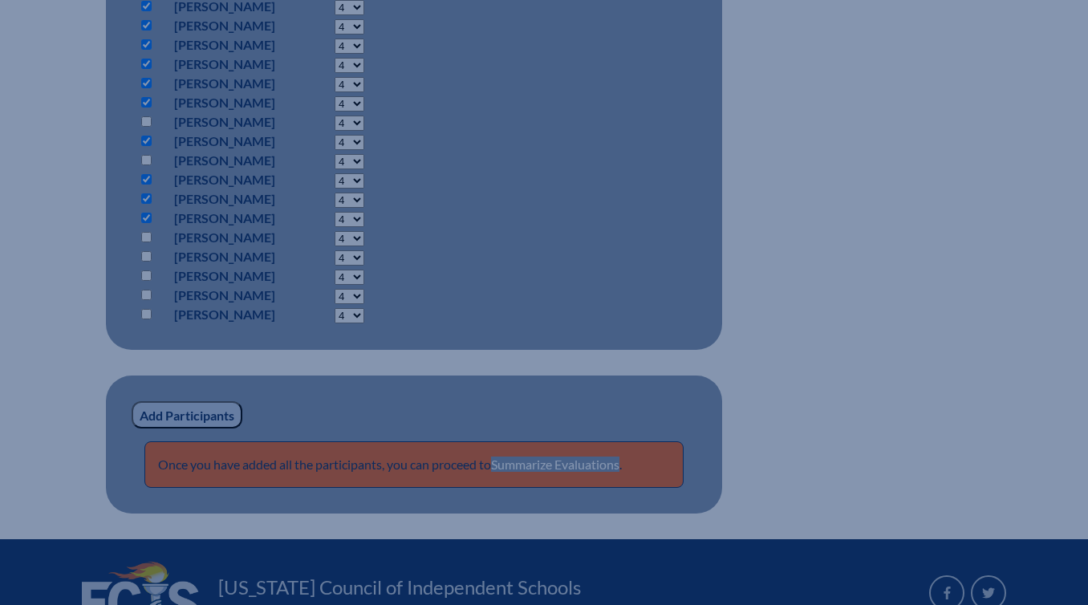
scroll to position [1168, 0]
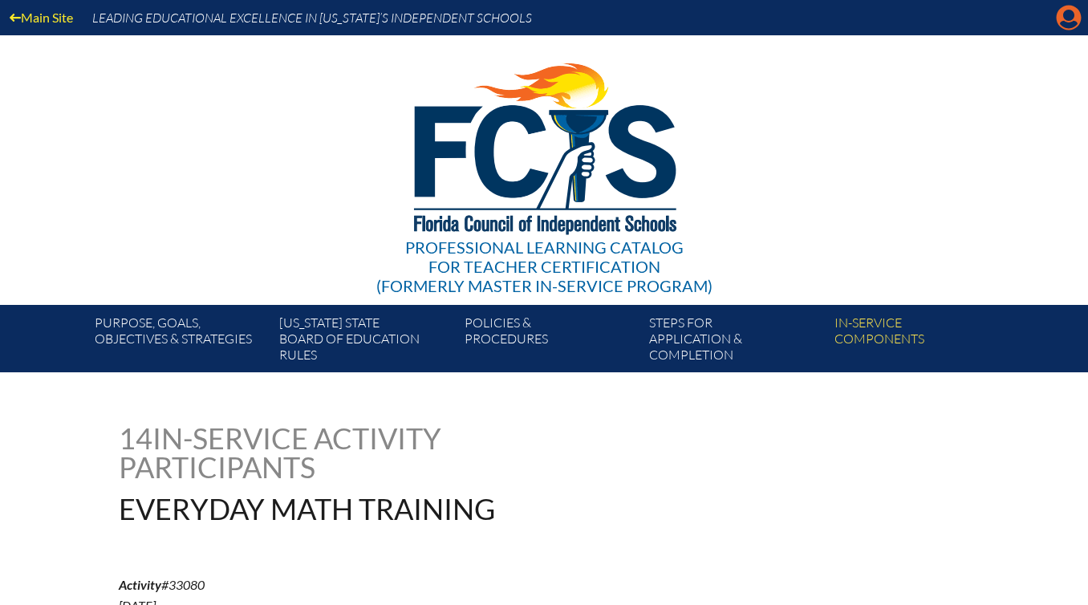
click at [1058, 17] on icon at bounding box center [1069, 18] width 25 height 25
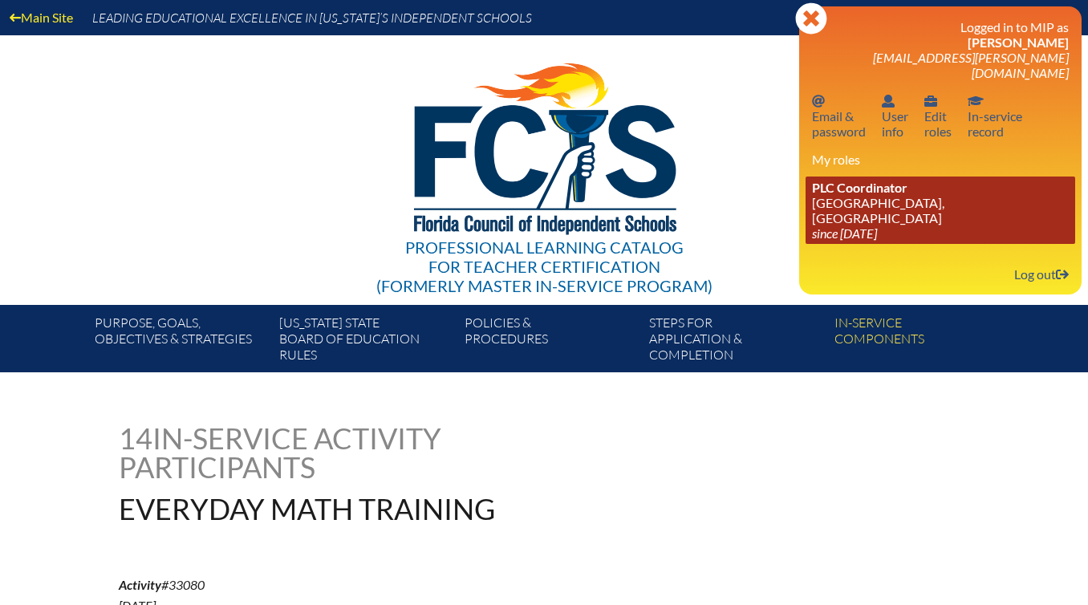
click at [931, 187] on link "PLC Coordinator [GEOGRAPHIC_DATA], [GEOGRAPHIC_DATA] since [DATE]" at bounding box center [941, 210] width 270 height 67
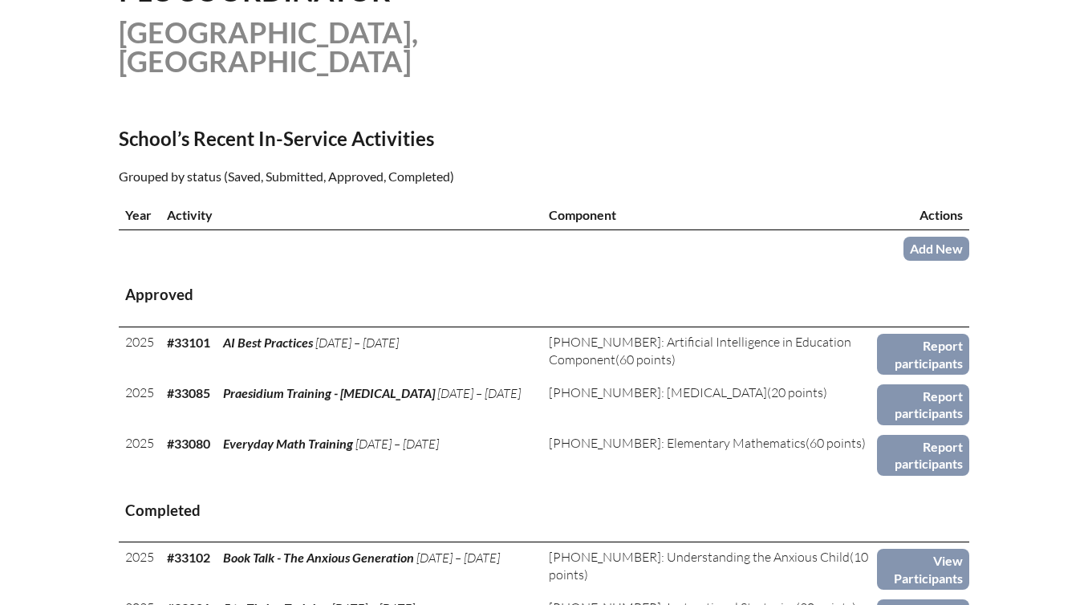
scroll to position [449, 0]
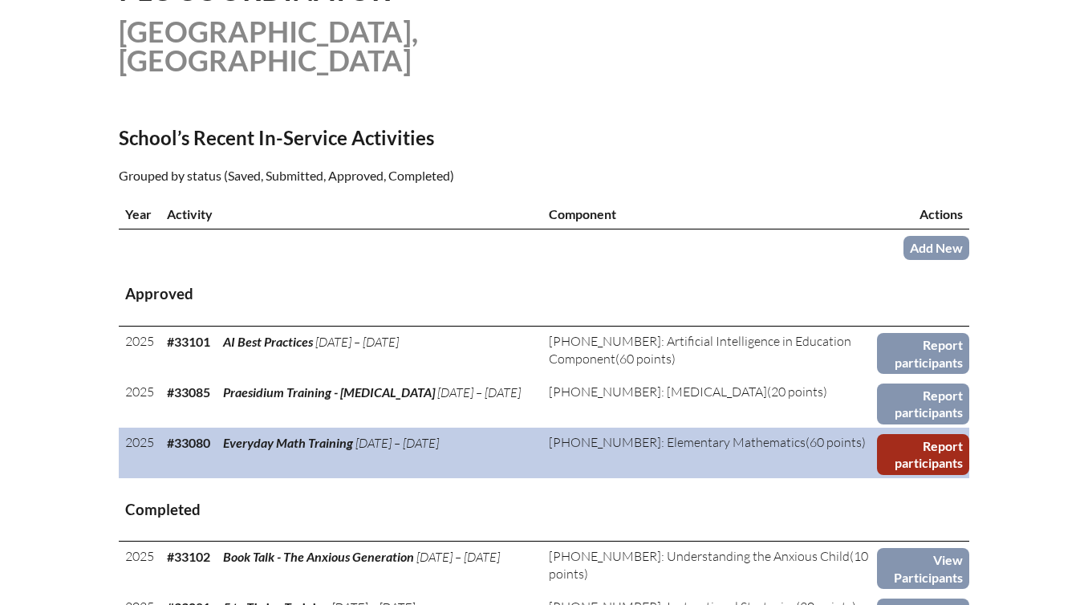
click at [926, 456] on link "Report participants" at bounding box center [923, 454] width 92 height 41
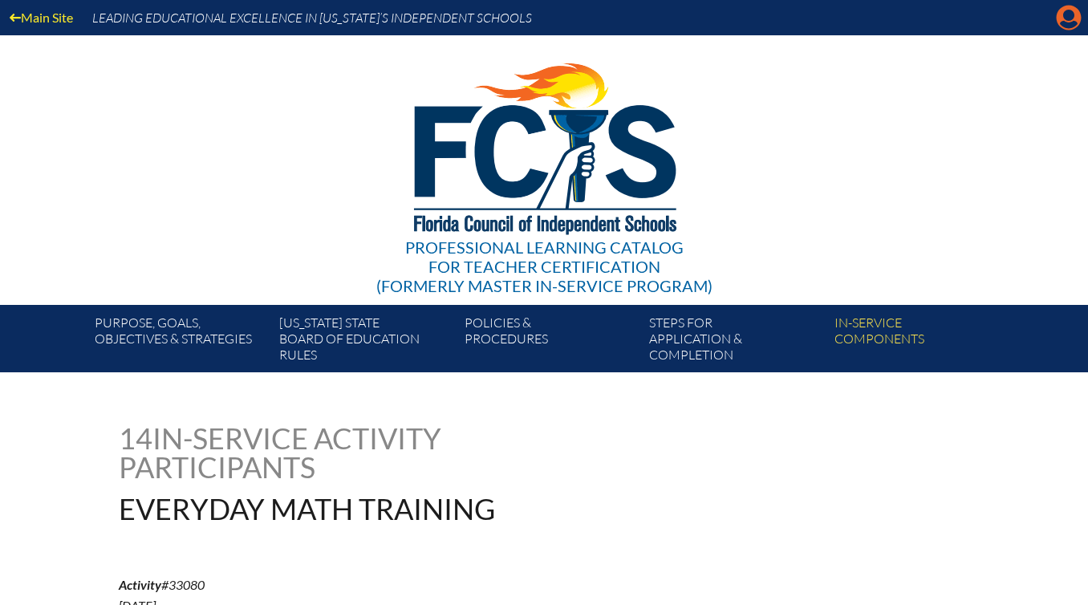
click at [1068, 23] on icon "Manage account" at bounding box center [1069, 18] width 26 height 26
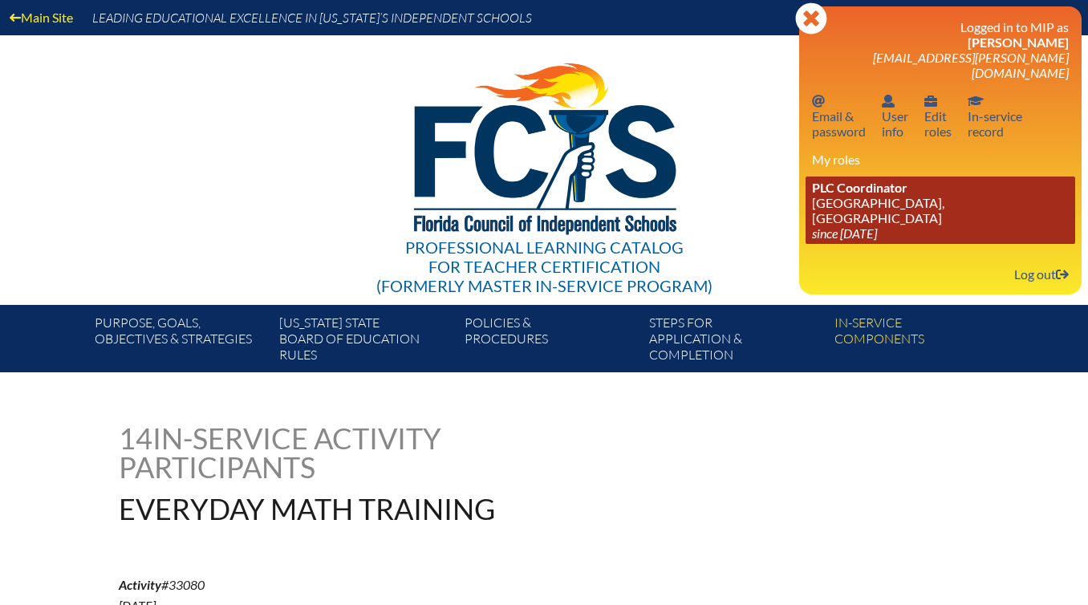
click at [921, 177] on link "PLC Coordinator [GEOGRAPHIC_DATA], [GEOGRAPHIC_DATA] since [DATE]" at bounding box center [941, 210] width 270 height 67
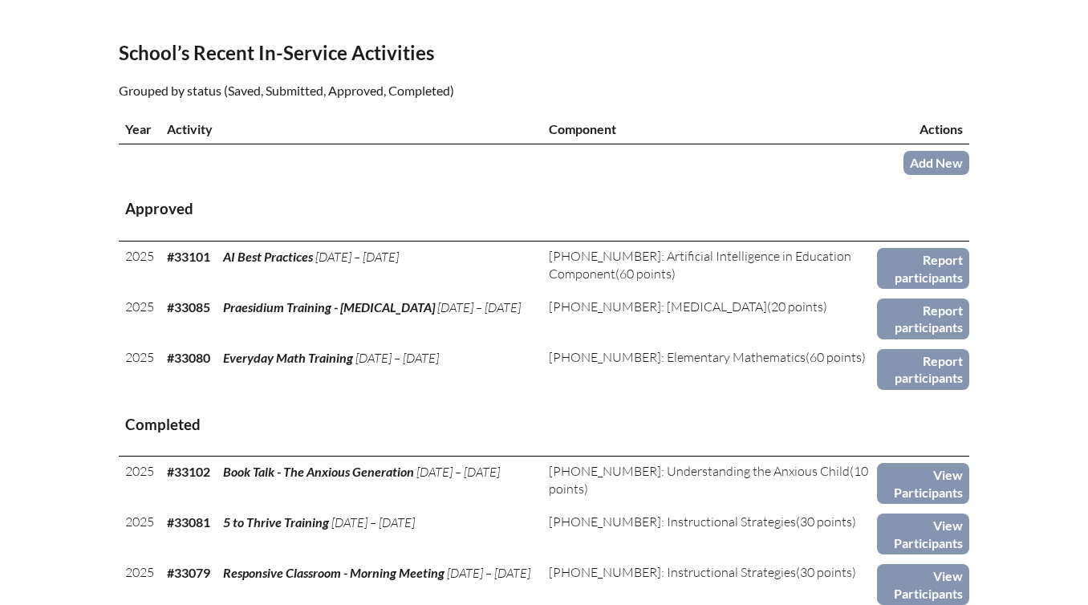
scroll to position [535, 0]
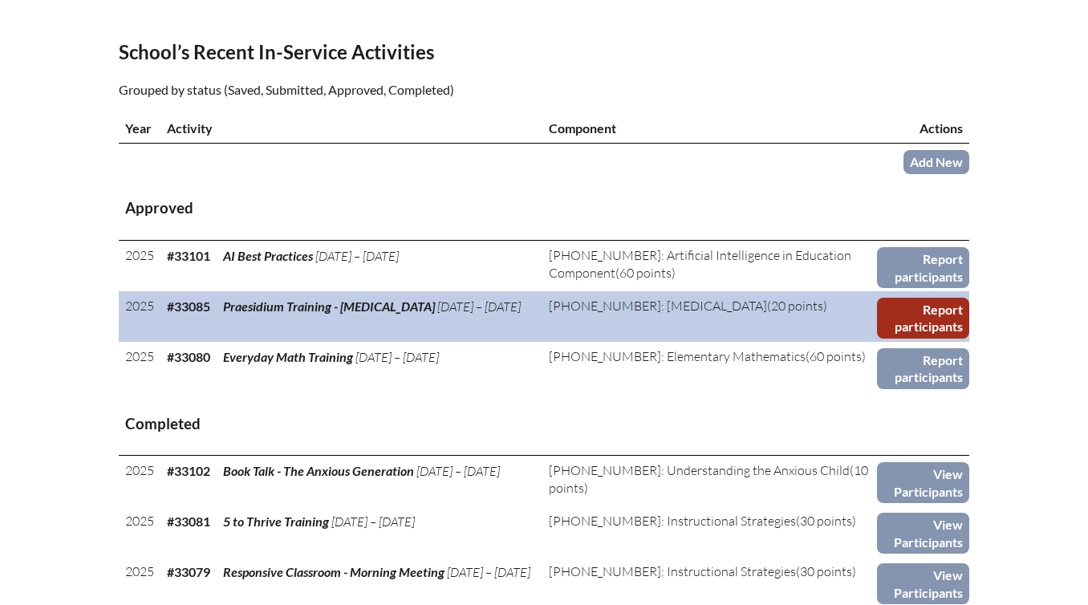
click at [877, 323] on link "Report participants" at bounding box center [923, 318] width 92 height 41
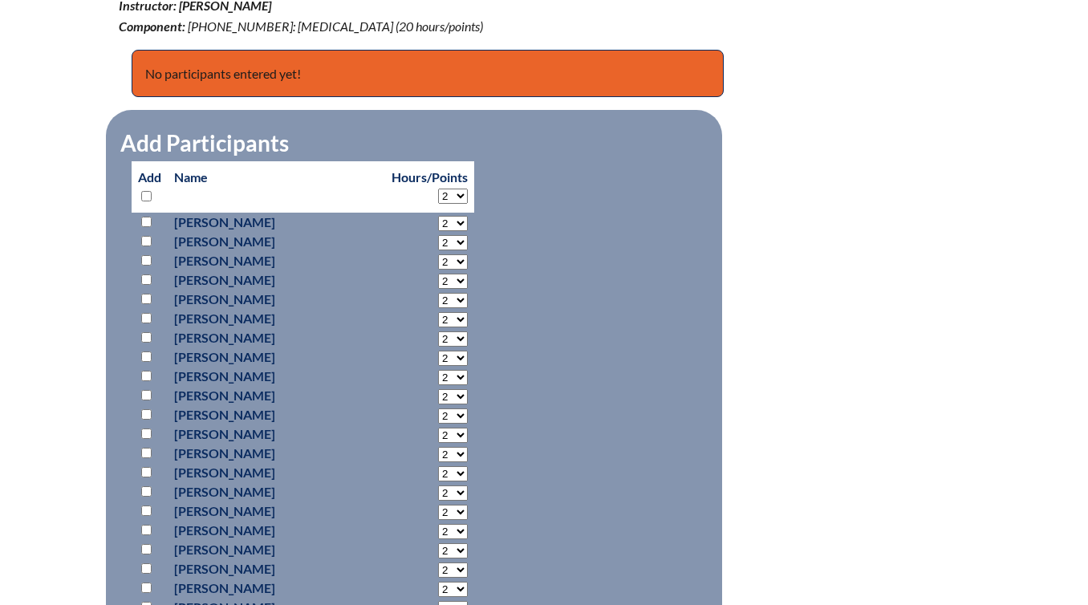
scroll to position [668, 0]
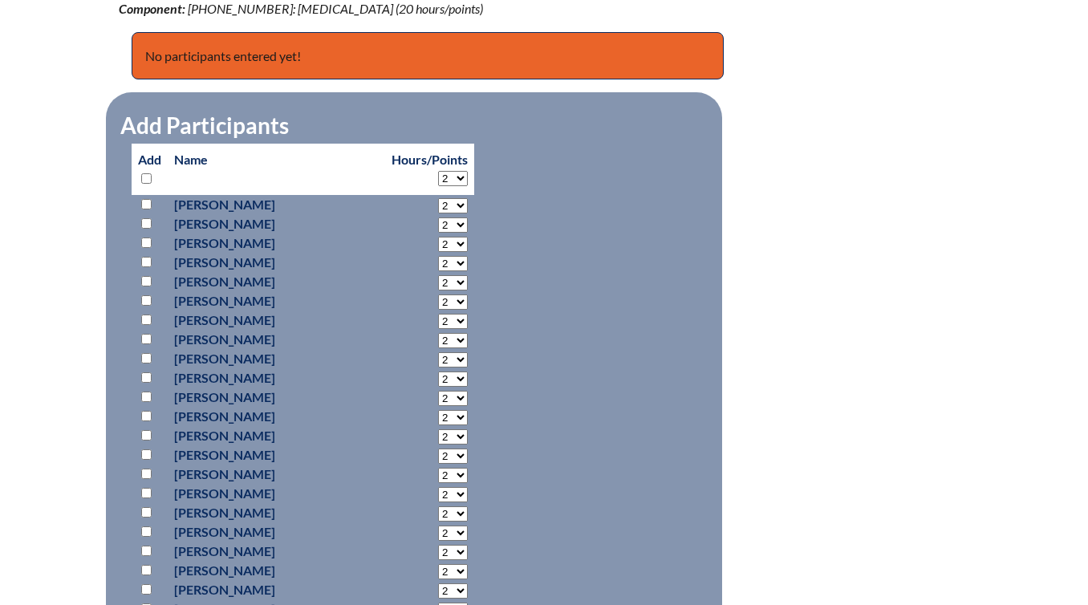
click at [148, 205] on input "checkbox" at bounding box center [146, 204] width 10 height 10
checkbox input "true"
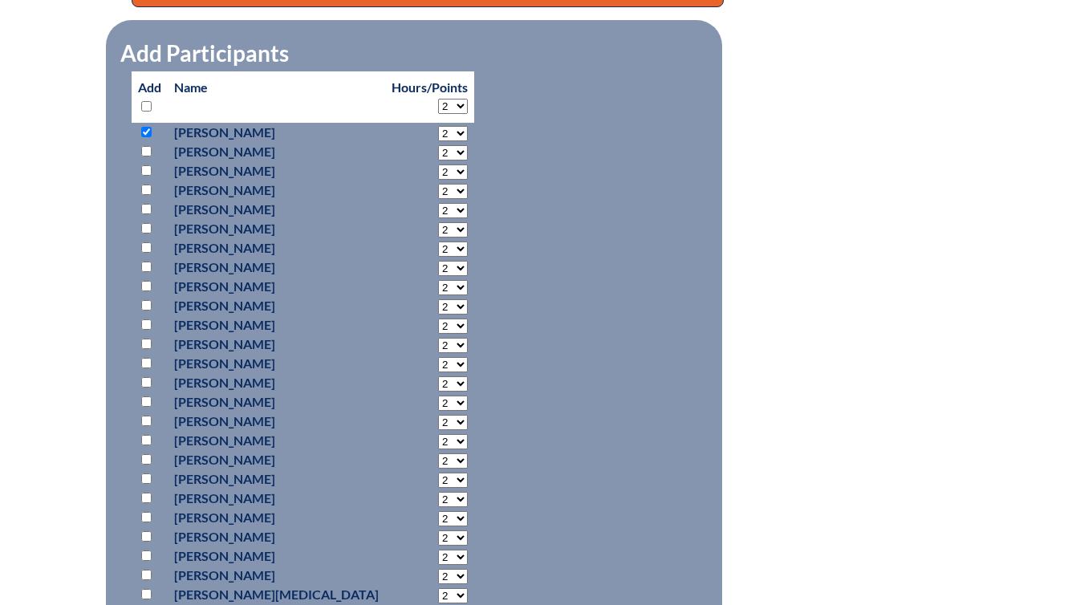
scroll to position [741, 0]
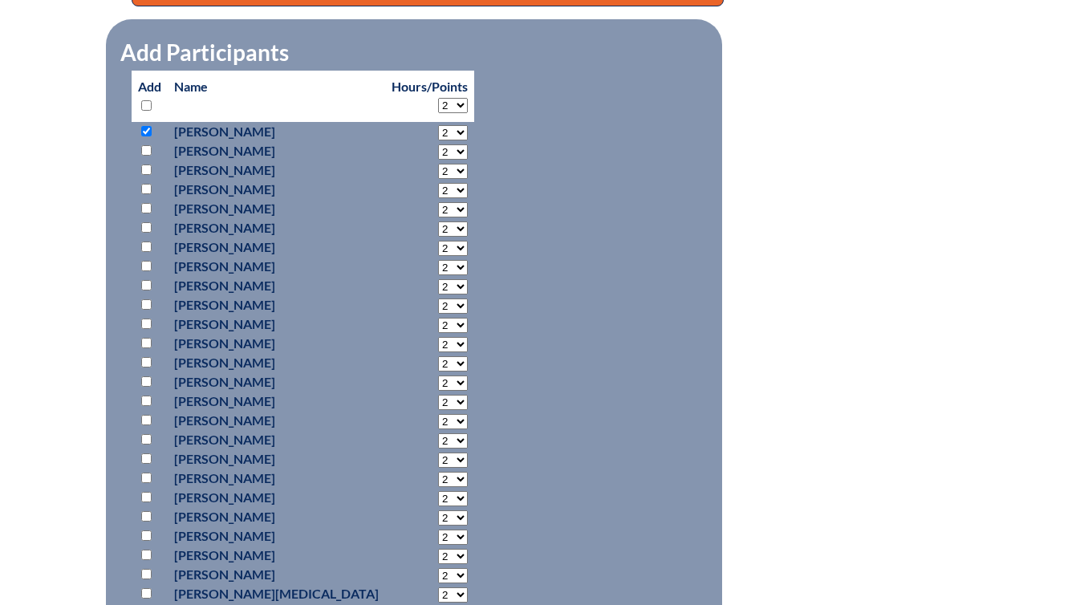
click at [146, 169] on input "checkbox" at bounding box center [146, 170] width 10 height 10
checkbox input "true"
click at [145, 147] on input "checkbox" at bounding box center [146, 150] width 10 height 10
checkbox input "true"
click at [145, 187] on input "checkbox" at bounding box center [146, 189] width 10 height 10
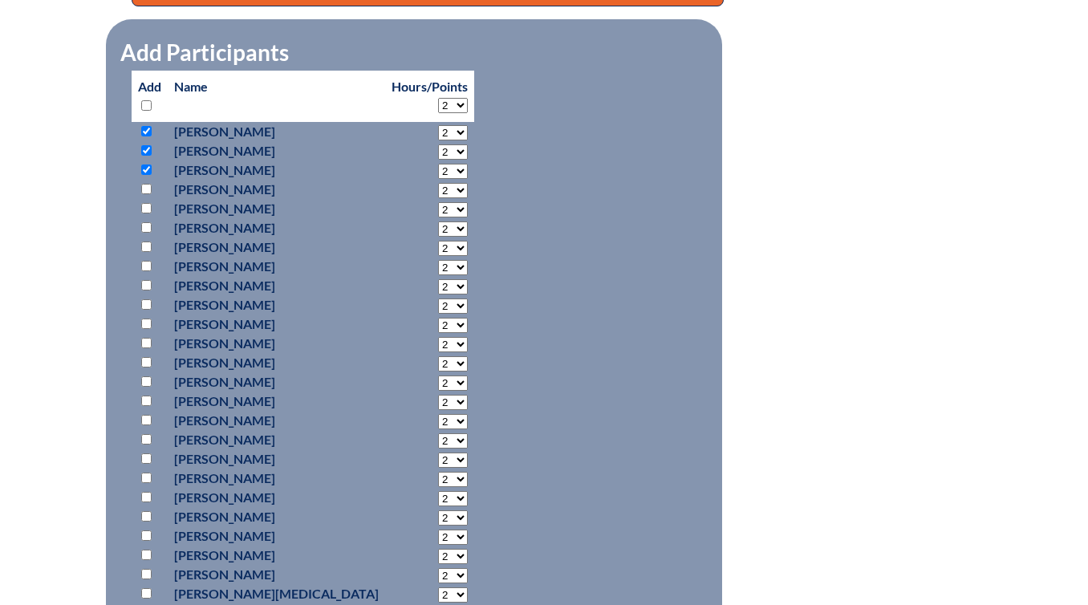
checkbox input "true"
click at [148, 206] on input "checkbox" at bounding box center [146, 208] width 10 height 10
checkbox input "true"
click at [144, 251] on p at bounding box center [149, 247] width 23 height 19
click at [144, 248] on input "checkbox" at bounding box center [146, 247] width 10 height 10
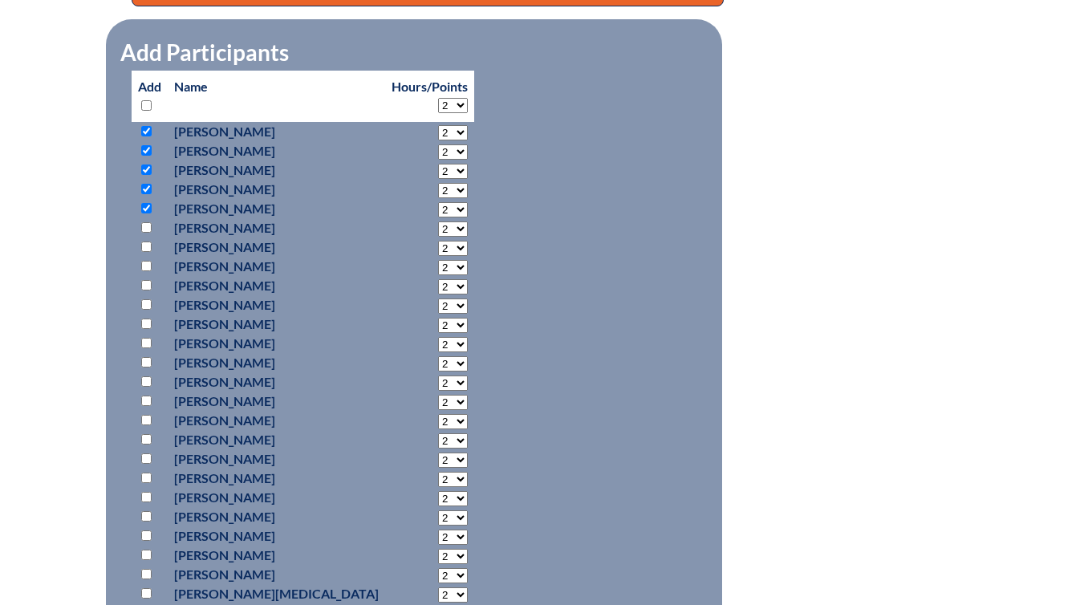
checkbox input "true"
click at [144, 261] on input "checkbox" at bounding box center [146, 266] width 10 height 10
checkbox input "true"
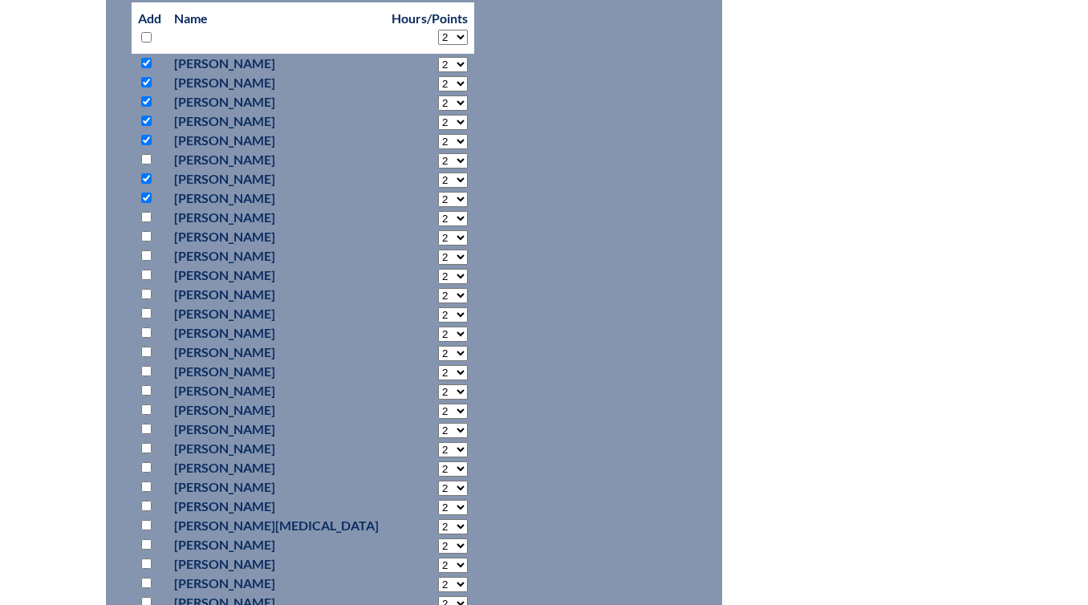
scroll to position [810, 0]
click at [144, 212] on input "checkbox" at bounding box center [146, 216] width 10 height 10
checkbox input "true"
click at [149, 230] on input "checkbox" at bounding box center [146, 235] width 10 height 10
checkbox input "true"
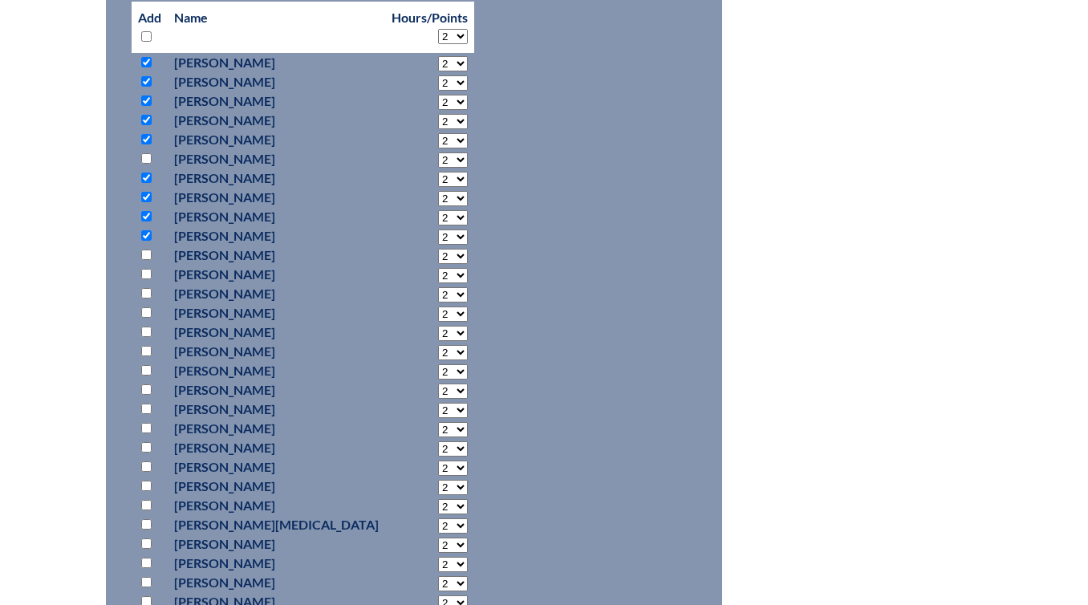
click at [149, 255] on input "checkbox" at bounding box center [146, 255] width 10 height 10
checkbox input "true"
click at [147, 273] on input "checkbox" at bounding box center [146, 274] width 10 height 10
checkbox input "true"
click at [143, 295] on input "checkbox" at bounding box center [146, 293] width 10 height 10
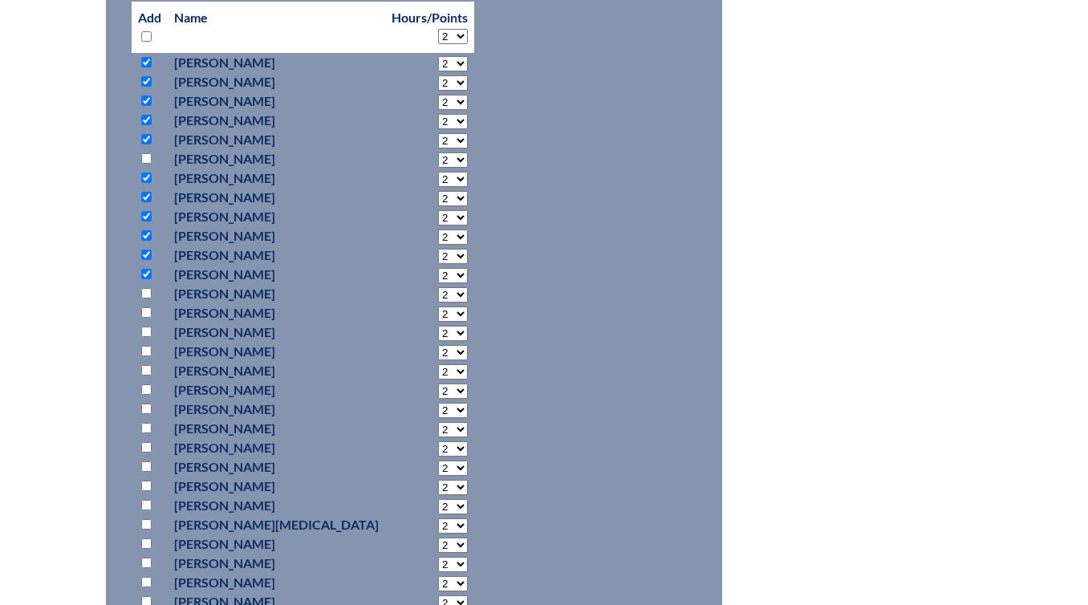
checkbox input "true"
click at [144, 304] on p at bounding box center [149, 312] width 23 height 19
click at [144, 307] on input "checkbox" at bounding box center [146, 312] width 10 height 10
checkbox input "true"
click at [144, 330] on input "checkbox" at bounding box center [146, 332] width 10 height 10
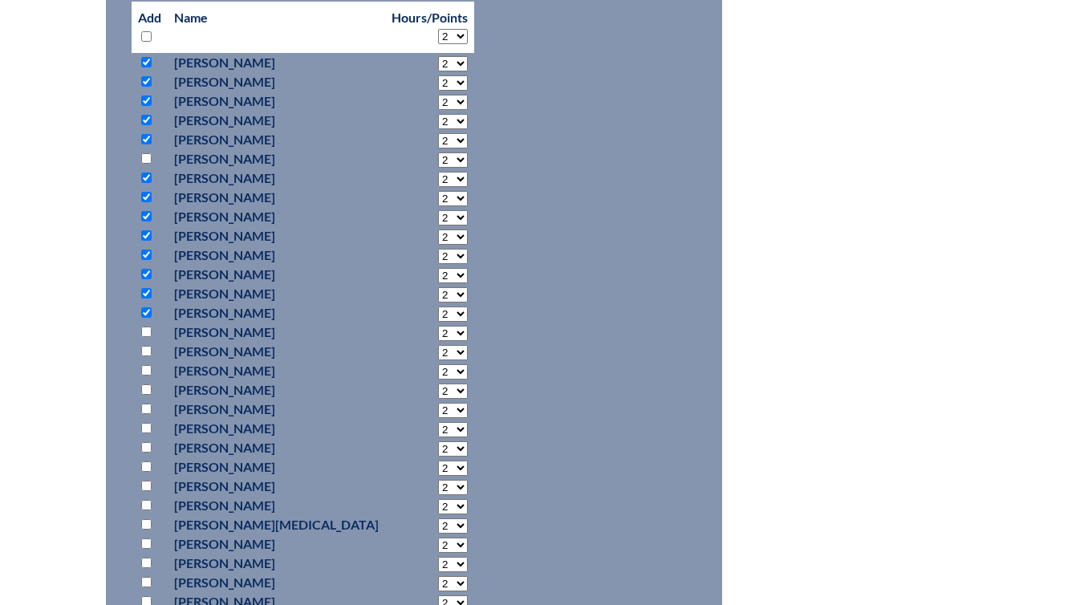
checkbox input "true"
click at [147, 347] on input "checkbox" at bounding box center [146, 351] width 10 height 10
checkbox input "true"
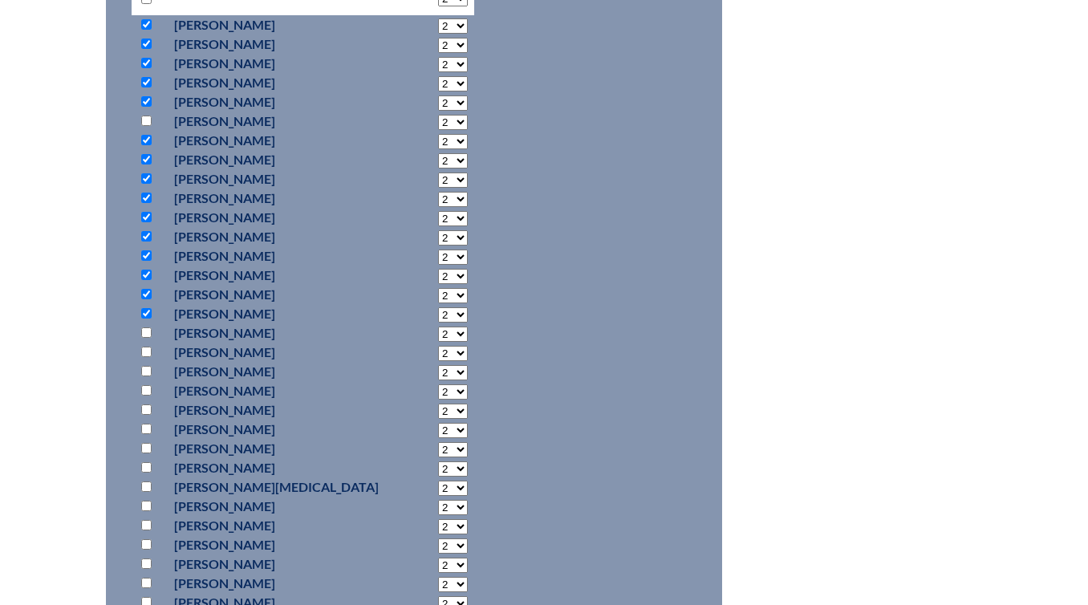
click at [150, 348] on input "checkbox" at bounding box center [146, 352] width 10 height 10
checkbox input "true"
click at [146, 374] on input "checkbox" at bounding box center [146, 371] width 10 height 10
checkbox input "true"
click at [148, 382] on p at bounding box center [149, 390] width 23 height 19
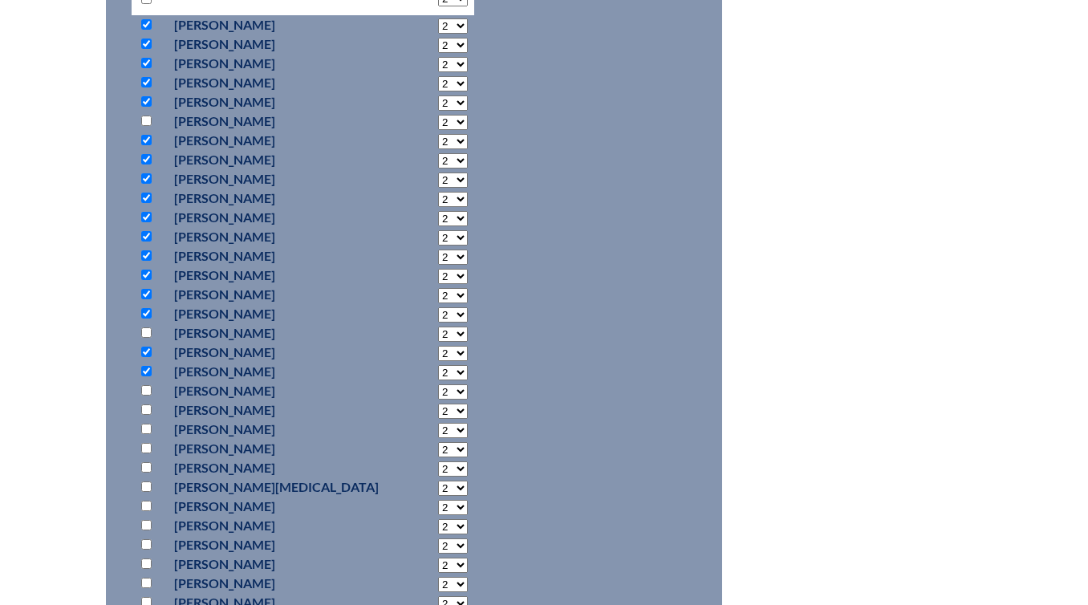
click at [146, 389] on input "checkbox" at bounding box center [146, 390] width 10 height 10
checkbox input "true"
click at [145, 409] on input "checkbox" at bounding box center [146, 410] width 10 height 10
checkbox input "true"
click at [146, 428] on input "checkbox" at bounding box center [146, 429] width 10 height 10
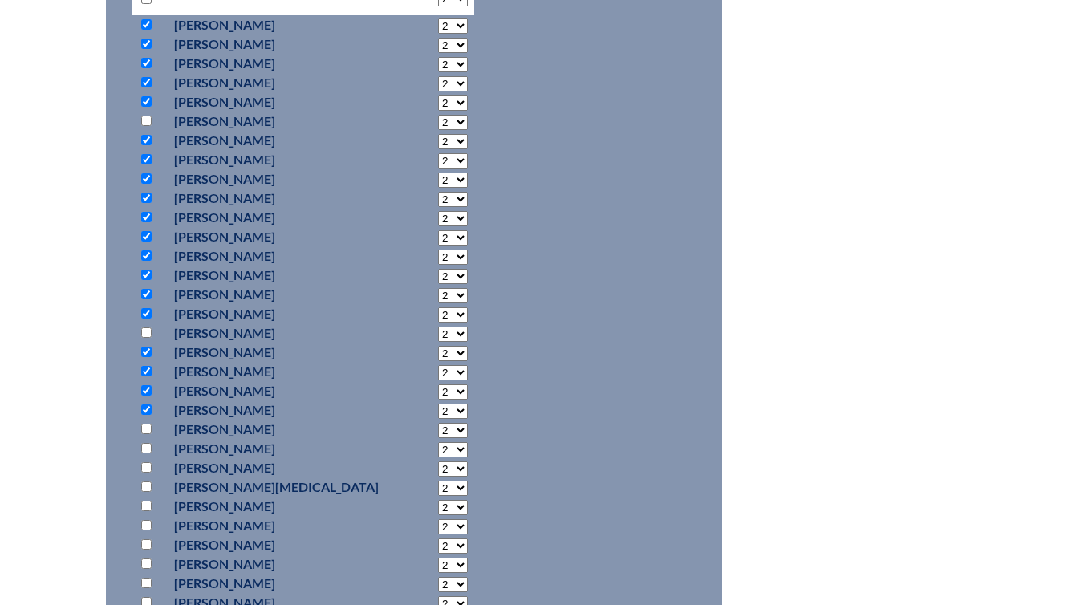
checkbox input "true"
click at [147, 444] on input "checkbox" at bounding box center [146, 448] width 10 height 10
checkbox input "true"
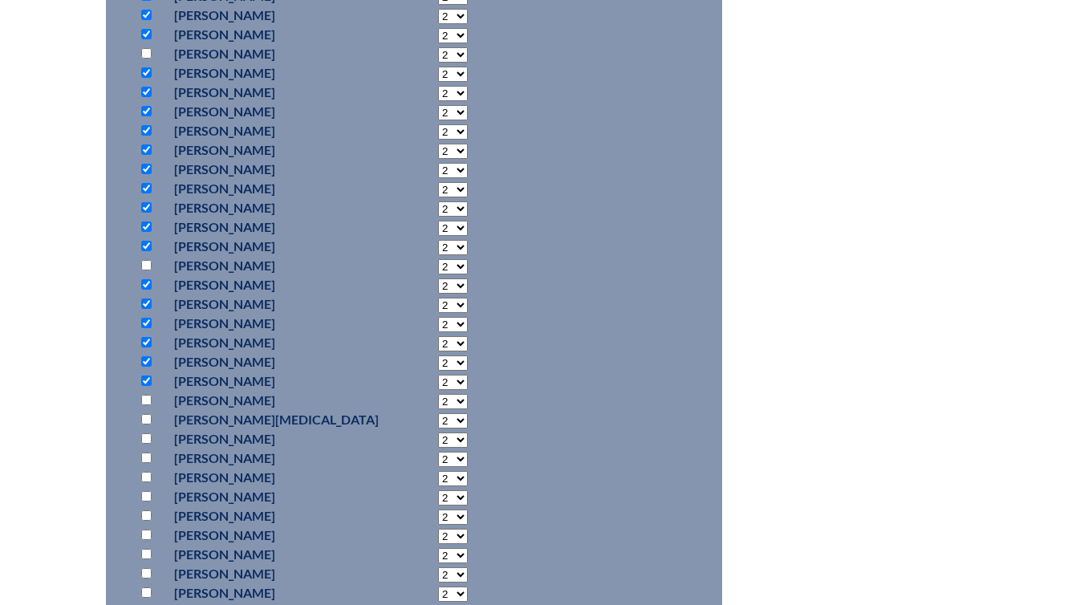
scroll to position [923, 0]
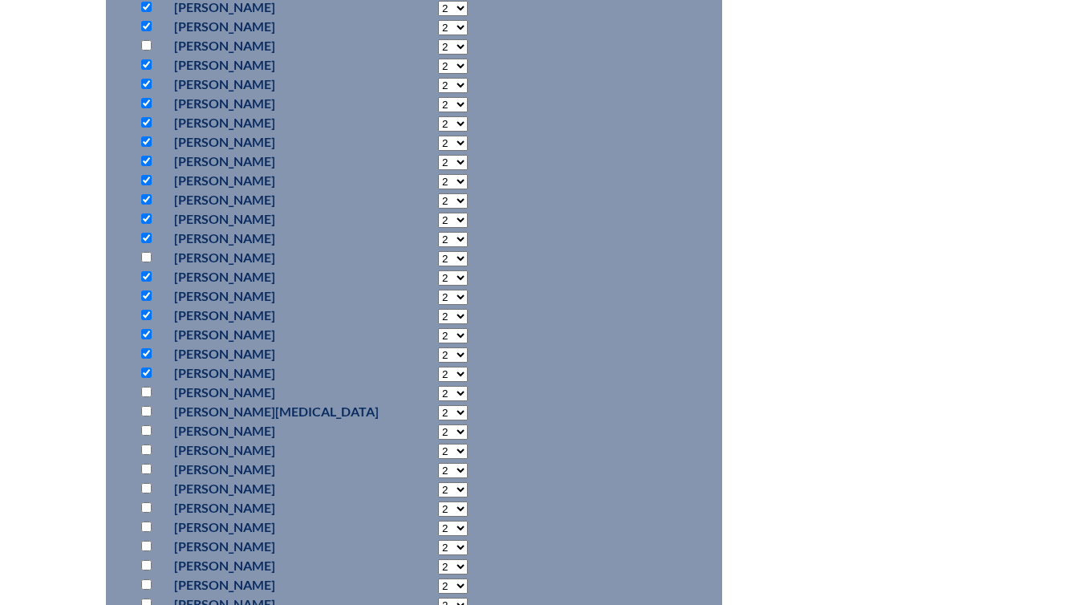
click at [144, 390] on input "checkbox" at bounding box center [146, 392] width 10 height 10
checkbox input "true"
click at [144, 406] on input "checkbox" at bounding box center [146, 411] width 10 height 10
checkbox input "true"
click at [144, 434] on p at bounding box center [149, 430] width 23 height 19
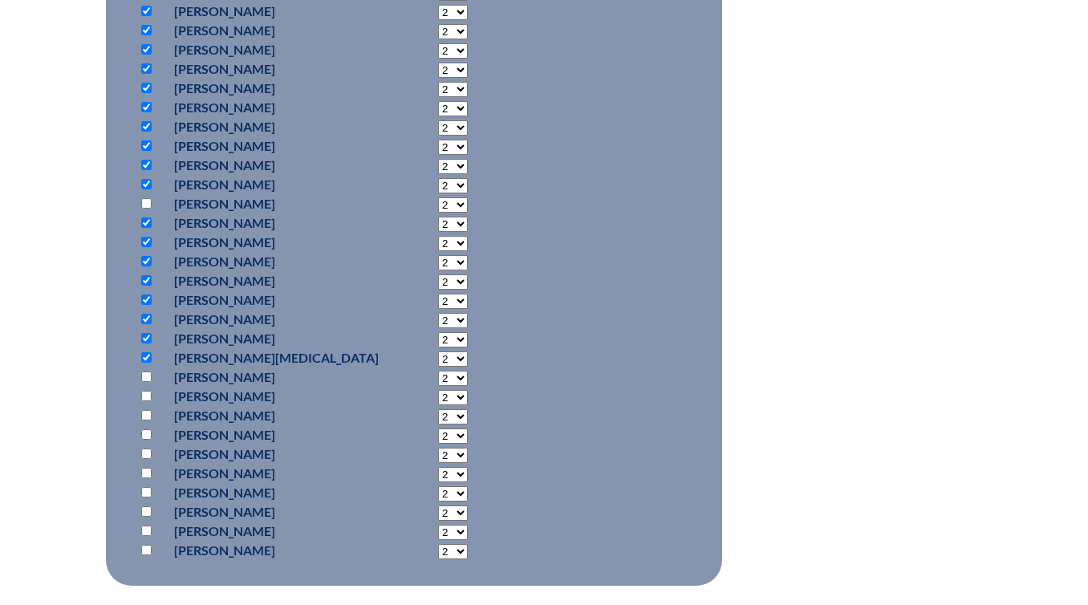
scroll to position [985, 0]
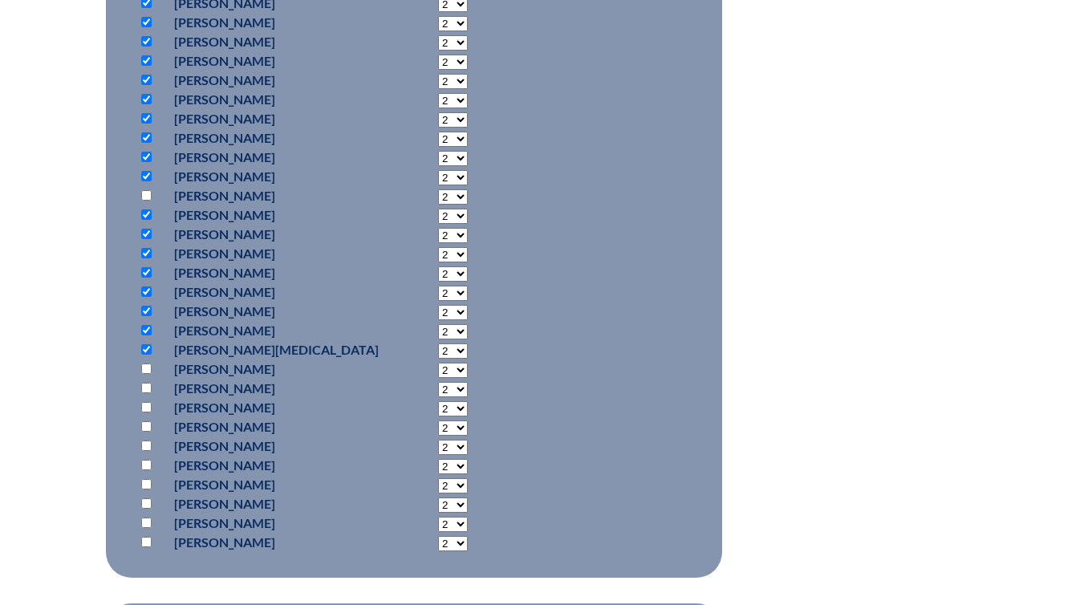
click at [146, 365] on input "checkbox" at bounding box center [146, 369] width 10 height 10
checkbox input "true"
click at [145, 386] on input "checkbox" at bounding box center [146, 388] width 10 height 10
checkbox input "true"
click at [144, 405] on input "checkbox" at bounding box center [146, 407] width 10 height 10
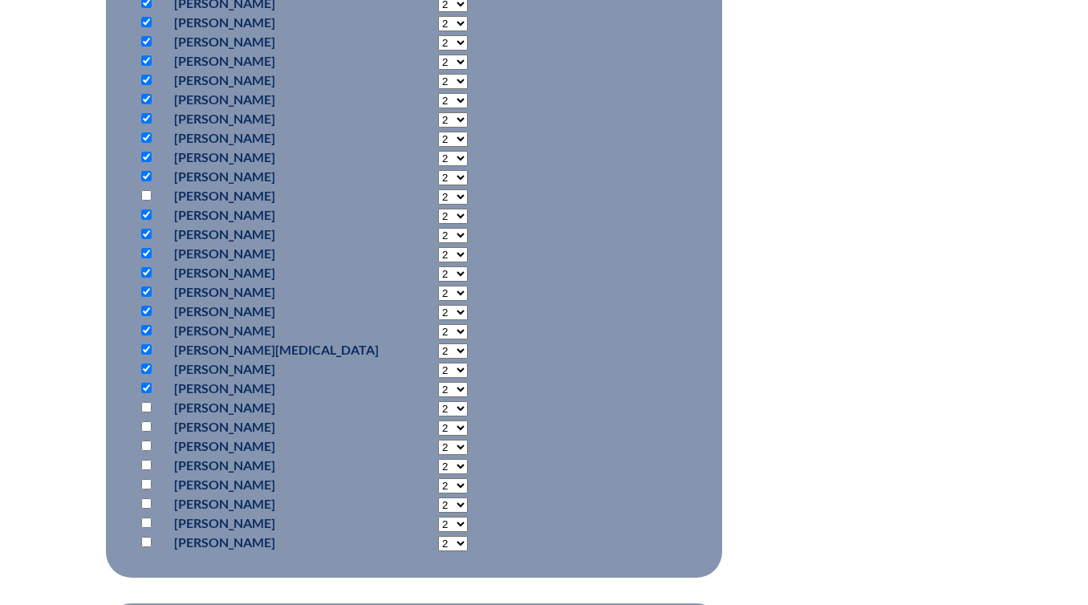
checkbox input "true"
click at [143, 424] on input "checkbox" at bounding box center [146, 426] width 10 height 10
checkbox input "true"
click at [145, 444] on input "checkbox" at bounding box center [146, 446] width 10 height 10
checkbox input "true"
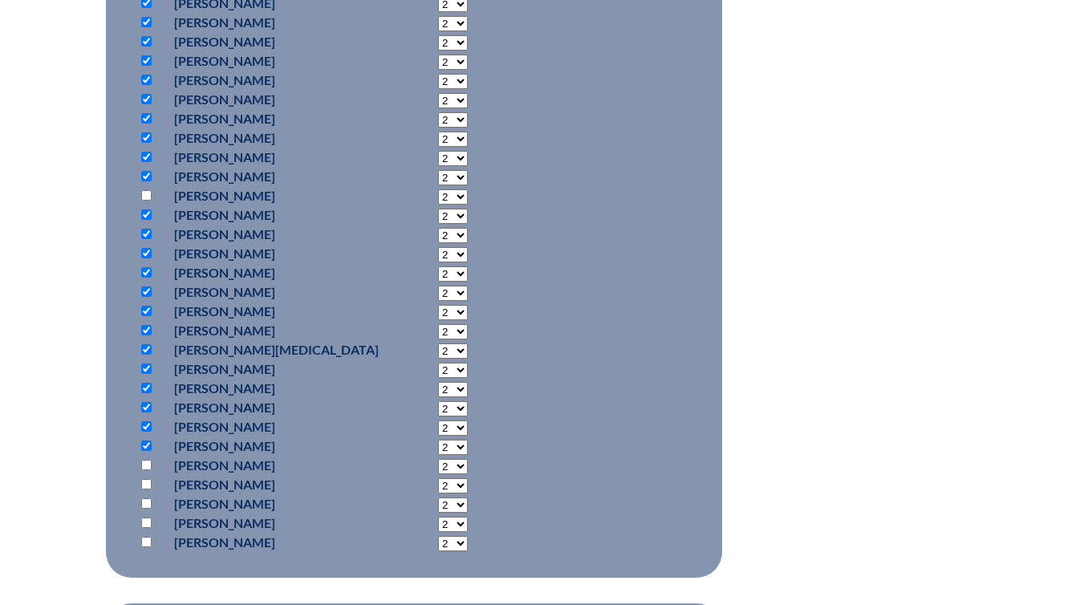
click at [151, 462] on input "checkbox" at bounding box center [146, 465] width 10 height 10
checkbox input "true"
click at [150, 481] on input "checkbox" at bounding box center [146, 484] width 10 height 10
checkbox input "true"
click at [148, 500] on input "checkbox" at bounding box center [146, 503] width 10 height 10
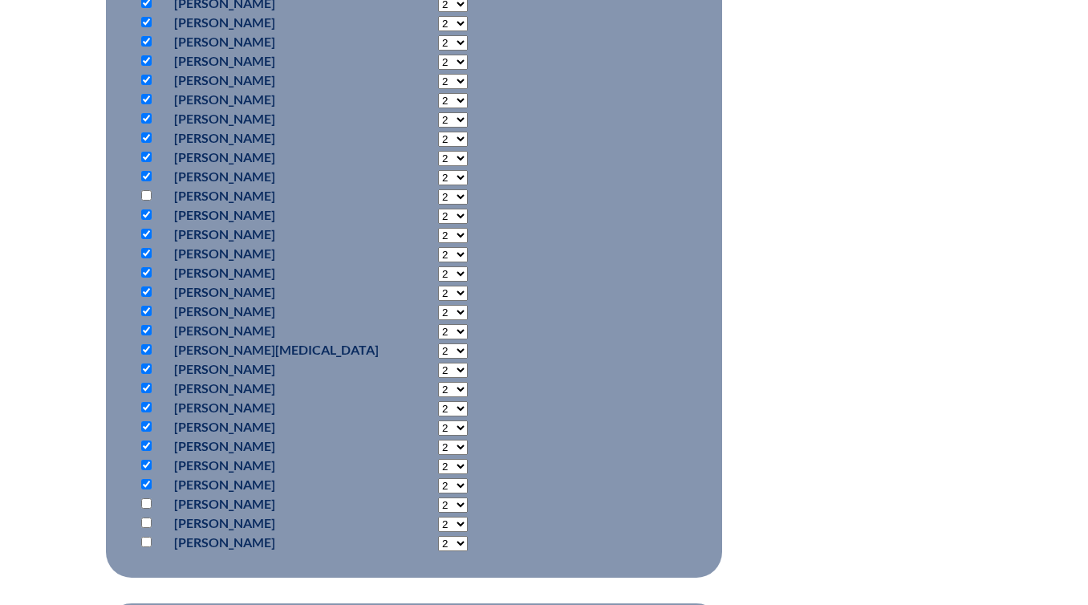
checkbox input "true"
click at [148, 518] on input "checkbox" at bounding box center [146, 523] width 10 height 10
checkbox input "true"
click at [148, 541] on input "checkbox" at bounding box center [146, 542] width 10 height 10
checkbox input "true"
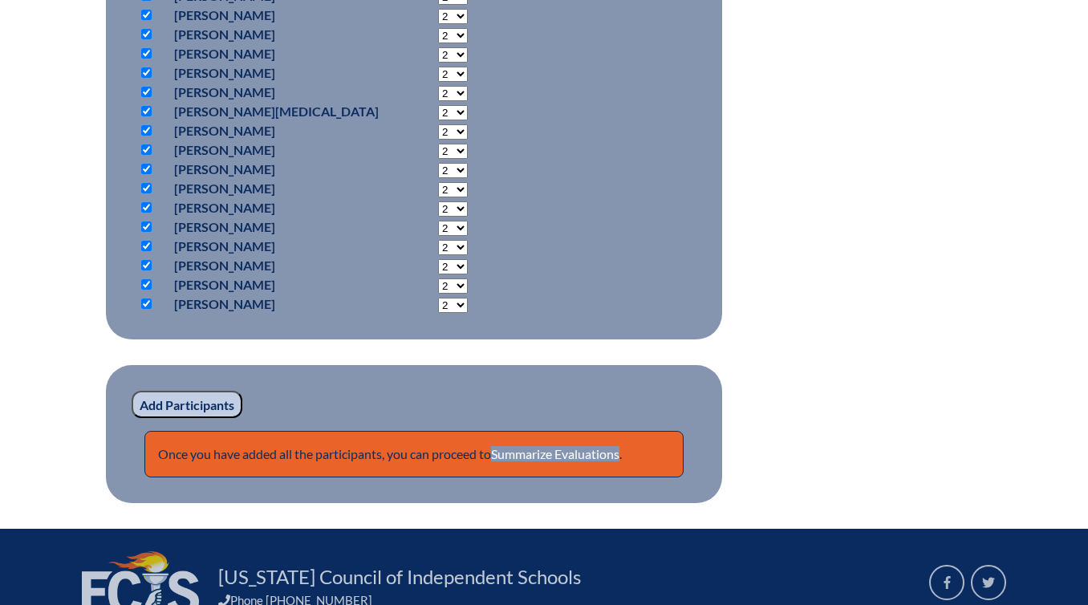
scroll to position [1227, 0]
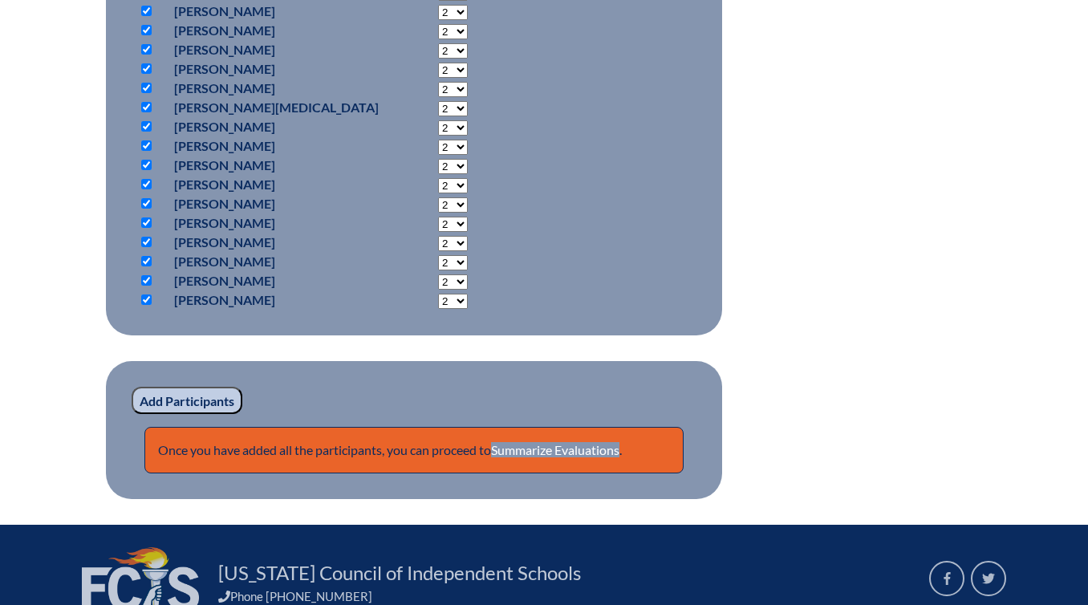
click at [222, 396] on input "Add Participants" at bounding box center [187, 400] width 111 height 27
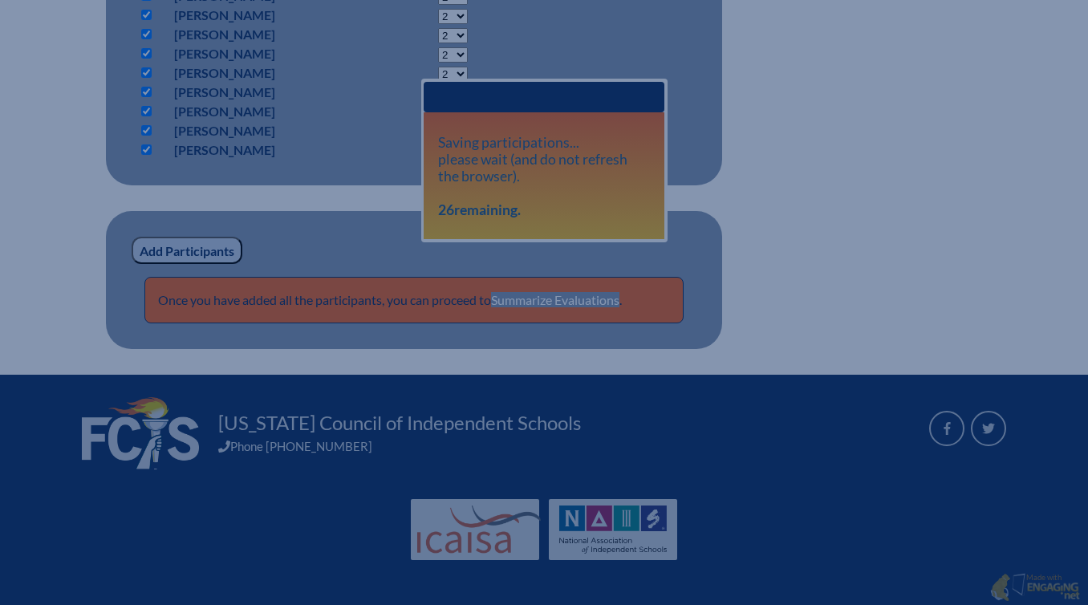
scroll to position [1362, 0]
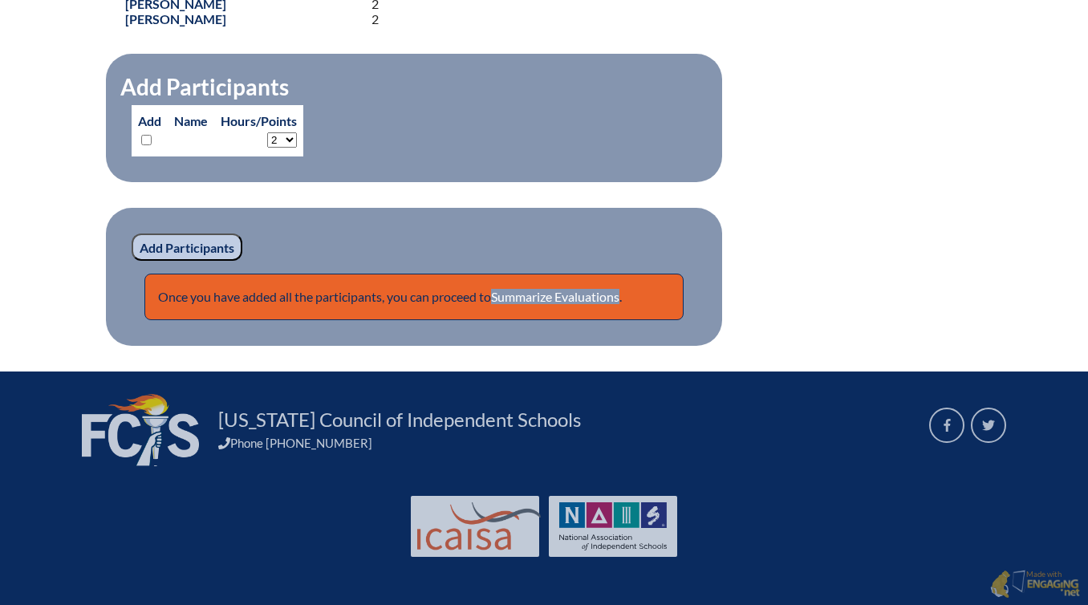
scroll to position [1260, 0]
click at [563, 289] on link "Summarize Evaluations" at bounding box center [555, 296] width 128 height 15
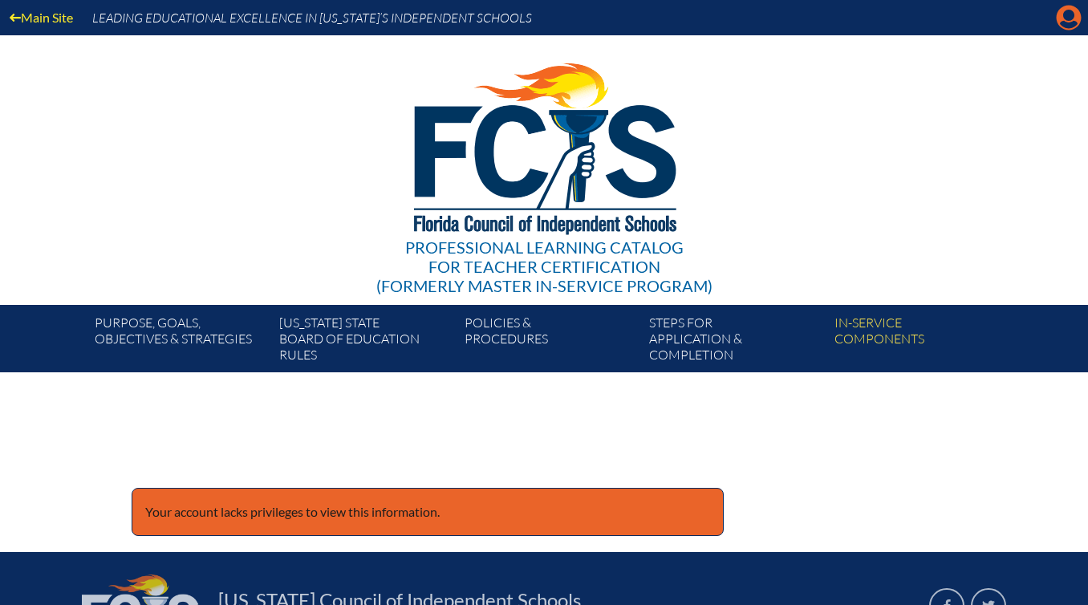
click at [1073, 30] on icon "Manage account" at bounding box center [1069, 18] width 26 height 26
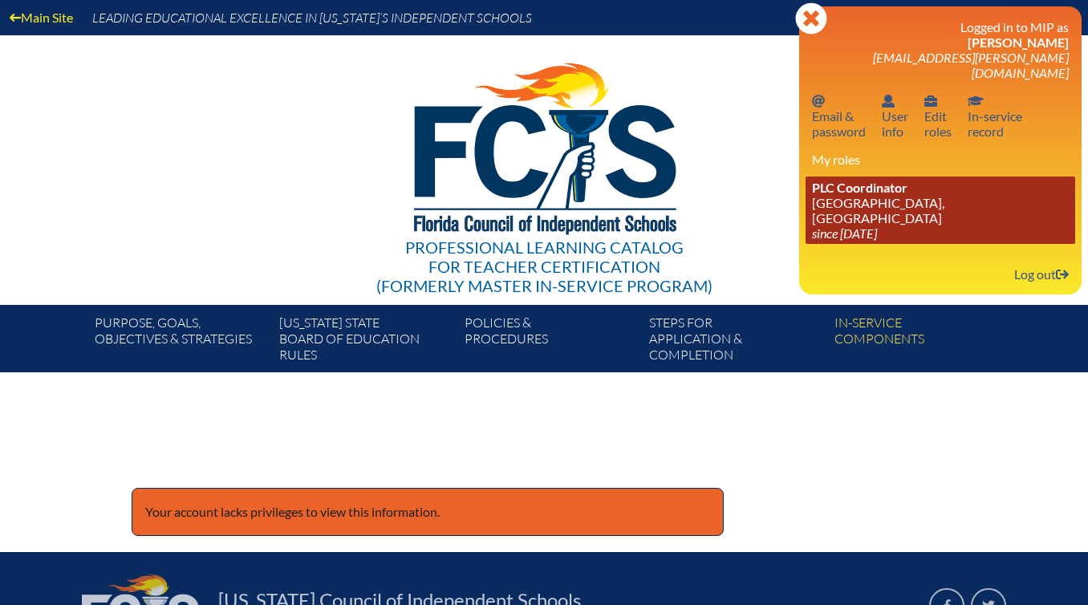
click at [915, 177] on link "PLC Coordinator St. Mark’s Episcopal School, Ft Lauderdale since 2024 Apr 22" at bounding box center [941, 210] width 270 height 67
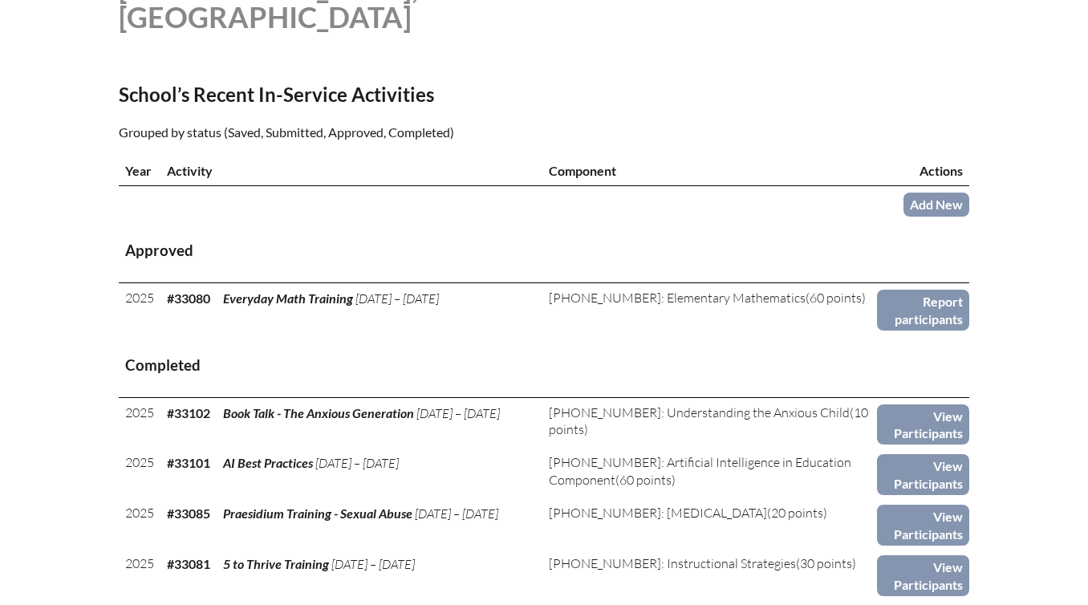
scroll to position [493, 0]
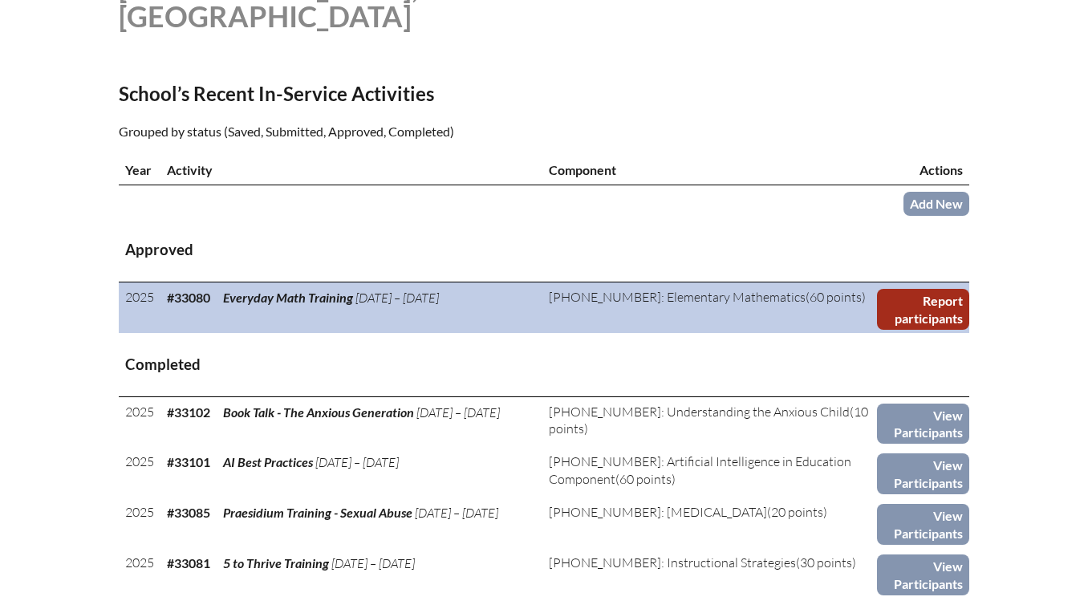
click at [925, 310] on link "Report participants" at bounding box center [923, 309] width 92 height 41
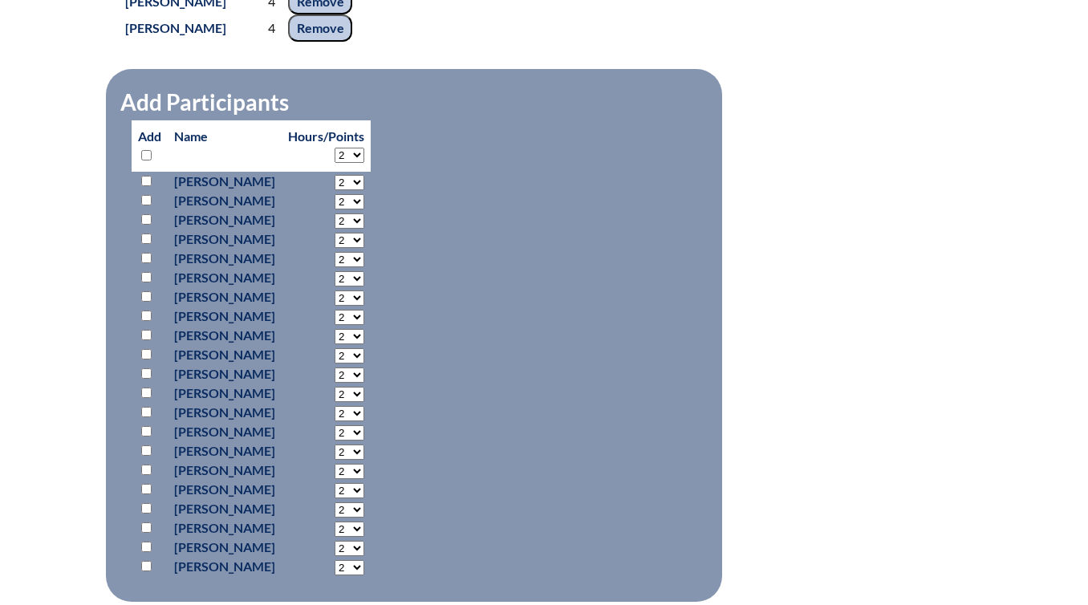
scroll to position [1101, 0]
click at [149, 436] on input "checkbox" at bounding box center [146, 430] width 10 height 10
checkbox input "true"
click at [364, 189] on select "2 3 4 5 6 7 8 9 10 11 12 13 14 15 16 17 18 19 20 21 22 23" at bounding box center [350, 181] width 30 height 15
select select "4"
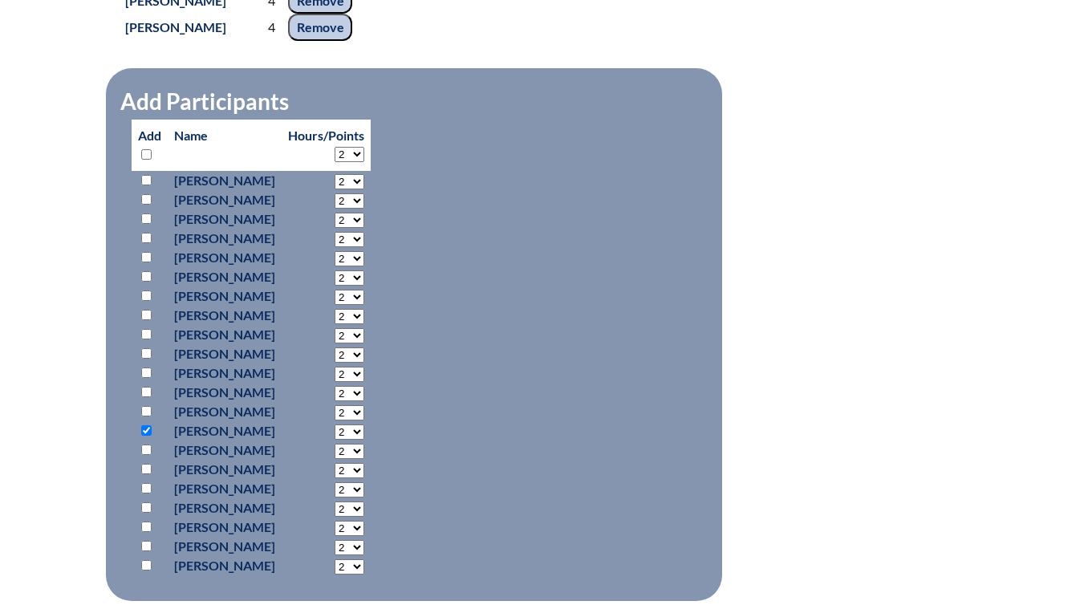
click at [364, 189] on select "2 3 4 5 6 7 8 9 10 11 12 13 14 15 16 17 18 19 20 21 22 23" at bounding box center [350, 181] width 30 height 15
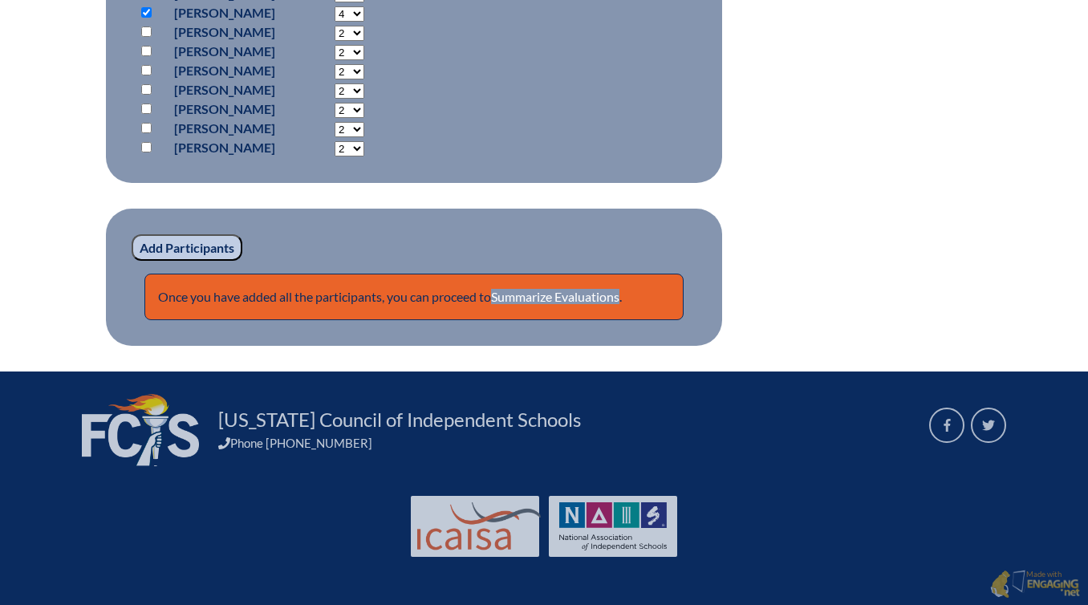
click at [205, 248] on input "Add Participants" at bounding box center [187, 247] width 111 height 27
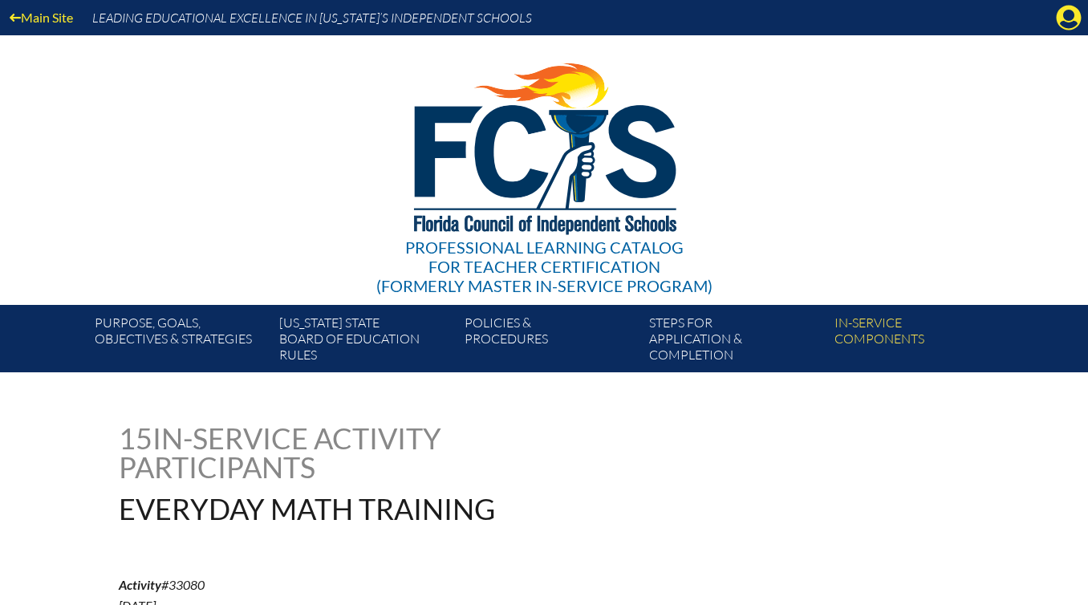
scroll to position [1557, 0]
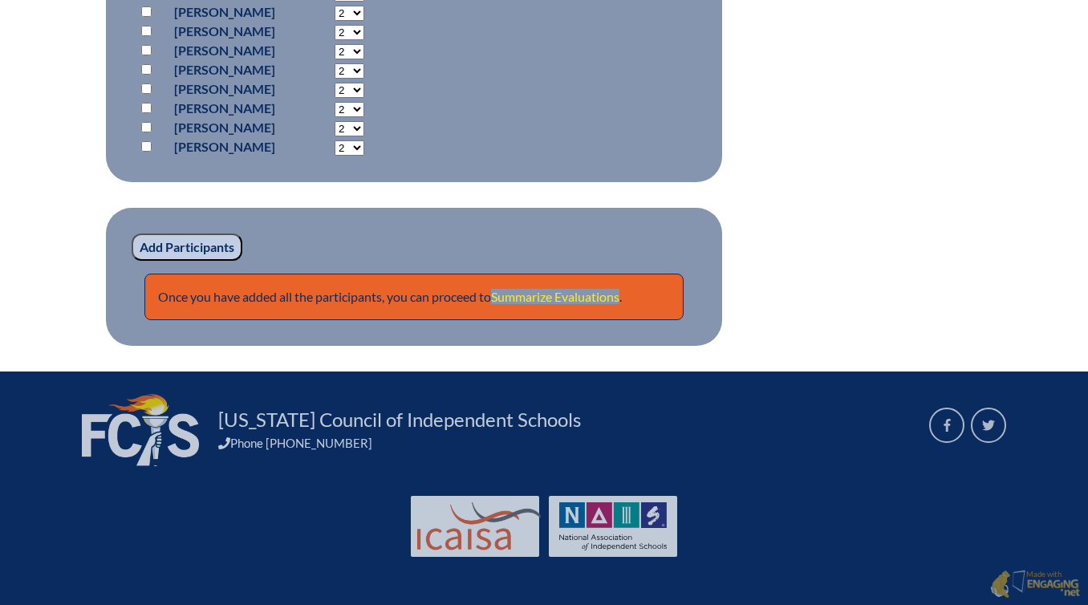
click at [598, 299] on link "Summarize Evaluations" at bounding box center [555, 296] width 128 height 15
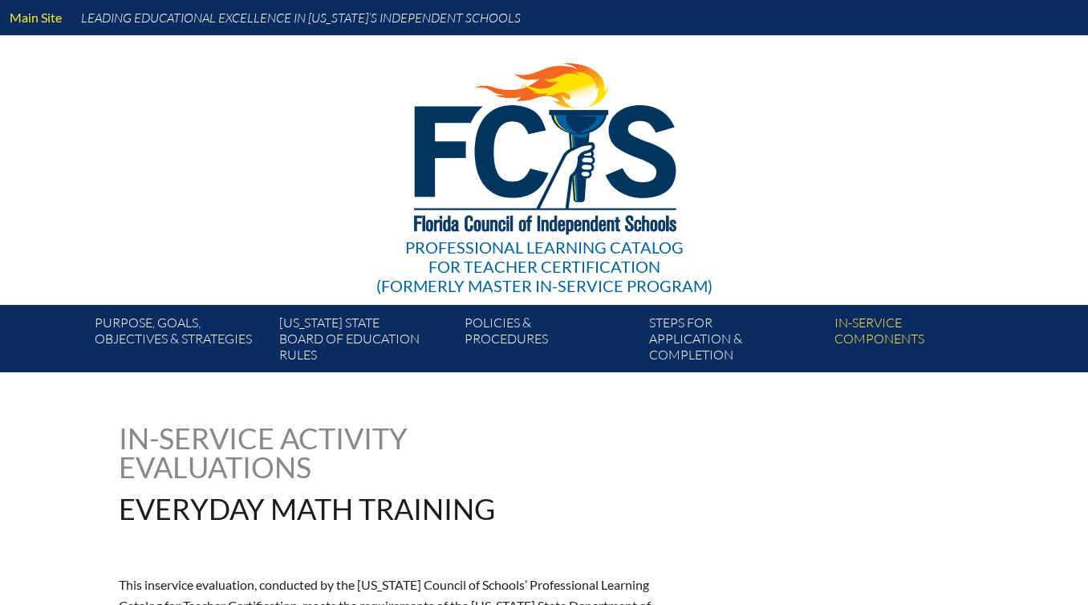
type input "0"
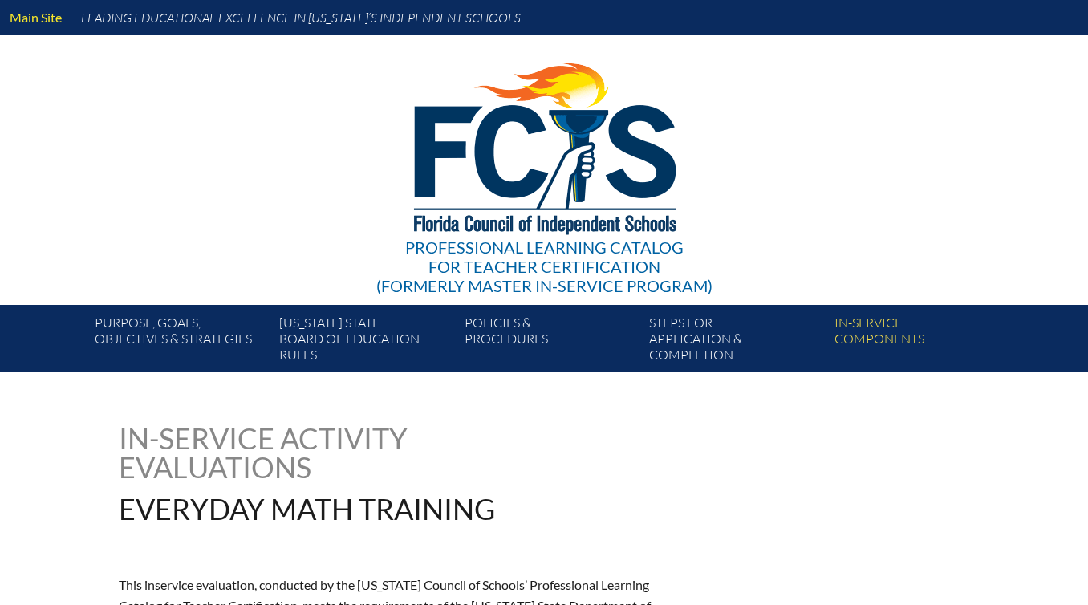
type input "0"
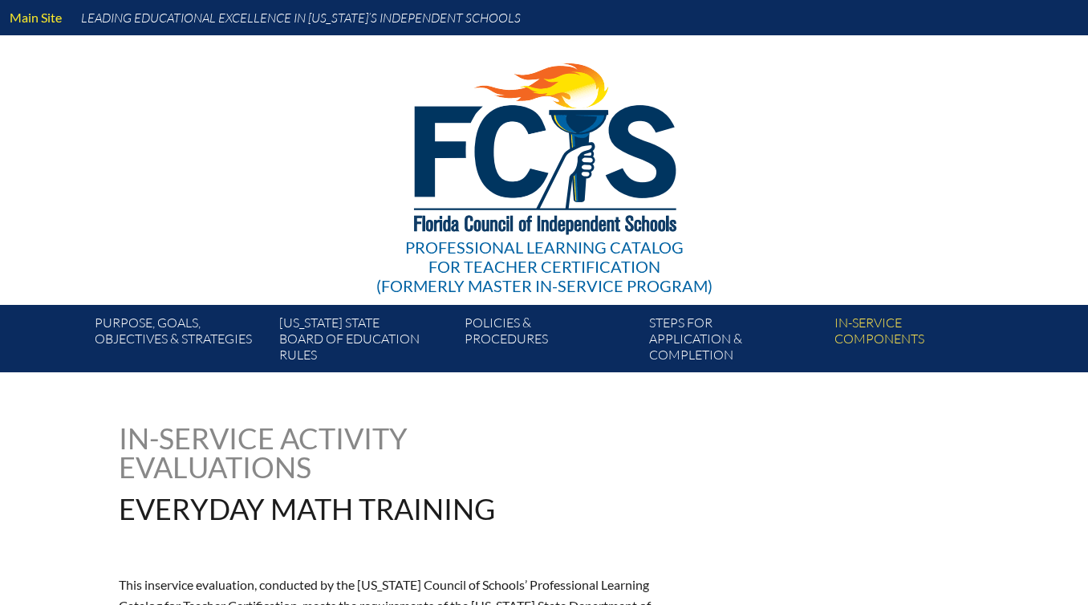
type input "0"
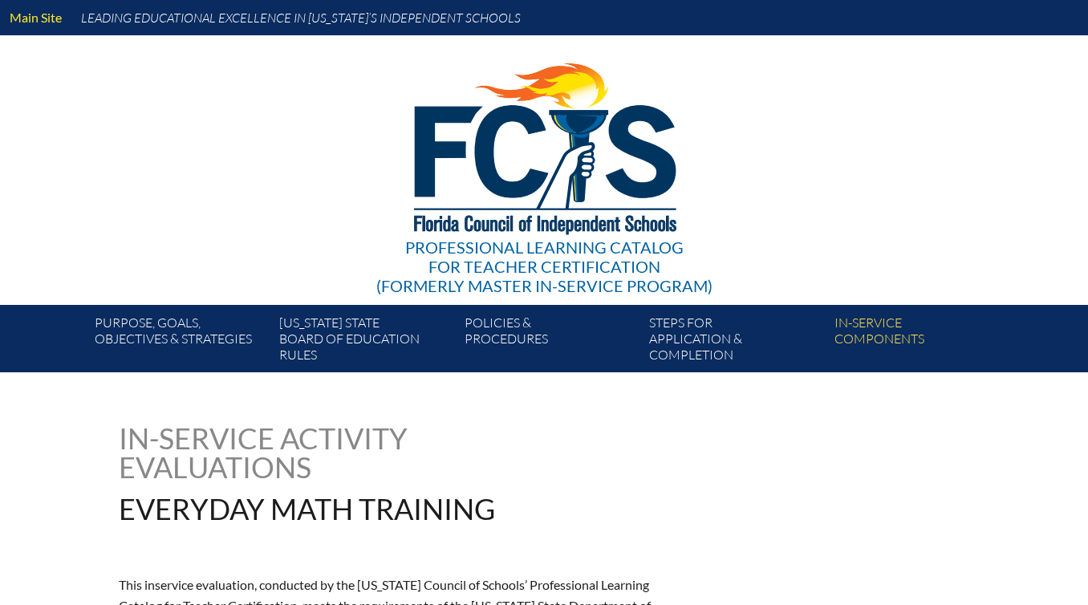
type input "0"
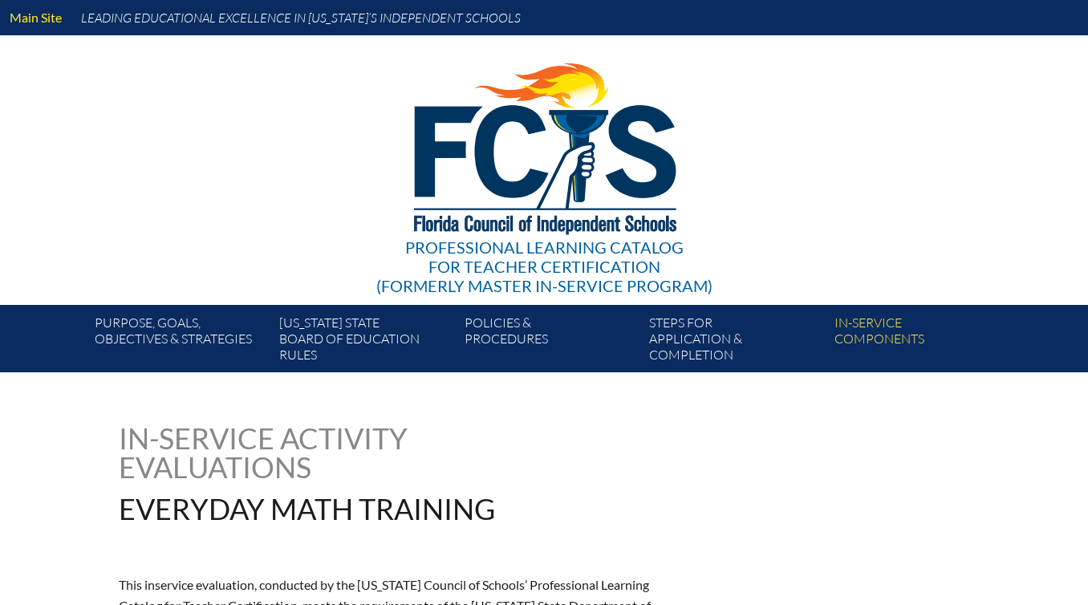
type input "0"
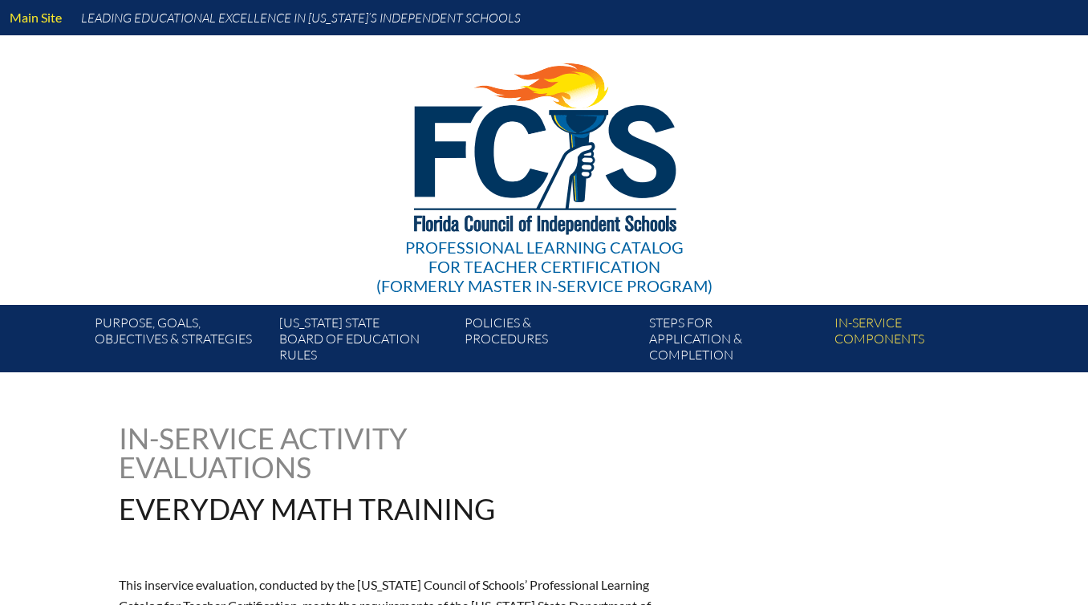
type input "0"
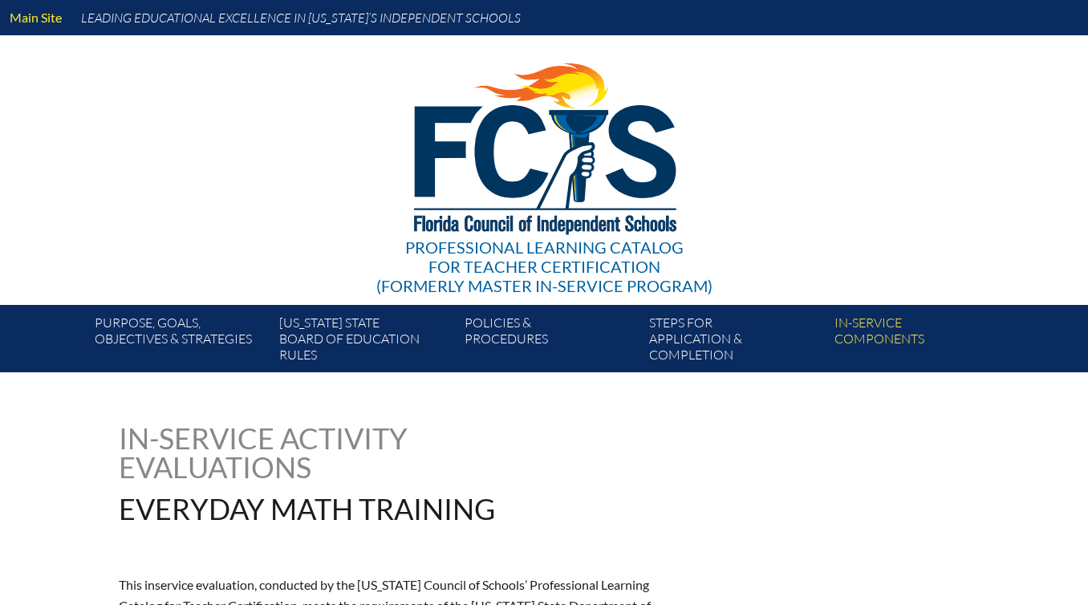
type input "0"
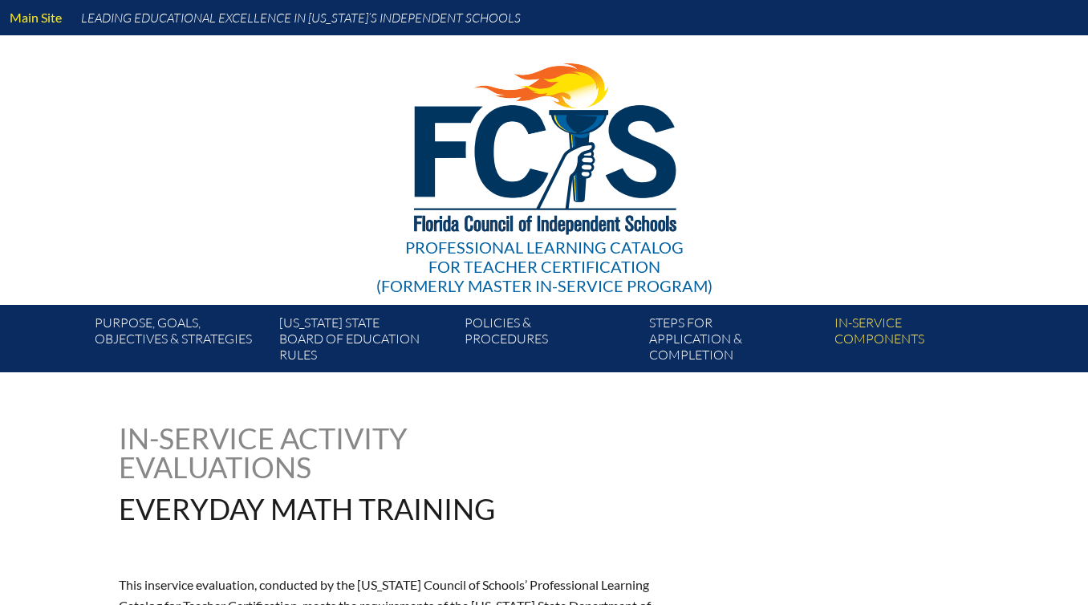
type input "0"
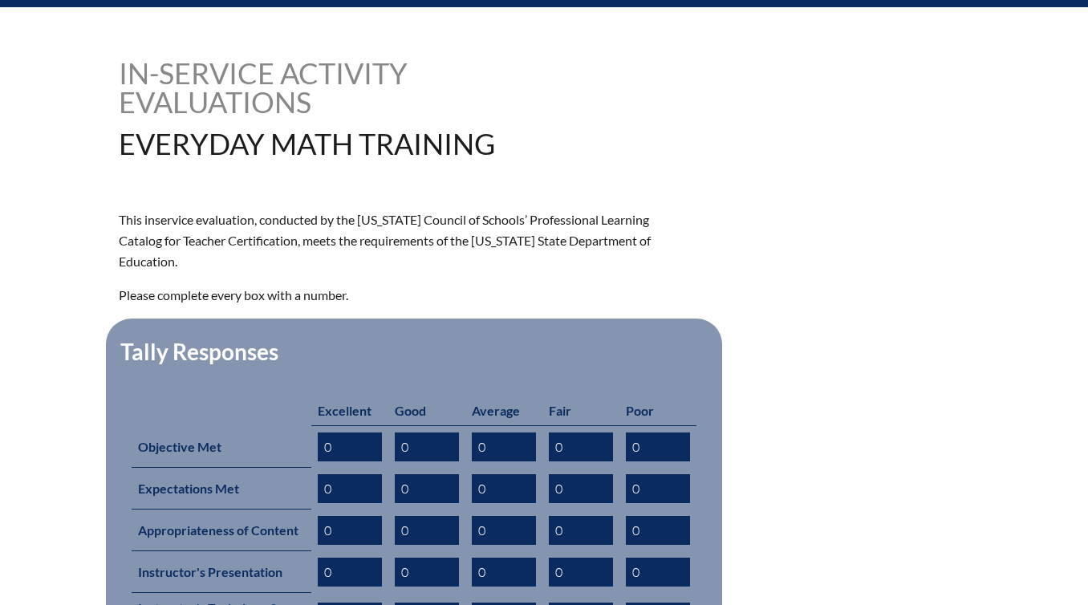
scroll to position [384, 0]
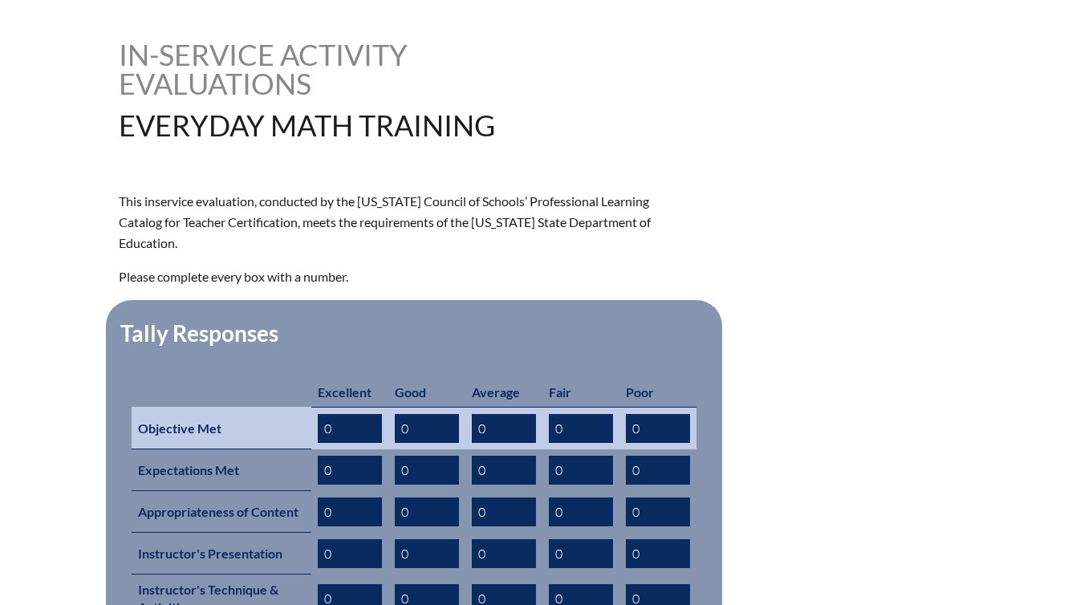
click at [346, 414] on input "0" at bounding box center [350, 428] width 64 height 29
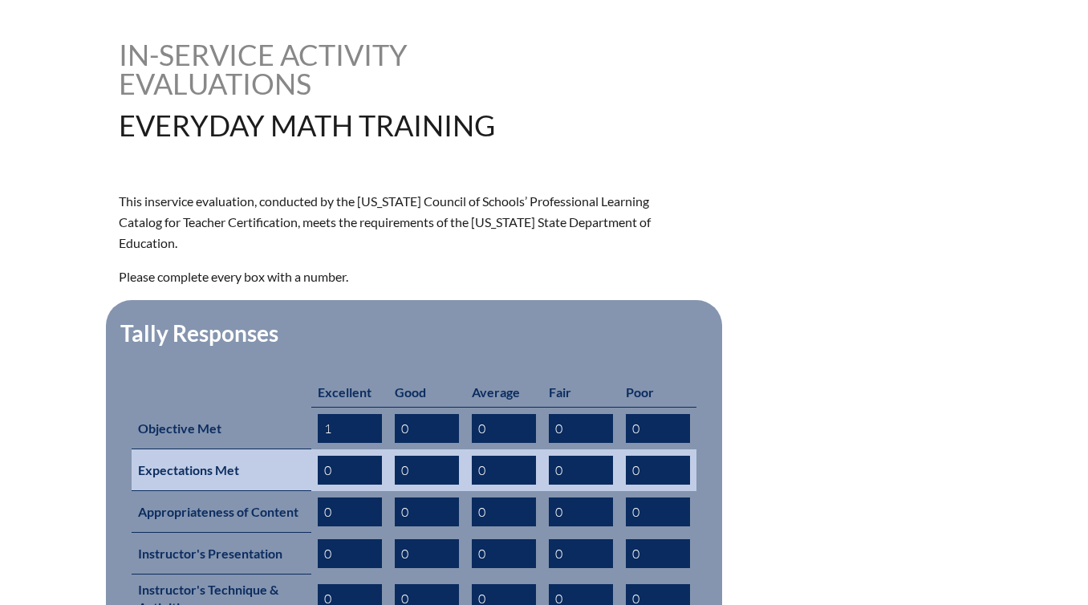
type input "1"
click at [346, 456] on input "0" at bounding box center [350, 470] width 64 height 29
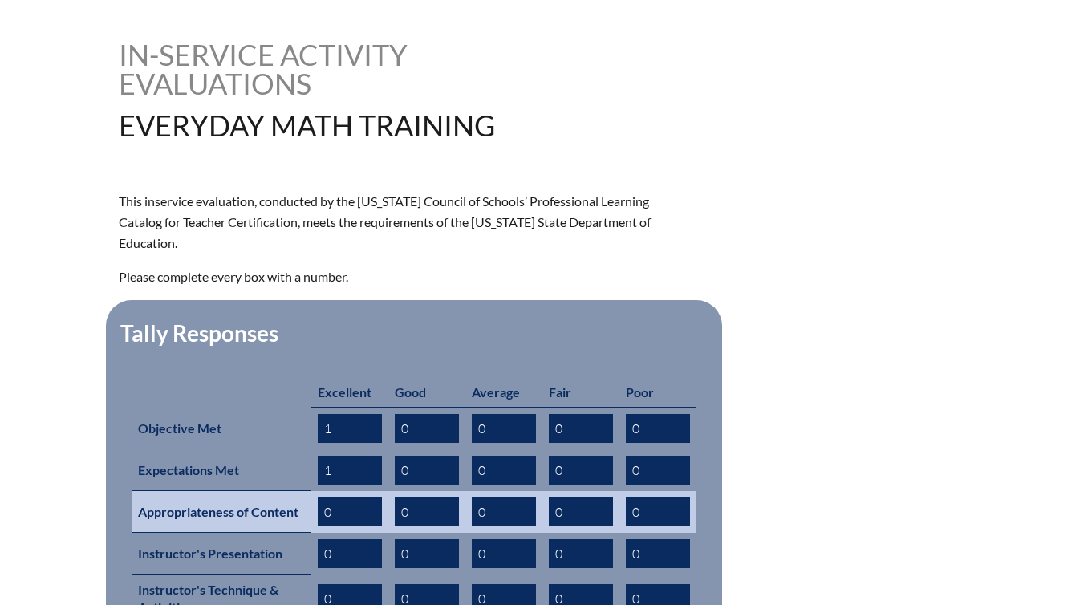
type input "1"
click at [349, 498] on input "0" at bounding box center [350, 512] width 64 height 29
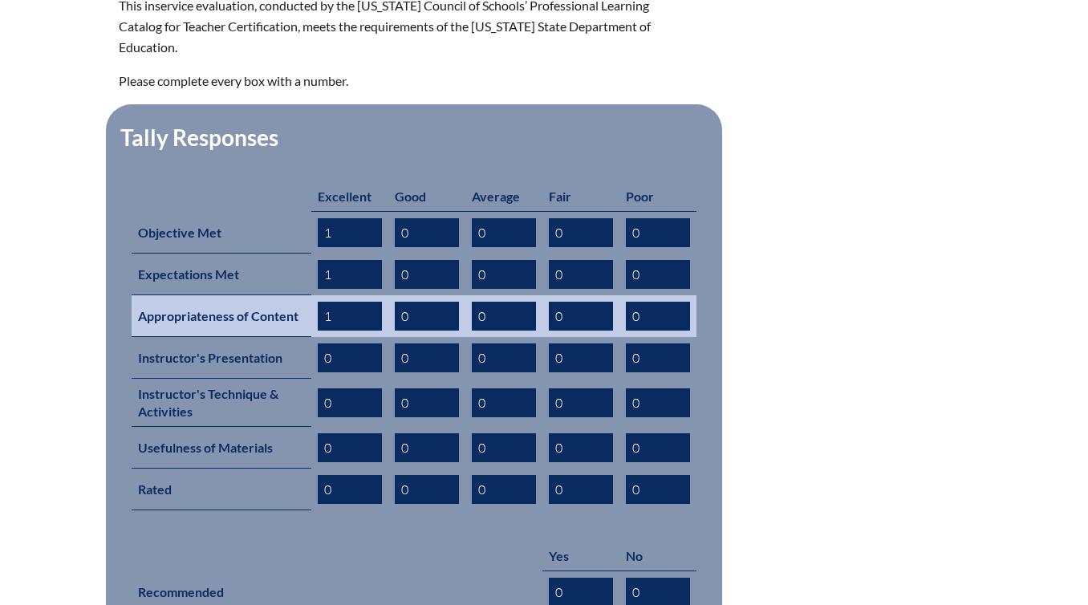
scroll to position [591, 0]
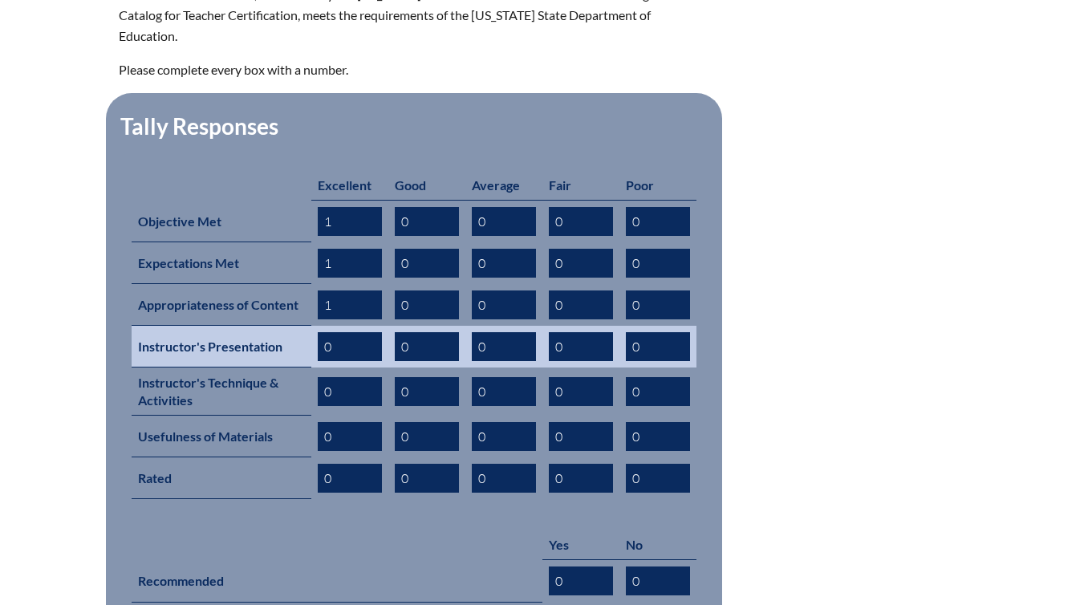
type input "1"
click at [353, 332] on input "0" at bounding box center [350, 346] width 64 height 29
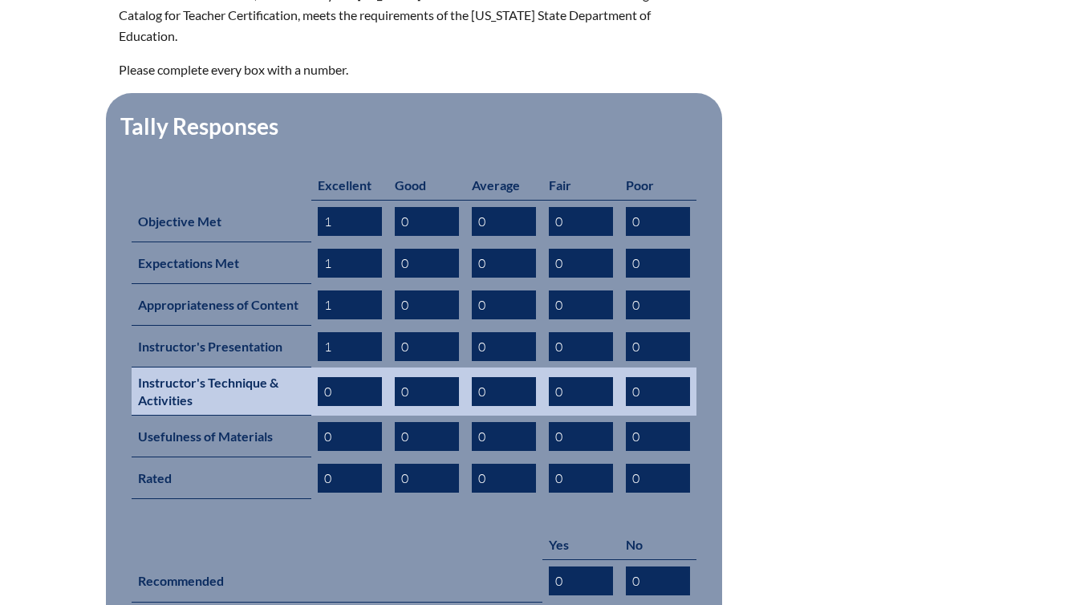
type input "1"
click at [356, 377] on input "0" at bounding box center [350, 391] width 64 height 29
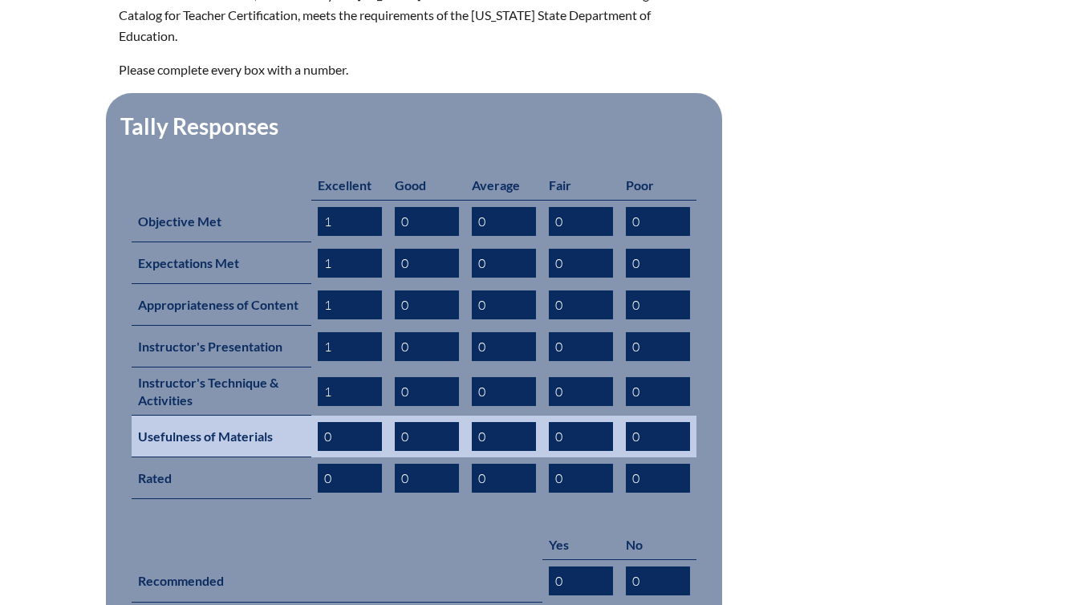
type input "1"
click at [354, 422] on input "0" at bounding box center [350, 436] width 64 height 29
type input "1"
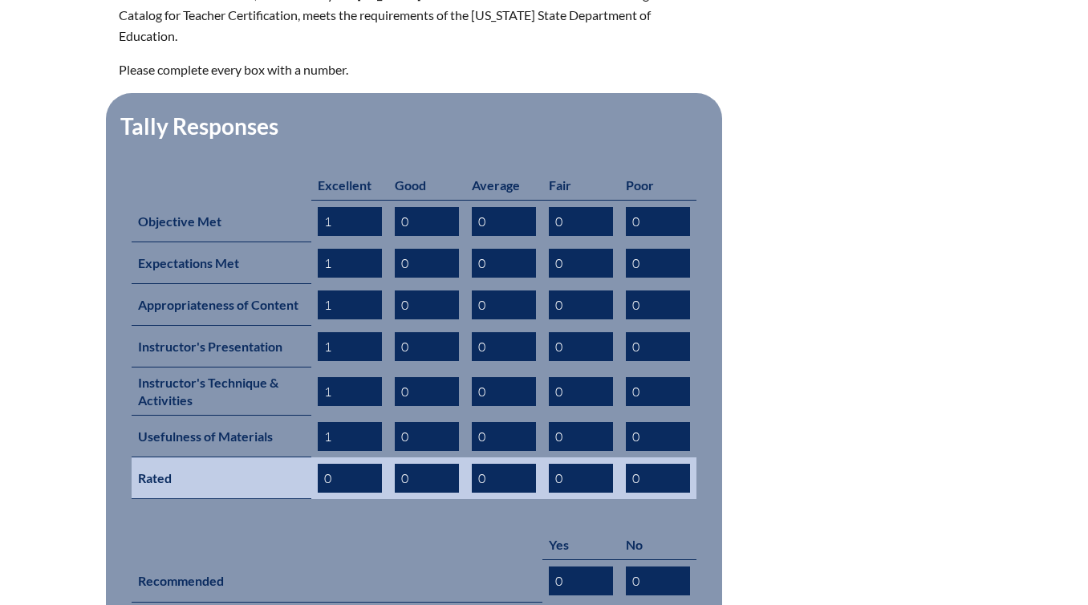
type input "1"
click at [351, 464] on input "0" at bounding box center [350, 478] width 64 height 29
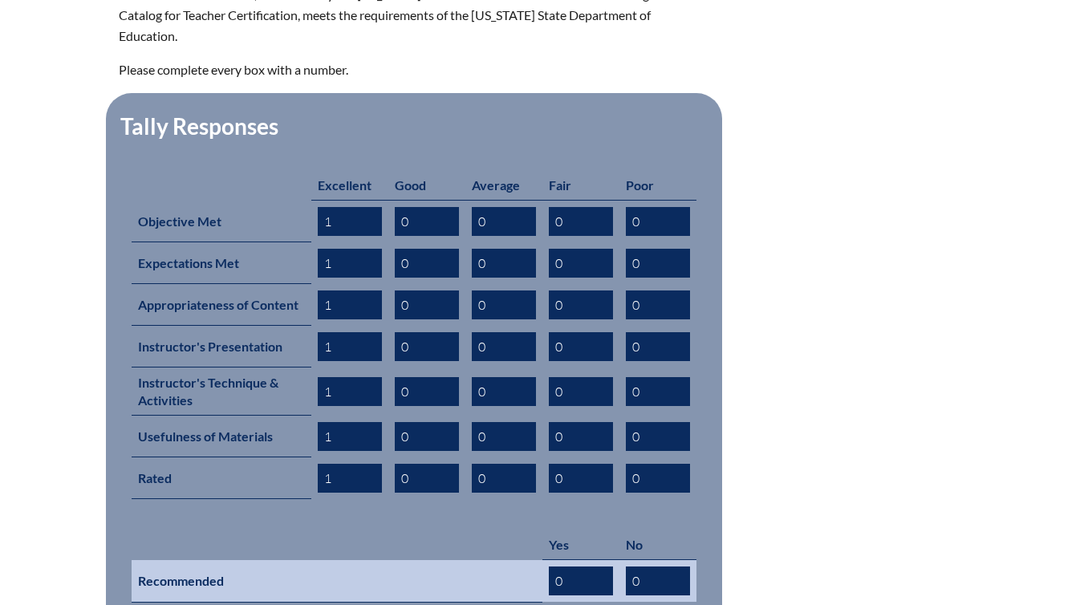
type input "1"
click at [589, 567] on input "0" at bounding box center [581, 581] width 64 height 29
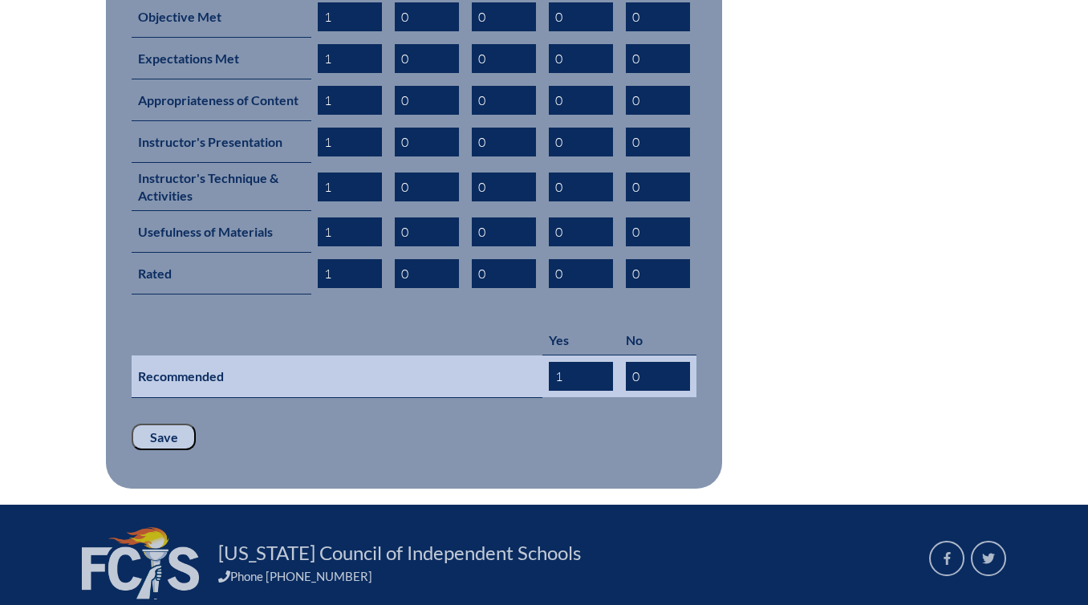
scroll to position [821, 0]
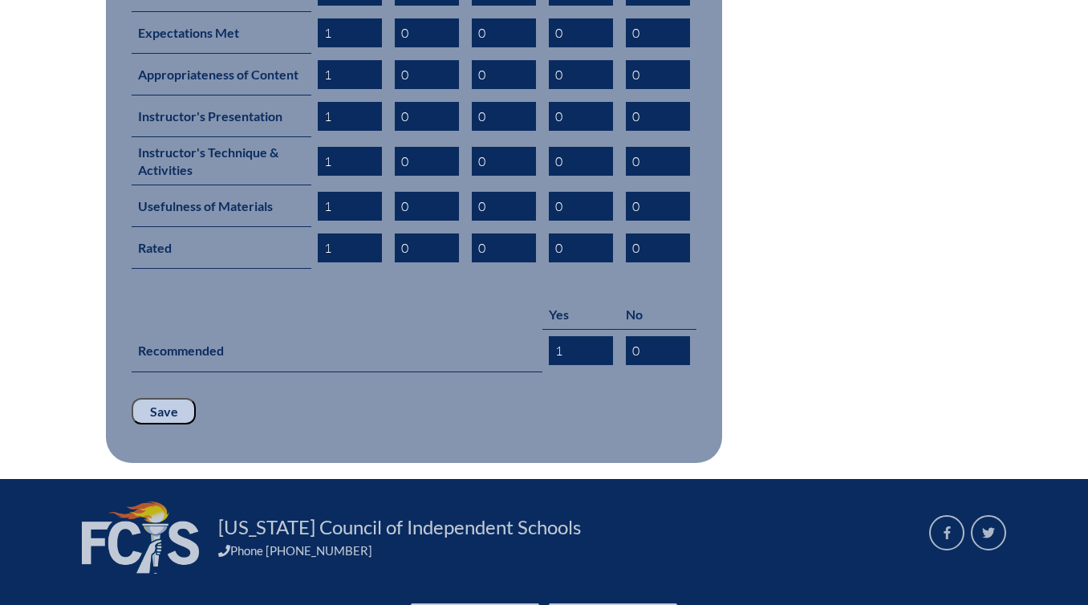
type input "1"
click at [167, 398] on input "Save" at bounding box center [164, 411] width 64 height 27
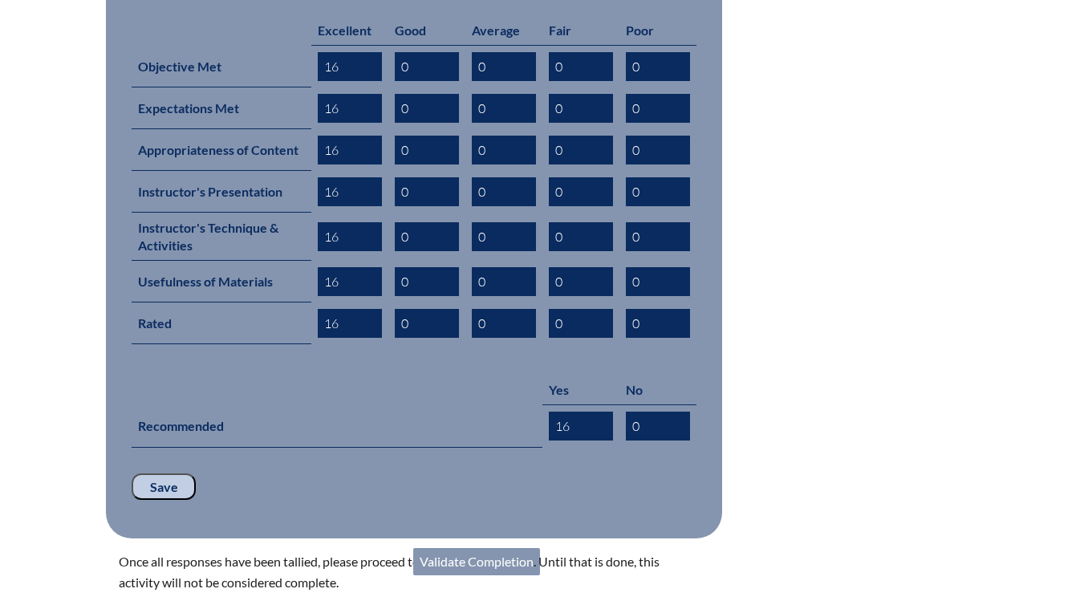
scroll to position [955, 0]
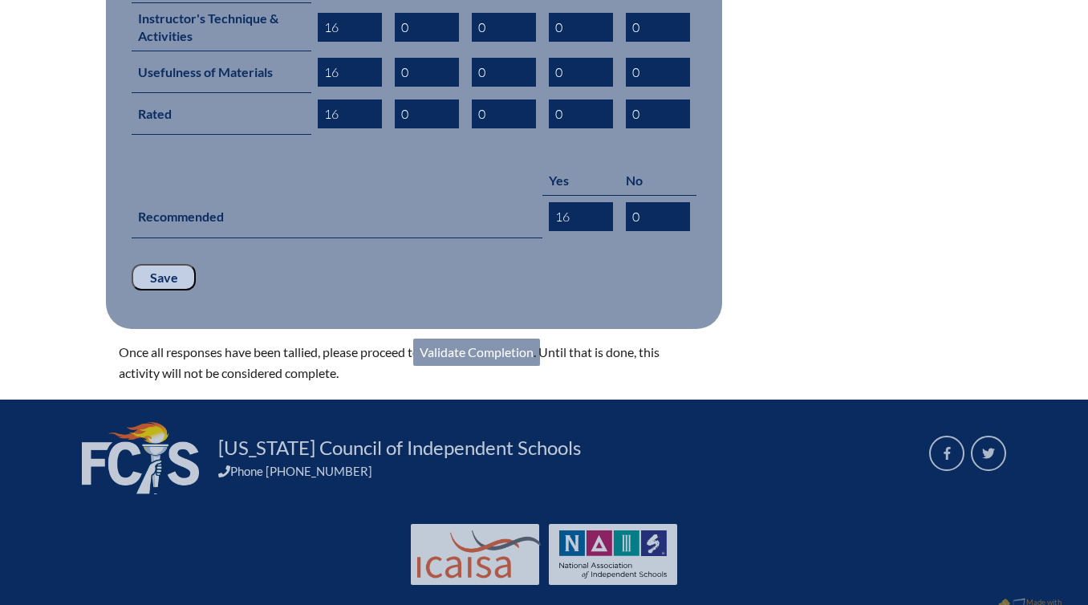
click at [502, 339] on link "Validate Completion" at bounding box center [476, 352] width 127 height 27
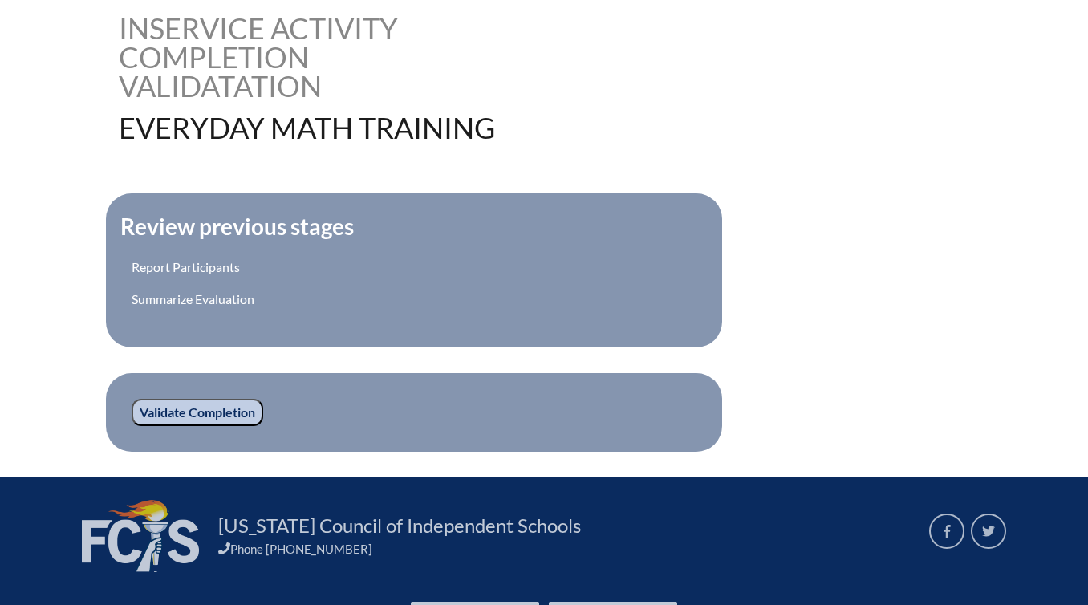
scroll to position [428, 0]
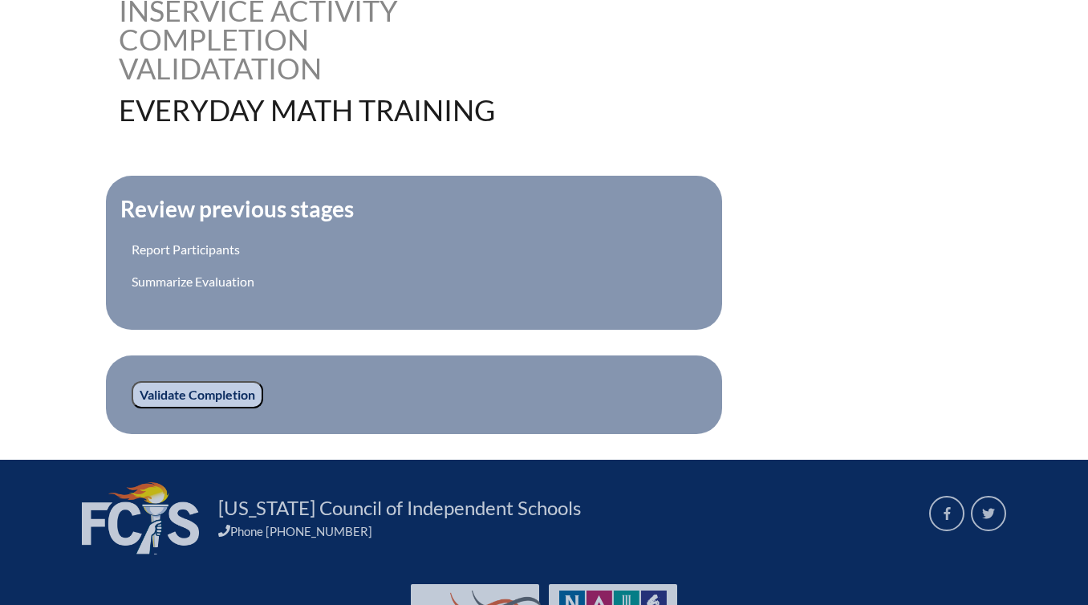
click at [251, 399] on input "Validate Completion" at bounding box center [198, 394] width 132 height 27
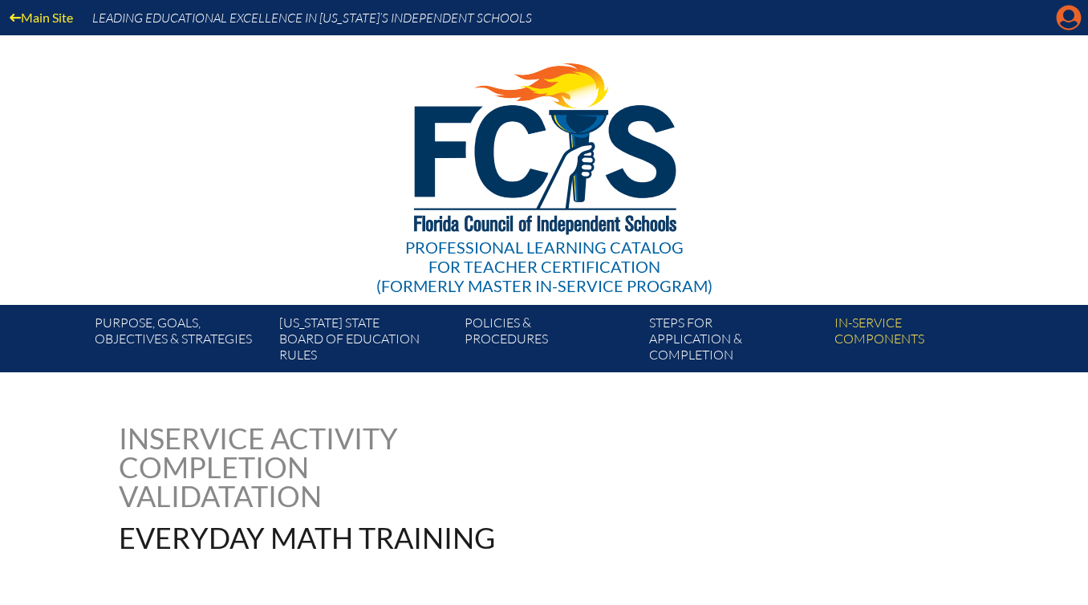
click at [1071, 19] on icon "Manage account" at bounding box center [1069, 18] width 26 height 26
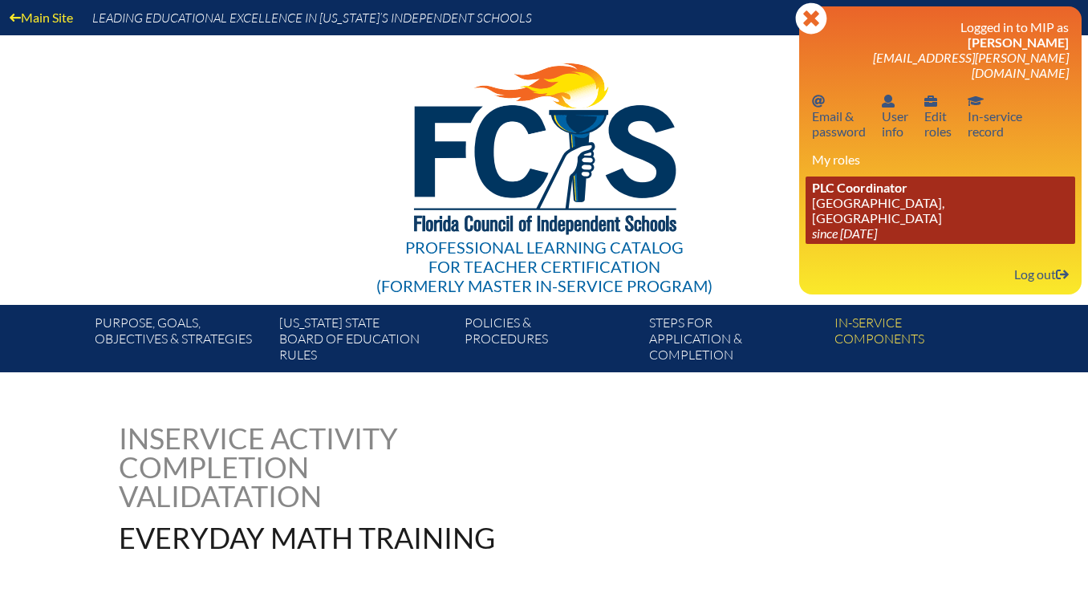
click at [941, 179] on link "PLC Coordinator [GEOGRAPHIC_DATA], [GEOGRAPHIC_DATA] since [DATE]" at bounding box center [941, 210] width 270 height 67
